Goal: Complete application form: Complete application form

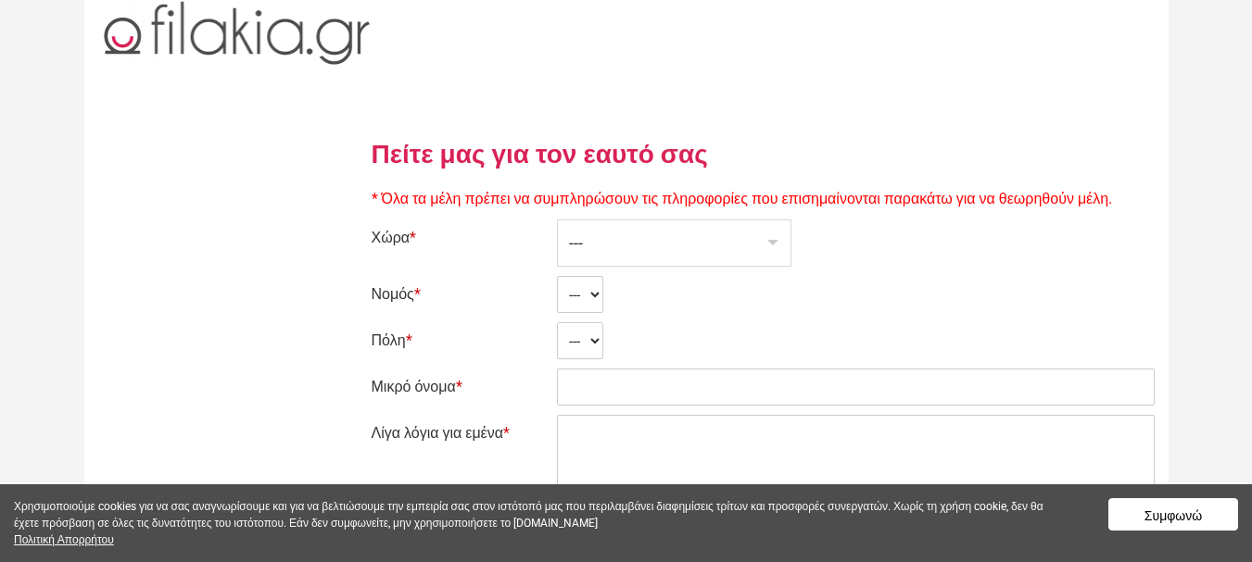
click at [645, 232] on div "---" at bounding box center [674, 243] width 233 height 45
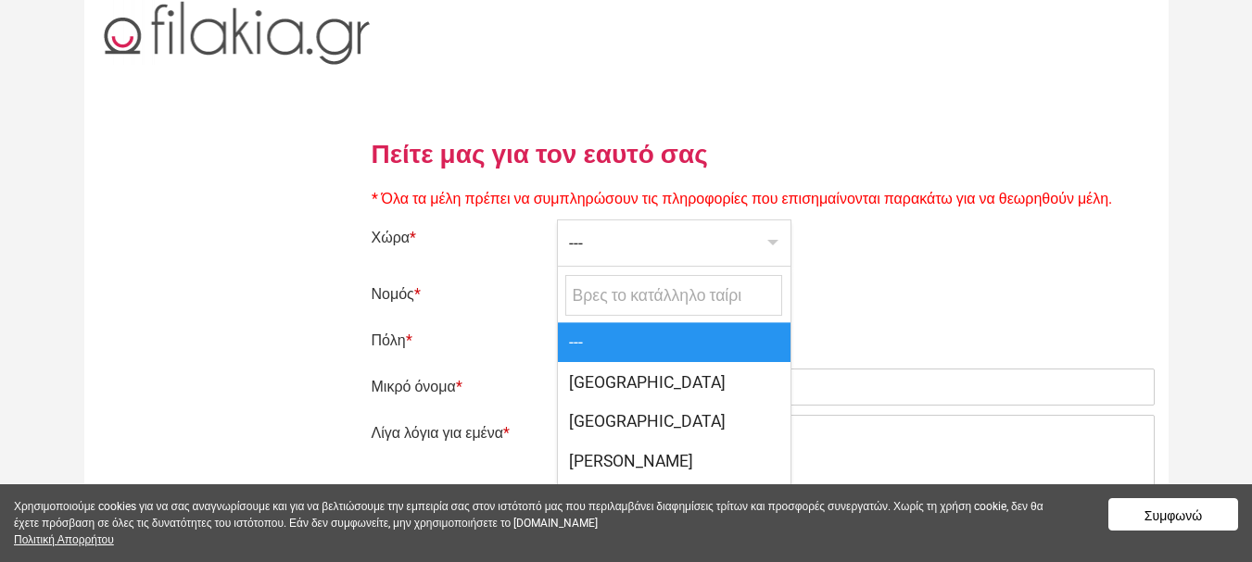
click at [653, 239] on div "---" at bounding box center [674, 243] width 233 height 45
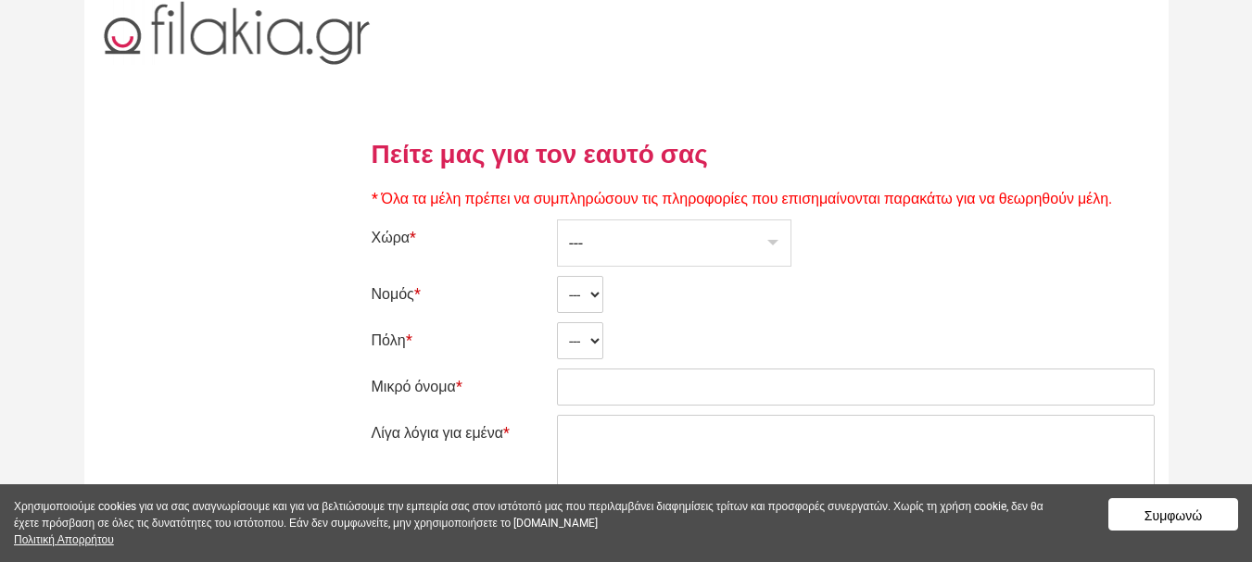
drag, startPoint x: 651, startPoint y: 238, endPoint x: 506, endPoint y: 271, distance: 149.2
click at [638, 241] on div "---" at bounding box center [674, 243] width 233 height 45
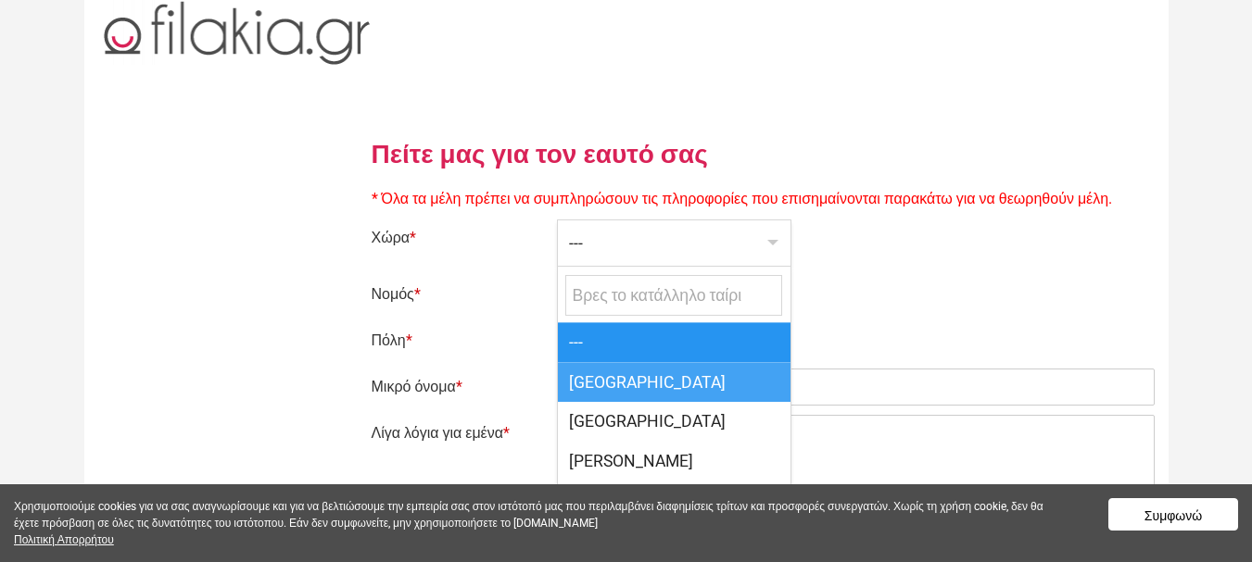
click at [595, 387] on span "[GEOGRAPHIC_DATA]" at bounding box center [674, 382] width 233 height 40
select select "166"
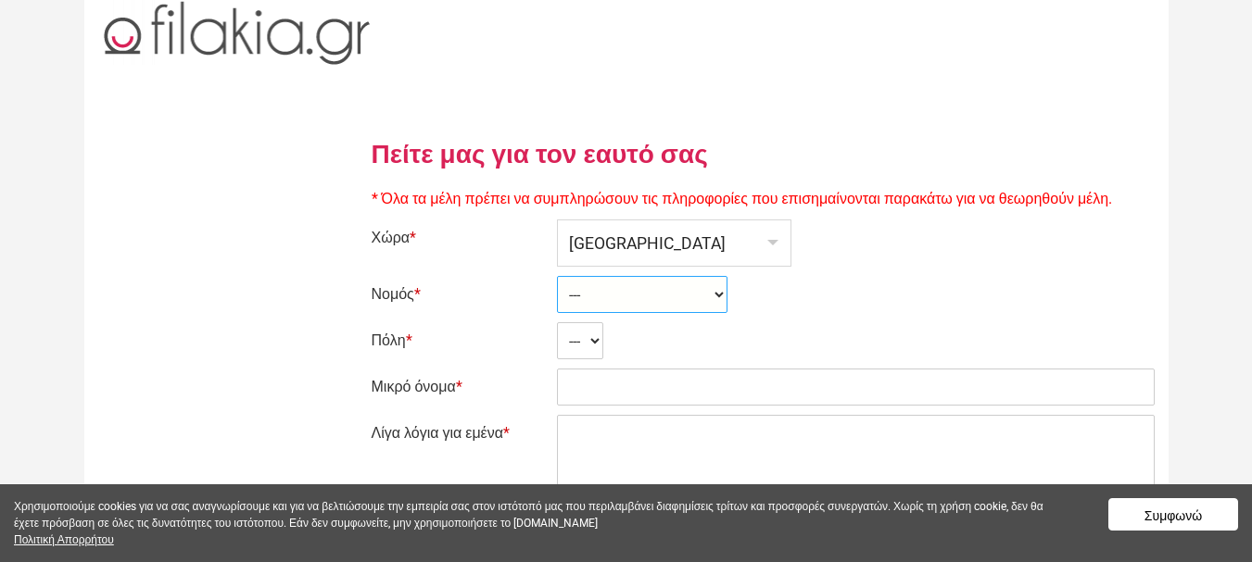
click at [605, 289] on select "--- Ahaia Aitolía kai Akarnanía Argolis Arkadía Árta Attikí Áyion Óros Dodekáni…" at bounding box center [642, 294] width 170 height 37
select select "2364"
click at [557, 276] on select "--- Ahaia Aitolía kai Akarnanía Argolis Arkadía Árta Attikí Áyion Óros Dodekáni…" at bounding box center [642, 294] width 170 height 37
click at [609, 336] on select "--- Akhinós Amfíklia Anthíli Atalánti Ayía [PERSON_NAME] [PERSON_NAME] [GEOGRAP…" at bounding box center [661, 340] width 208 height 37
click at [557, 322] on select "--- Akhinós Amfíklia Anthíli Atalánti Ayía [PERSON_NAME] [PERSON_NAME] [GEOGRAP…" at bounding box center [661, 340] width 208 height 37
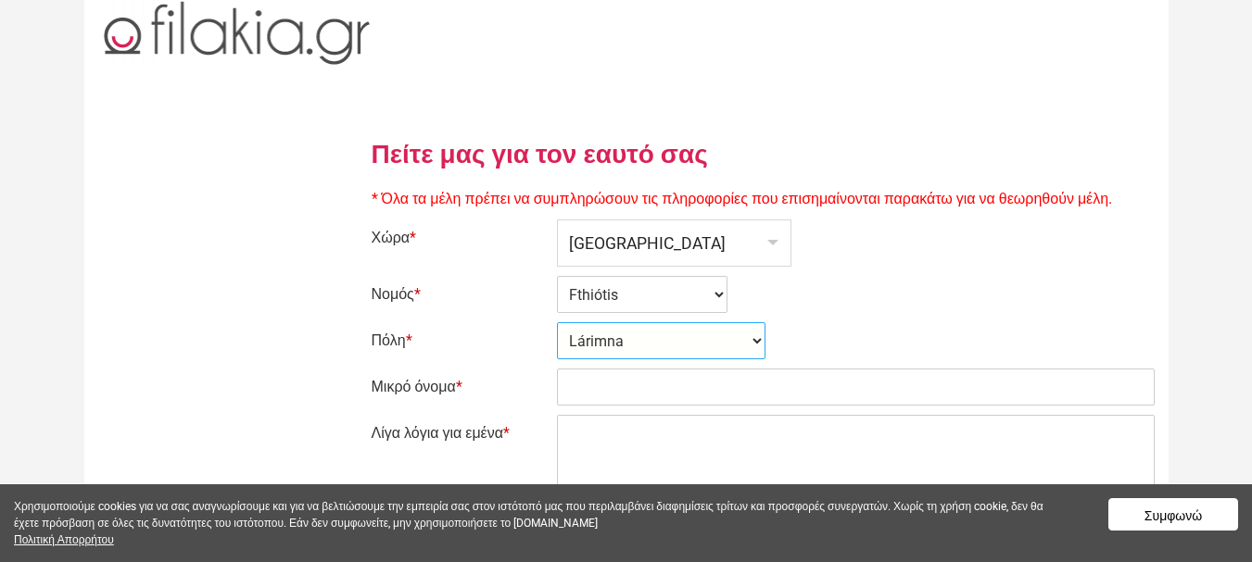
click at [656, 338] on select "--- Akhinós Amfíklia Anthíli Atalánti Ayía [PERSON_NAME] [PERSON_NAME] [GEOGRAP…" at bounding box center [661, 340] width 208 height 37
select select "30984"
click at [557, 322] on select "--- Akhinós Amfíklia Anthíli Atalánti Ayía [PERSON_NAME] [PERSON_NAME] [GEOGRAP…" at bounding box center [661, 340] width 208 height 37
click at [616, 345] on select "--- Akhinós Amfíklia Anthíli Atalánti Ayía [PERSON_NAME] [PERSON_NAME] [GEOGRAP…" at bounding box center [661, 340] width 208 height 37
click at [600, 385] on input "Μικρό όνομα *" at bounding box center [856, 387] width 598 height 37
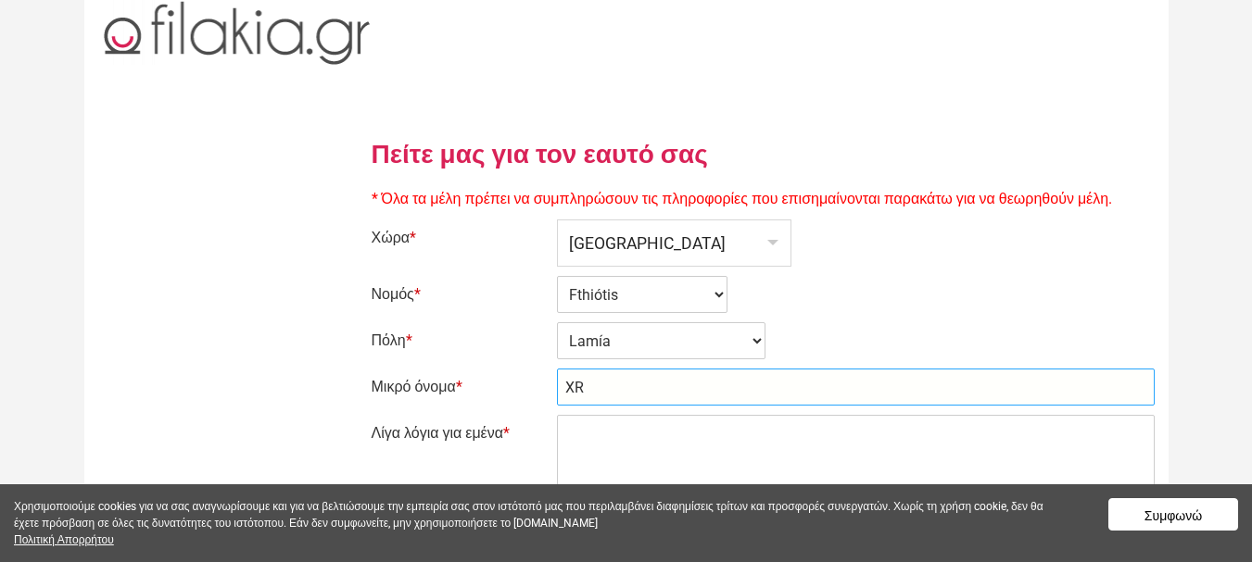
type input "X"
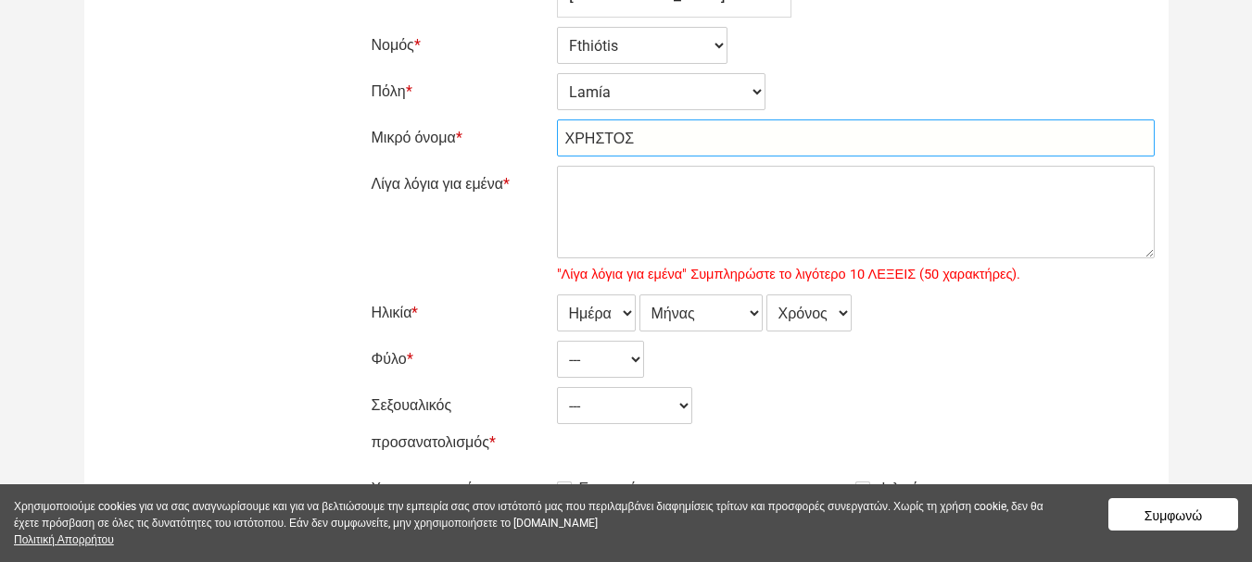
scroll to position [278, 0]
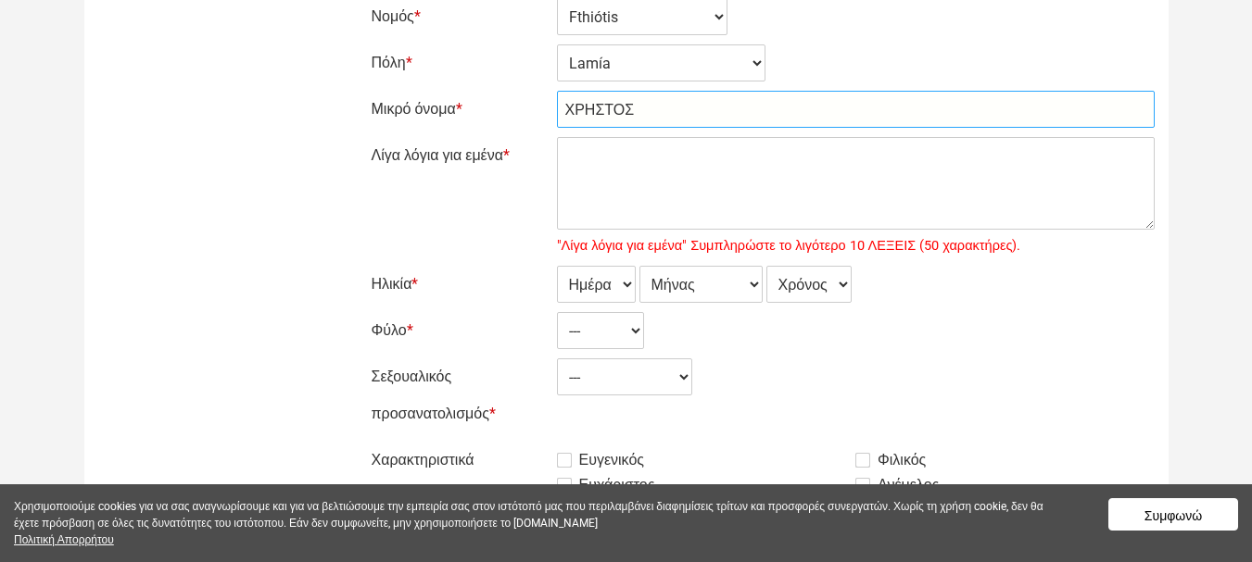
type input "ΧΡΗΣΤΟΣ"
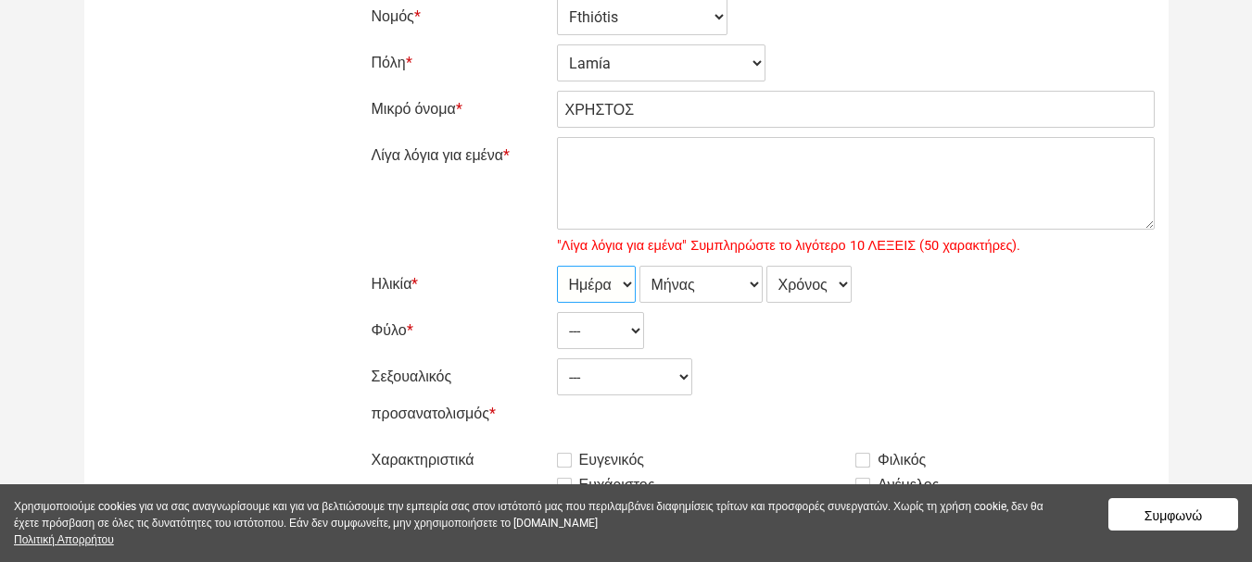
click at [595, 277] on select "Ημέρα 1 2 3 4 5 6 7 8 9 10 11 12 13 14 15 16 17 18 19 20 21 22 23 24 25 26 27 2…" at bounding box center [596, 284] width 79 height 37
select select "23"
click at [557, 266] on select "Ημέρα 1 2 3 4 5 6 7 8 9 10 11 12 13 14 15 16 17 18 19 20 21 22 23 24 25 26 27 2…" at bounding box center [596, 284] width 79 height 37
click at [705, 282] on select "Μήνας Ιανουάριος Φεβρουάριος Μάρτιος Απρίλιος Μάιος Ιούνιος Ιούλιος Αύγουστος Σ…" at bounding box center [700, 284] width 123 height 37
select select "02"
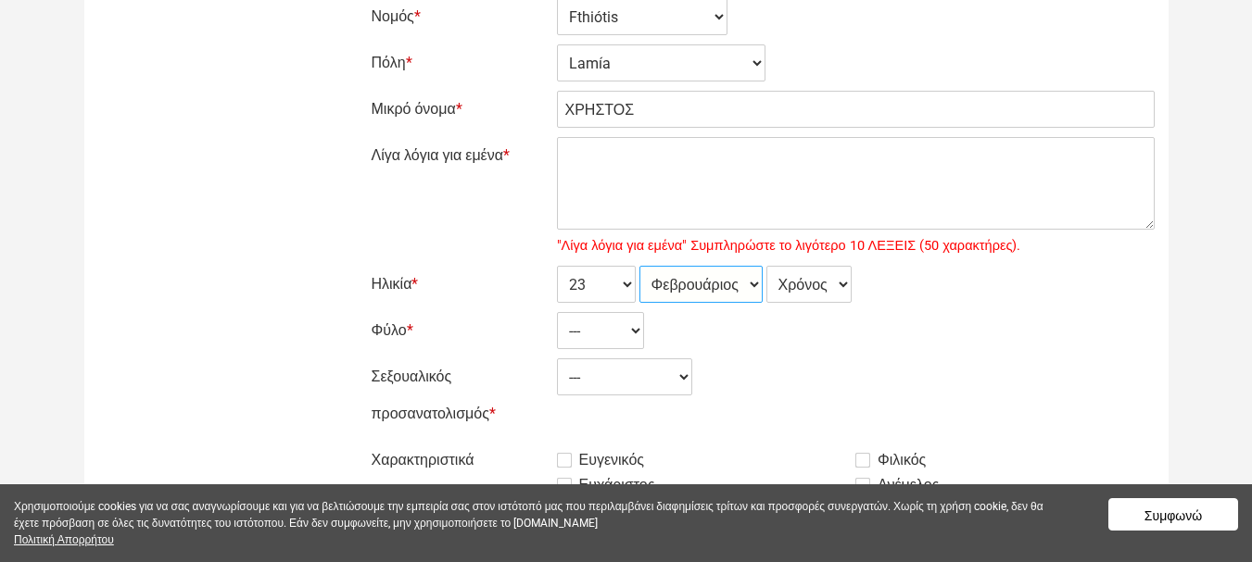
click at [639, 266] on select "Μήνας Ιανουάριος Φεβρουάριος Μάρτιος Απρίλιος Μάιος Ιούνιος Ιούλιος Αύγουστος Σ…" at bounding box center [700, 284] width 123 height 37
click at [821, 282] on select "Χρόνος 2007 2006 2005 2004 2003 2002 2001 2000 1999 1998 1997 1996 1995 1994 19…" at bounding box center [808, 284] width 85 height 37
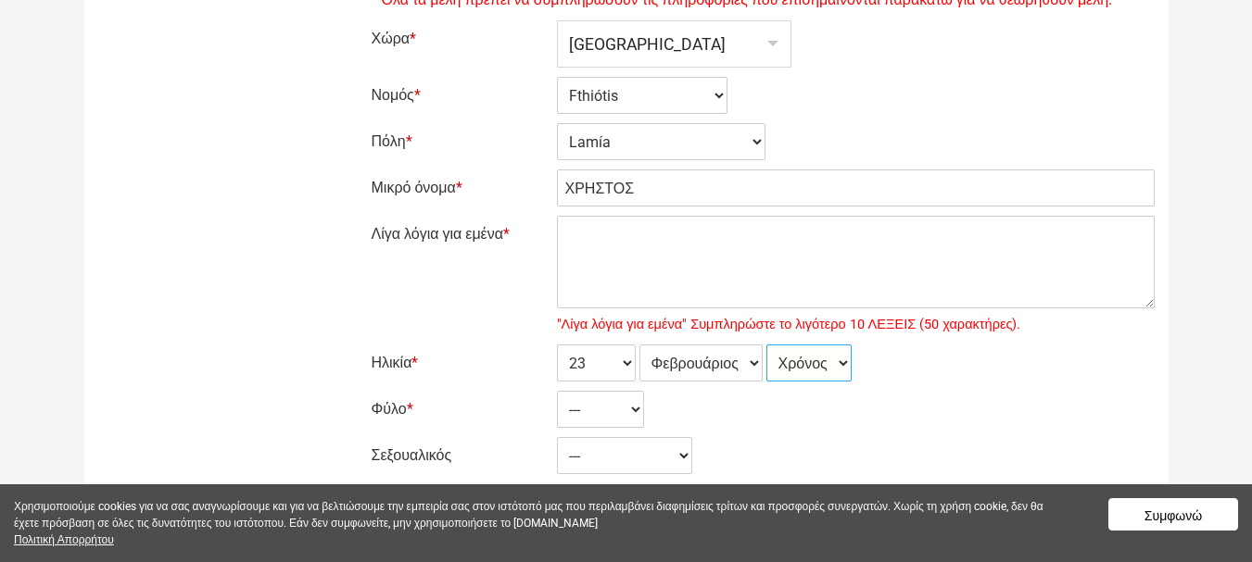
scroll to position [185, 0]
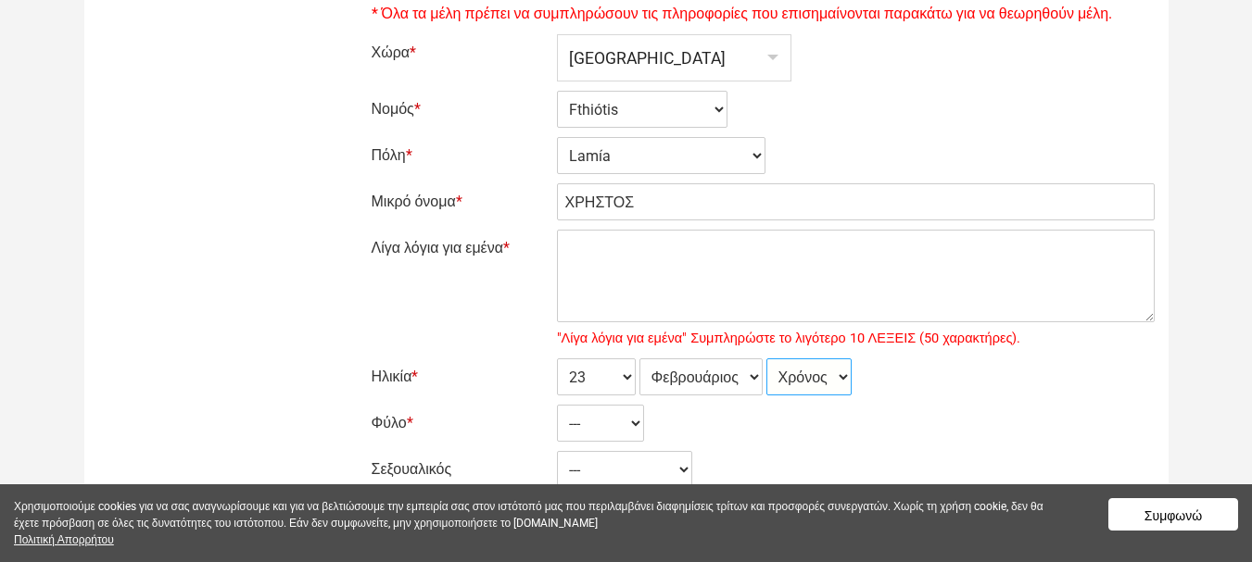
click at [811, 385] on select "Χρόνος 2007 2006 2005 2004 2003 2002 2001 2000 1999 1998 1997 1996 1995 1994 19…" at bounding box center [808, 377] width 85 height 37
select select "1977"
click at [769, 359] on select "Χρόνος 2007 2006 2005 2004 2003 2002 2001 2000 1999 1998 1997 1996 1995 1994 19…" at bounding box center [808, 377] width 85 height 37
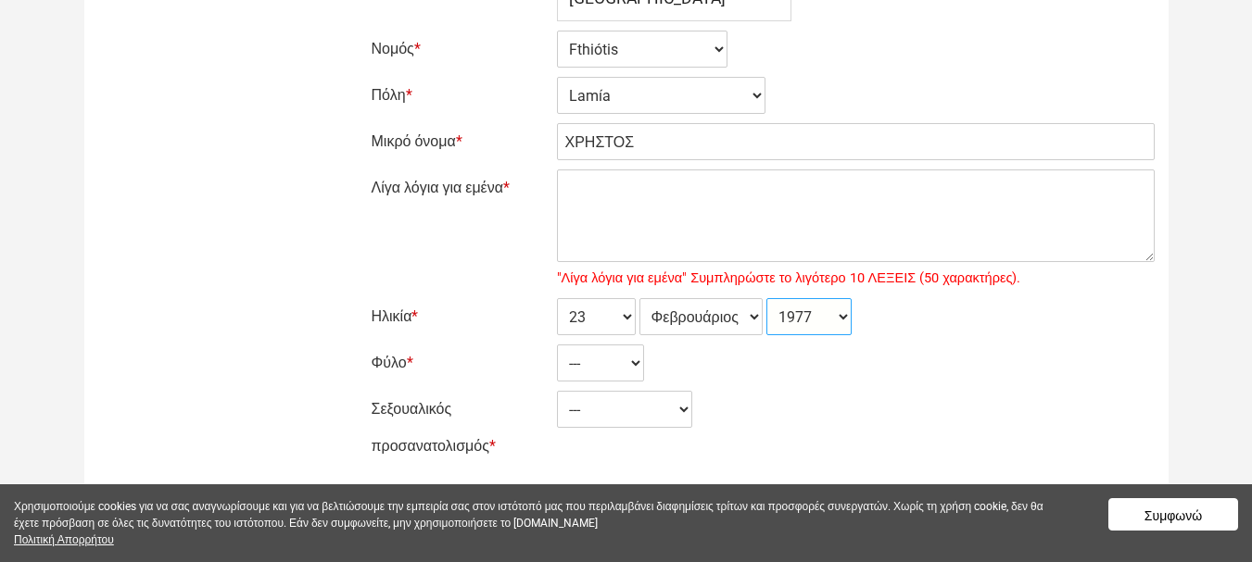
scroll to position [278, 0]
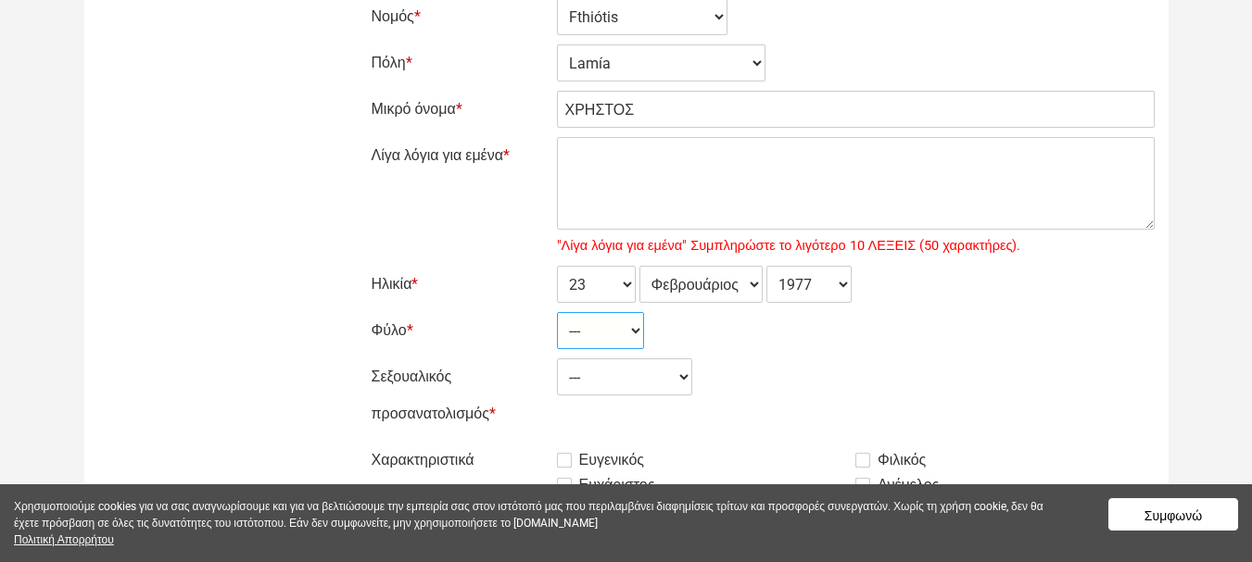
click at [578, 329] on select "--- Γυναίκα Ανδρας" at bounding box center [600, 330] width 87 height 37
select select "2"
click at [557, 312] on select "--- Γυναίκα Ανδρας" at bounding box center [600, 330] width 87 height 37
click at [610, 373] on select "--- Ετερόφυλος Αμφιφυλόφιλος [PERSON_NAME]" at bounding box center [624, 377] width 135 height 37
select select "1"
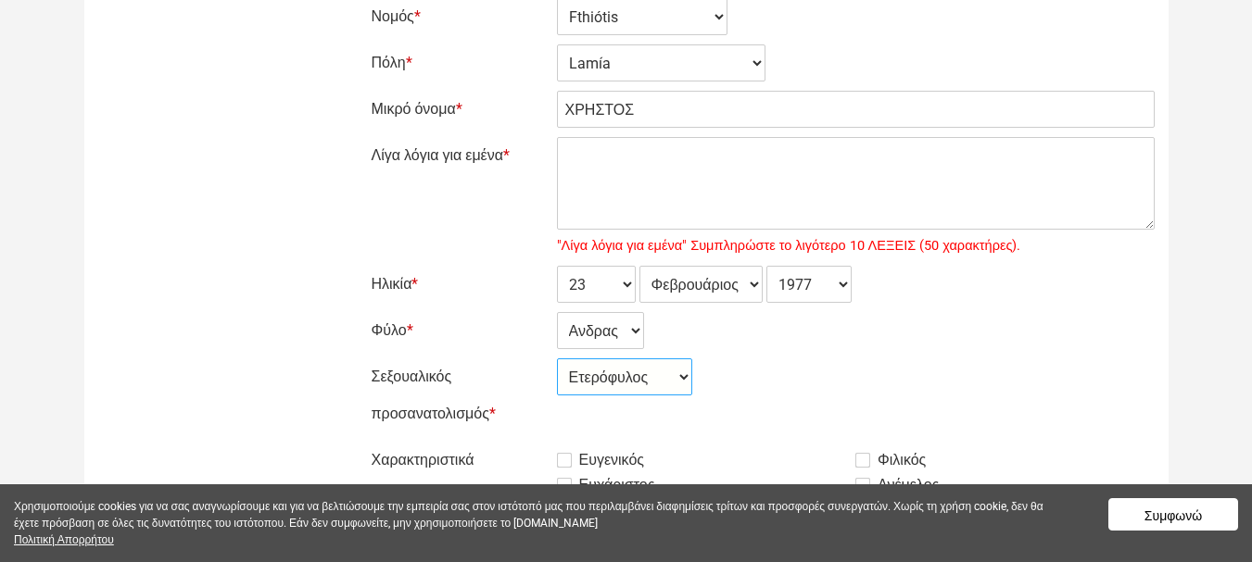
click at [557, 359] on select "--- Ετερόφυλος Αμφιφυλόφιλος [PERSON_NAME]" at bounding box center [624, 377] width 135 height 37
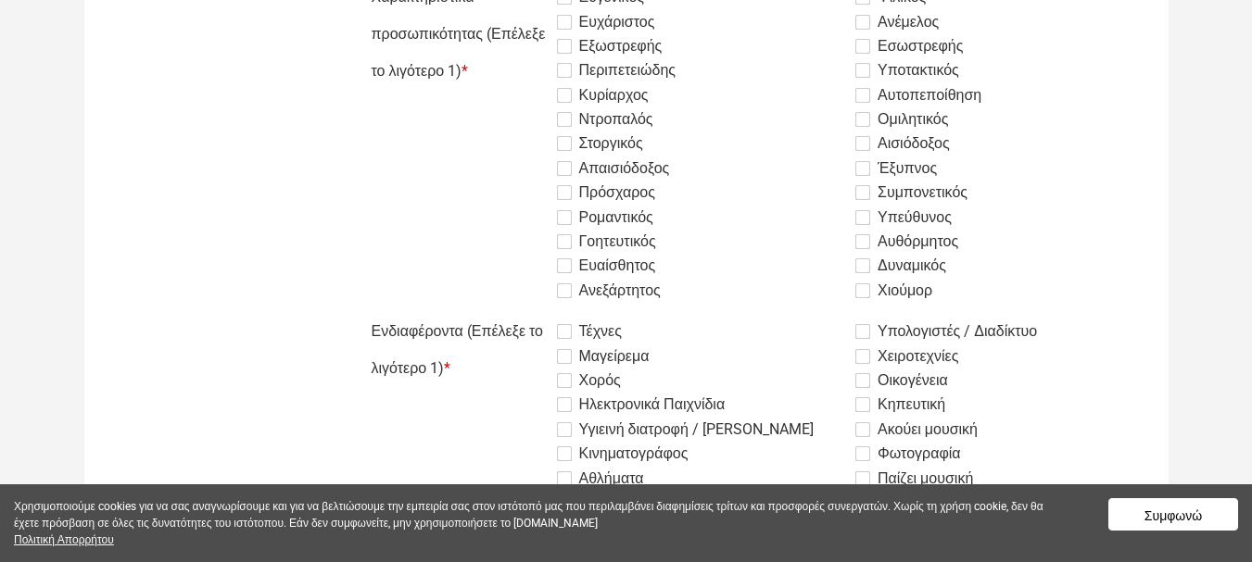
scroll to position [649, 0]
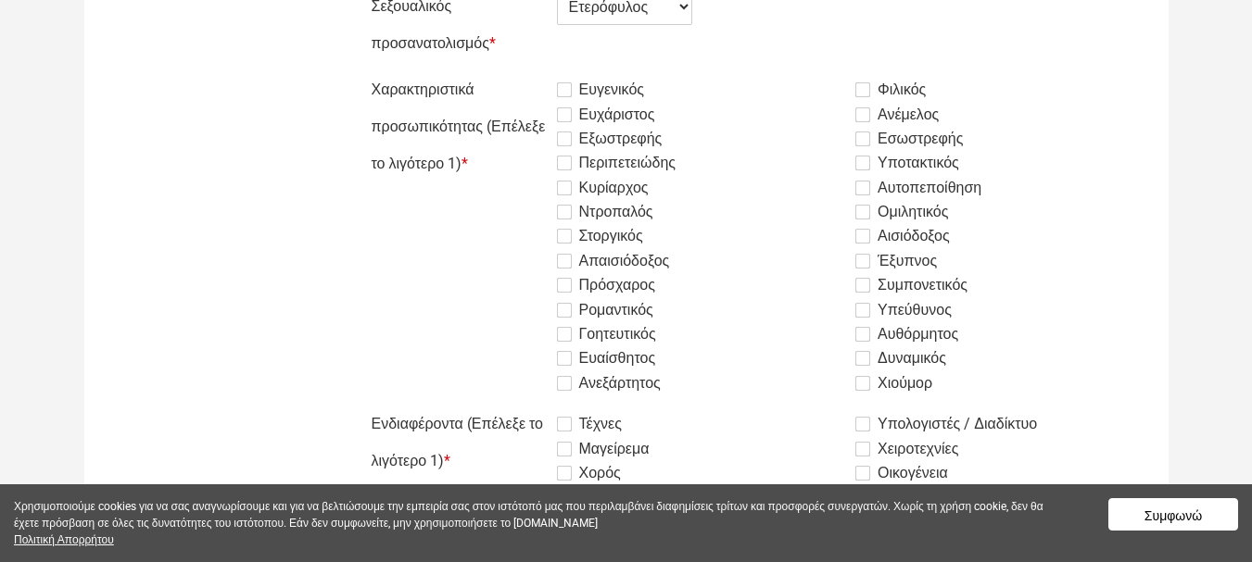
click at [565, 90] on label "Ευγενικός" at bounding box center [601, 90] width 88 height 22
click at [511, 71] on input "Ευγενικός" at bounding box center [511, 71] width 0 height 0
click at [570, 115] on label "Ευχάριστος" at bounding box center [606, 115] width 98 height 22
click at [511, 71] on input "Ευχάριστος" at bounding box center [511, 71] width 0 height 0
click at [561, 144] on label "Εξωστρεφής" at bounding box center [610, 139] width 106 height 22
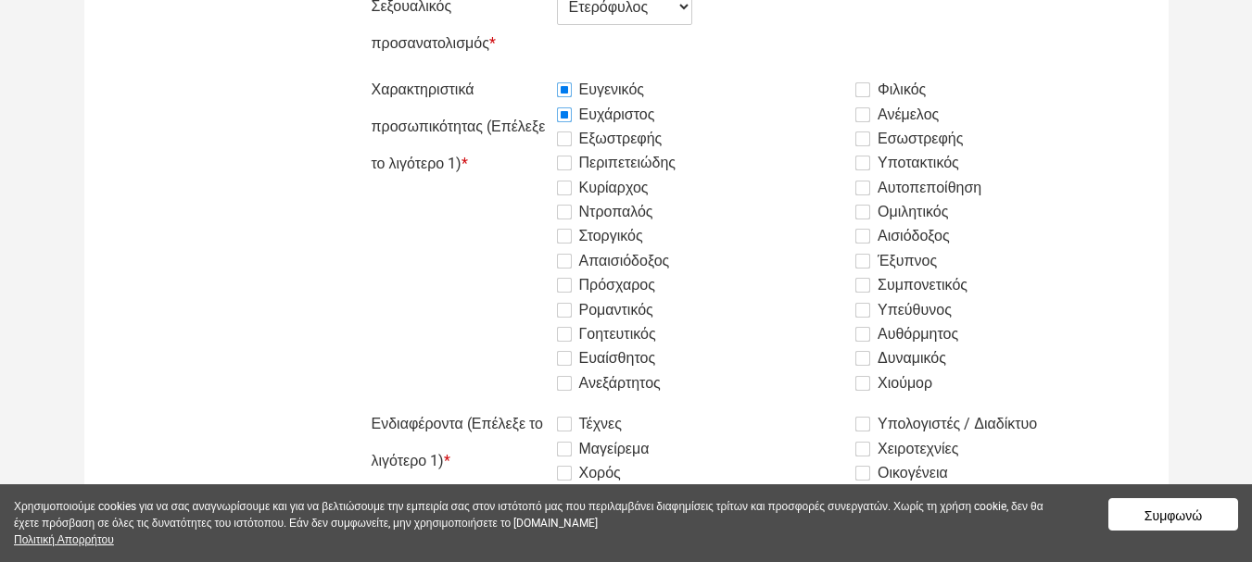
click at [511, 71] on input "Εξωστρεφής" at bounding box center [511, 71] width 0 height 0
click at [563, 161] on label "Περιπετειώδης" at bounding box center [617, 163] width 120 height 22
click at [511, 71] on input "Περιπετειώδης" at bounding box center [511, 71] width 0 height 0
click at [563, 193] on label "Κυρίαρχος" at bounding box center [603, 188] width 92 height 22
click at [511, 71] on input "Κυρίαρχος" at bounding box center [511, 71] width 0 height 0
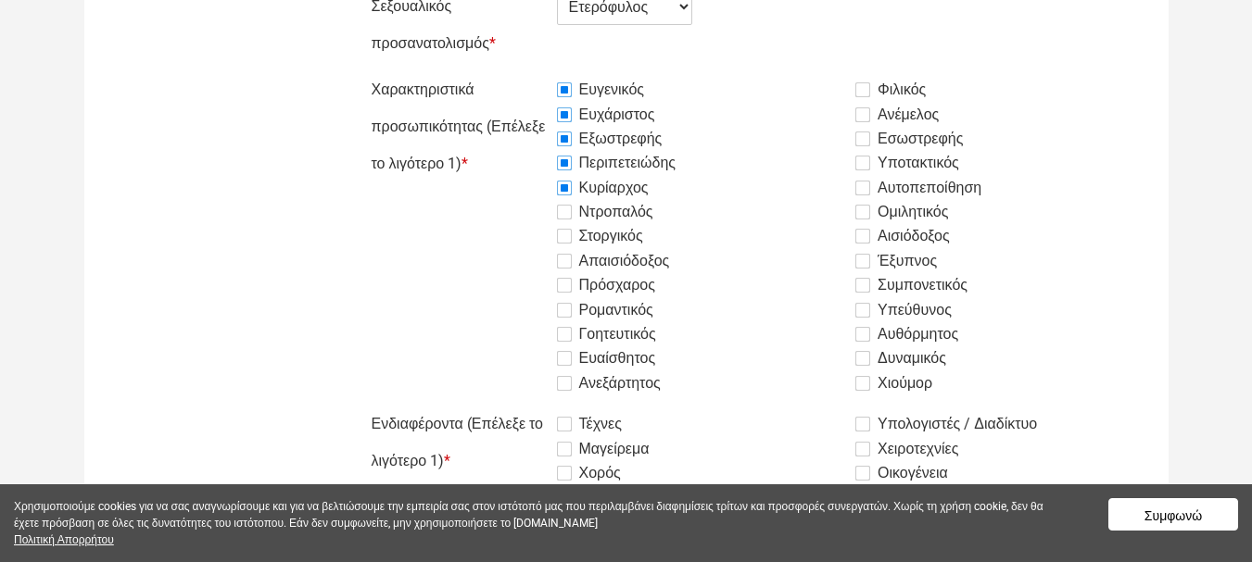
click at [567, 203] on label "Ντροπαλός" at bounding box center [605, 212] width 96 height 22
click at [511, 71] on input "Ντροπαλός" at bounding box center [511, 71] width 0 height 0
click at [571, 233] on label "Στοργικός" at bounding box center [600, 236] width 86 height 22
click at [511, 71] on input "Στοργικός" at bounding box center [511, 71] width 0 height 0
click at [562, 264] on label "Απαισιόδοξος" at bounding box center [613, 261] width 113 height 22
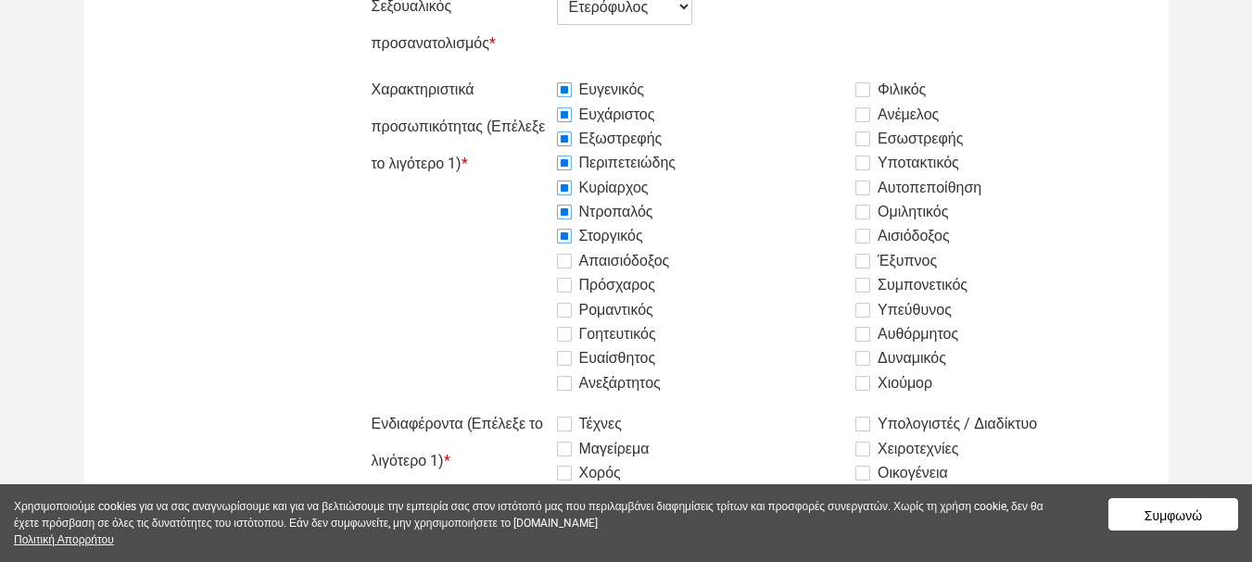
click at [511, 71] on input "Απαισιόδοξος" at bounding box center [511, 71] width 0 height 0
click at [572, 283] on label "Πρόσχαρος" at bounding box center [606, 285] width 98 height 22
click at [511, 71] on input "Πρόσχαρος" at bounding box center [511, 71] width 0 height 0
click at [561, 306] on label "Ρομαντικός" at bounding box center [605, 310] width 96 height 22
click at [511, 71] on input "Ρομαντικός" at bounding box center [511, 71] width 0 height 0
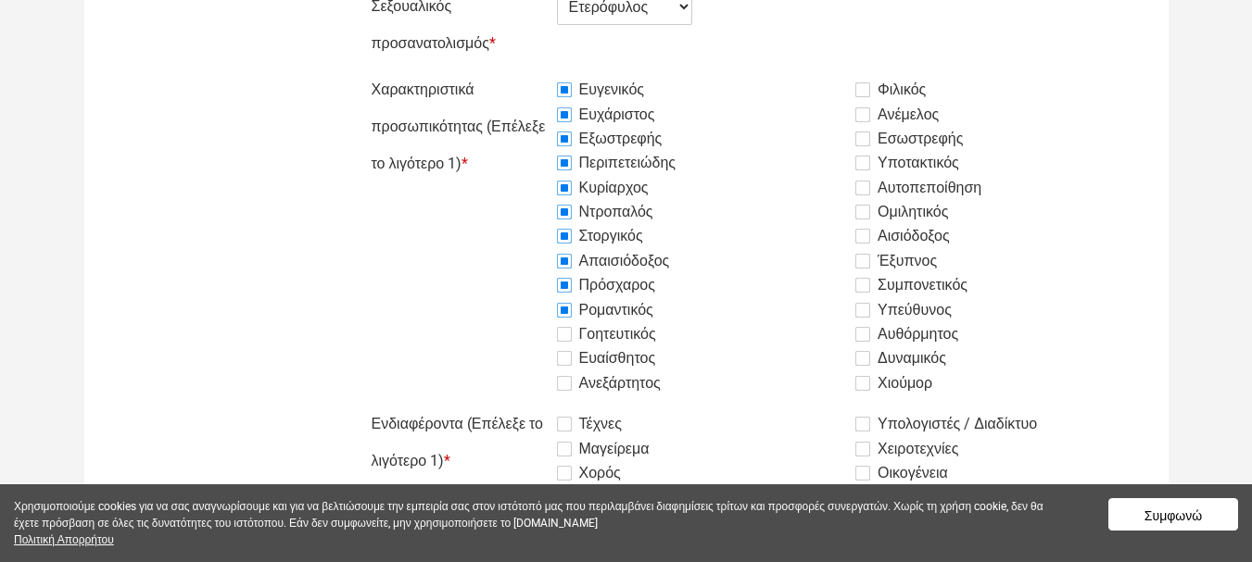
click at [569, 331] on label "Γοητευτικός" at bounding box center [606, 334] width 99 height 22
click at [511, 71] on input "Γοητευτικός" at bounding box center [511, 71] width 0 height 0
click at [569, 357] on label "Ευαίσθητος" at bounding box center [606, 358] width 99 height 22
click at [511, 71] on input "Ευαίσθητος" at bounding box center [511, 71] width 0 height 0
click at [572, 376] on label "Ανεξάρτητος" at bounding box center [609, 383] width 104 height 22
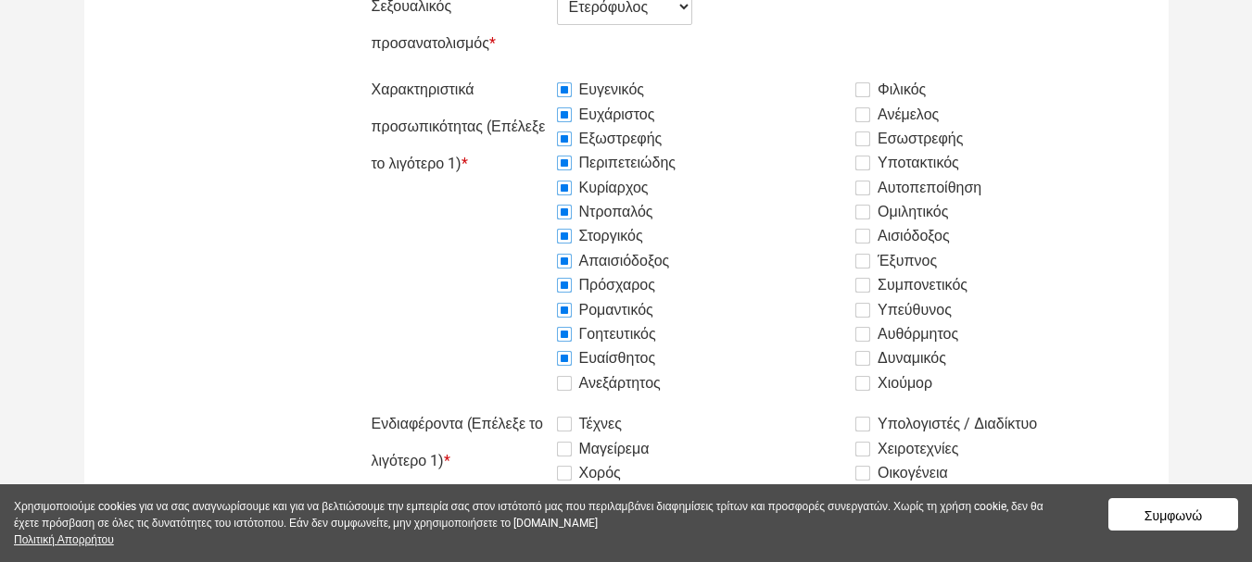
click at [511, 71] on input "Ανεξάρτητος" at bounding box center [511, 71] width 0 height 0
click at [864, 91] on label "Φιλικός" at bounding box center [890, 90] width 70 height 22
click at [511, 71] on input "Φιλικός" at bounding box center [511, 71] width 0 height 0
click at [861, 120] on label "Ανέμελος" at bounding box center [896, 115] width 83 height 22
click at [511, 71] on input "Ανέμελος" at bounding box center [511, 71] width 0 height 0
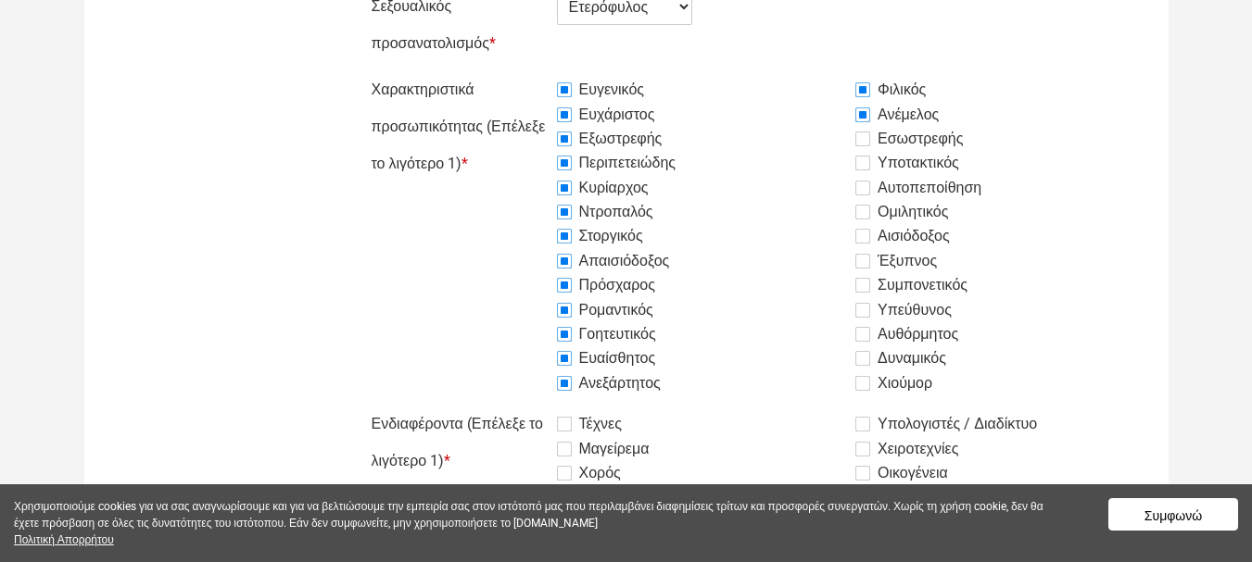
click at [869, 136] on label "Εσωστρεφής" at bounding box center [908, 139] width 107 height 22
click at [511, 71] on input "Εσωστρεφής" at bounding box center [511, 71] width 0 height 0
click at [872, 160] on label "Υποτακτικός" at bounding box center [907, 163] width 104 height 22
click at [511, 71] on input "Υποτακτικός" at bounding box center [511, 71] width 0 height 0
click at [865, 193] on label "Αυτοπεποίθηση" at bounding box center [918, 188] width 126 height 22
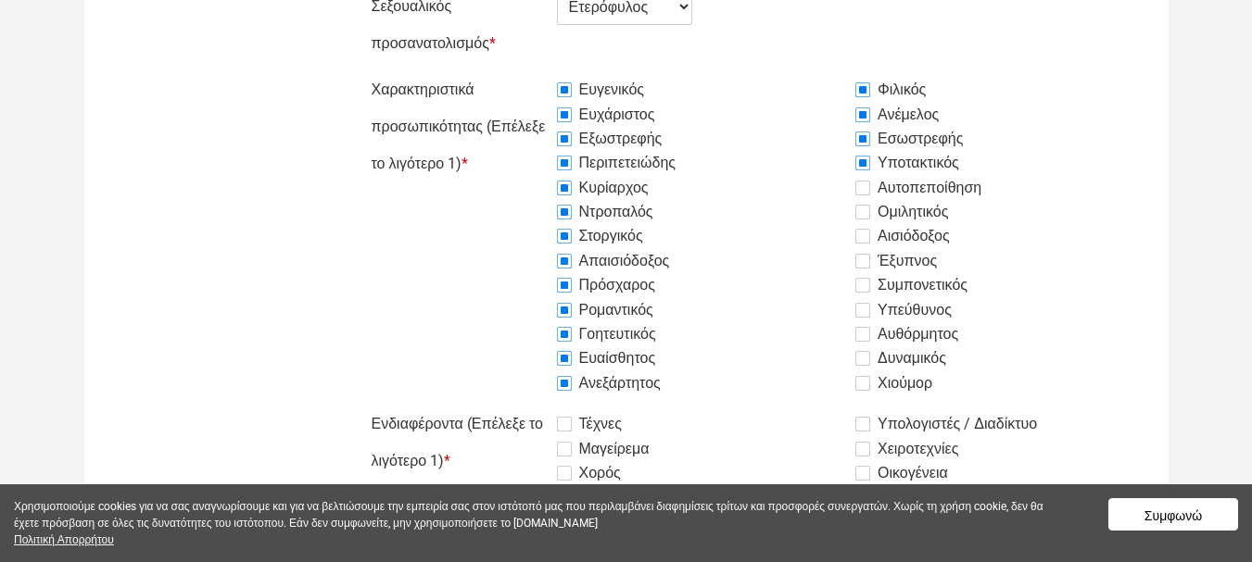
click at [511, 71] on input "Αυτοπεποίθηση" at bounding box center [511, 71] width 0 height 0
click at [867, 211] on label "Ομιλητικός" at bounding box center [901, 212] width 93 height 22
click at [511, 71] on input "Ομιλητικός" at bounding box center [511, 71] width 0 height 0
click at [868, 227] on label "Αισιόδοξος" at bounding box center [902, 236] width 95 height 22
click at [511, 71] on input "Αισιόδοξος" at bounding box center [511, 71] width 0 height 0
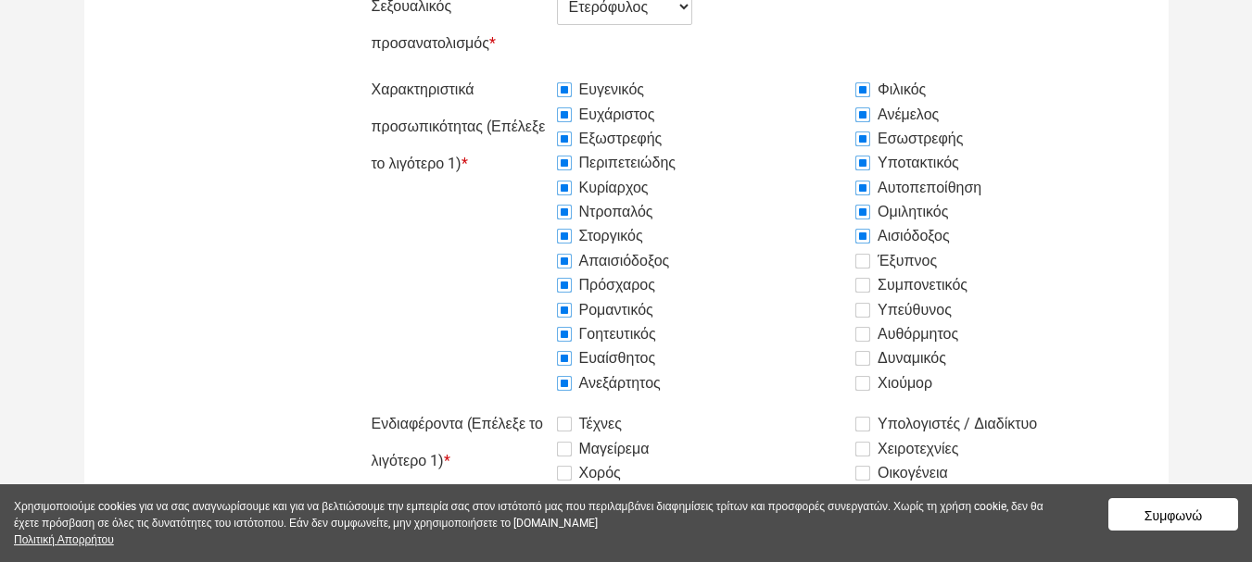
click at [862, 257] on label "Έξυπνος" at bounding box center [896, 261] width 82 height 22
click at [511, 71] on input "Έξυπνος" at bounding box center [511, 71] width 0 height 0
click at [862, 281] on label "Συμπονετικός" at bounding box center [911, 285] width 112 height 22
click at [511, 71] on input "Συμπονετικός" at bounding box center [511, 71] width 0 height 0
click at [864, 305] on label "Υπεύθυνος" at bounding box center [903, 310] width 96 height 22
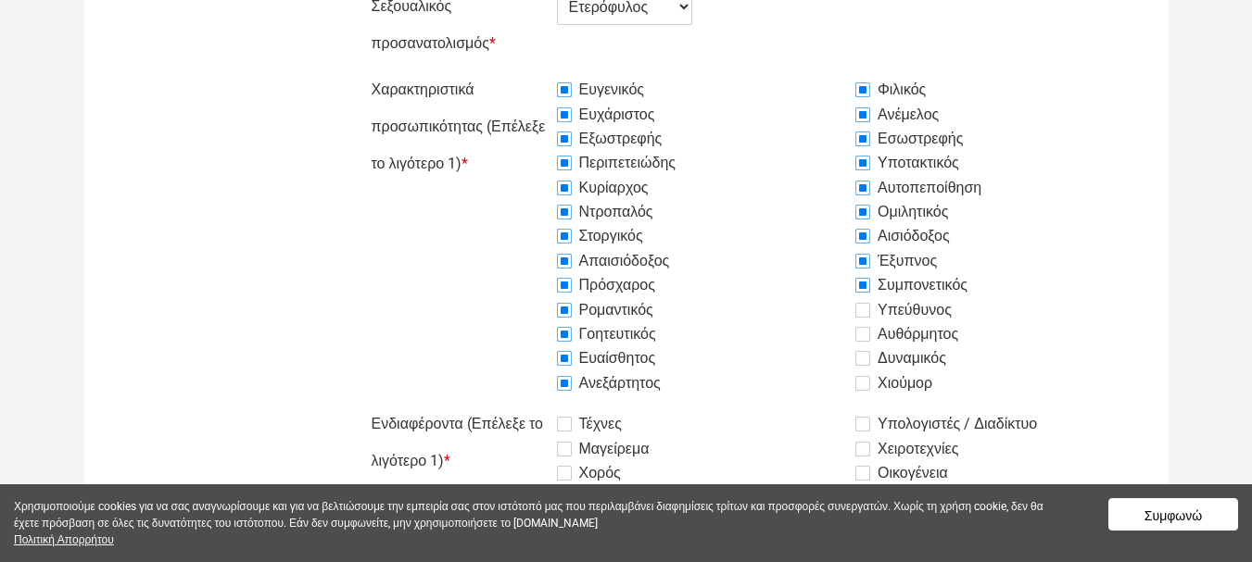
click at [511, 71] on input "Υπεύθυνος" at bounding box center [511, 71] width 0 height 0
drag, startPoint x: 862, startPoint y: 328, endPoint x: 866, endPoint y: 350, distance: 22.7
click at [863, 328] on label "Αυθόρμητος" at bounding box center [906, 334] width 103 height 22
click at [511, 71] on input "Αυθόρμητος" at bounding box center [511, 71] width 0 height 0
click at [865, 355] on label "Δυναμικός" at bounding box center [900, 358] width 91 height 22
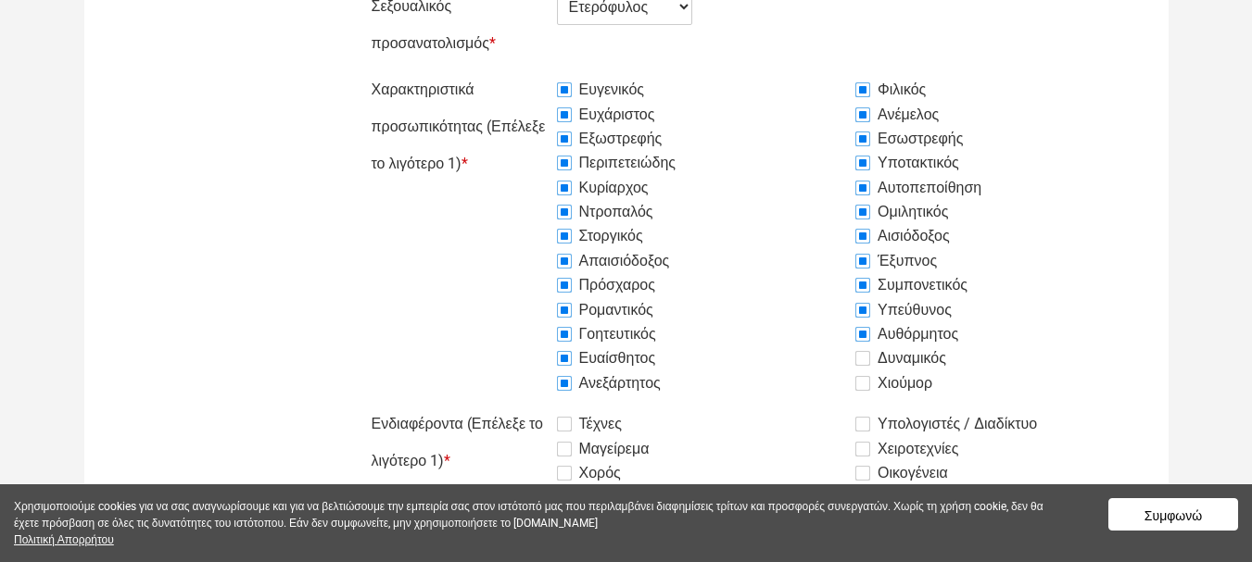
click at [511, 71] on input "Δυναμικός" at bounding box center [511, 71] width 0 height 0
click at [860, 383] on label "Χιούμορ" at bounding box center [893, 383] width 77 height 22
click at [511, 71] on input "Χιούμορ" at bounding box center [511, 71] width 0 height 0
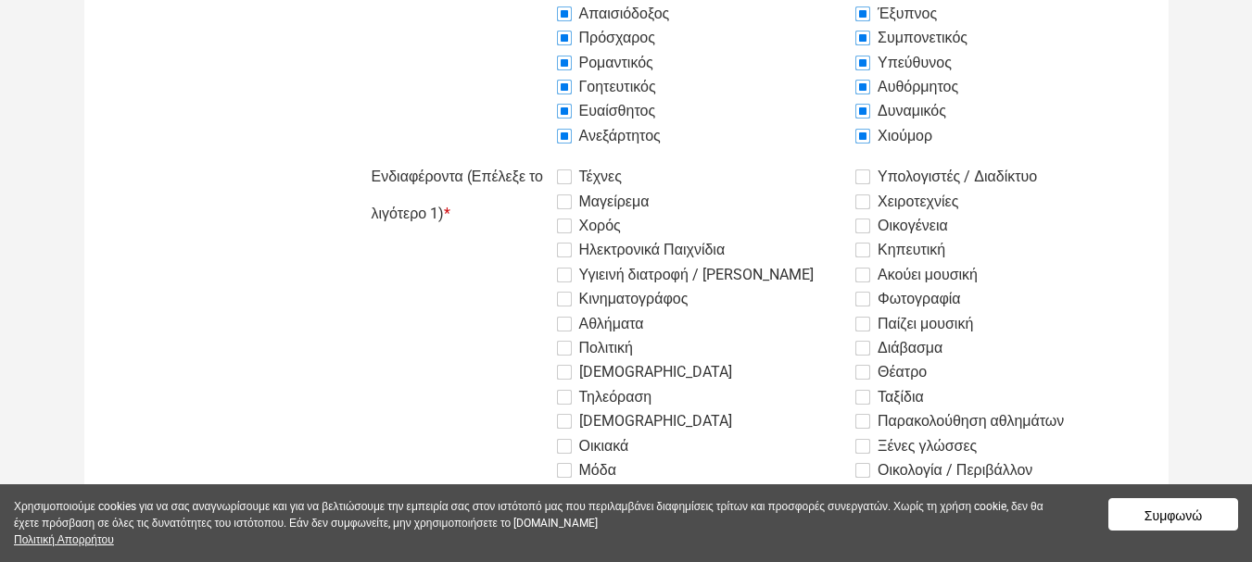
scroll to position [927, 0]
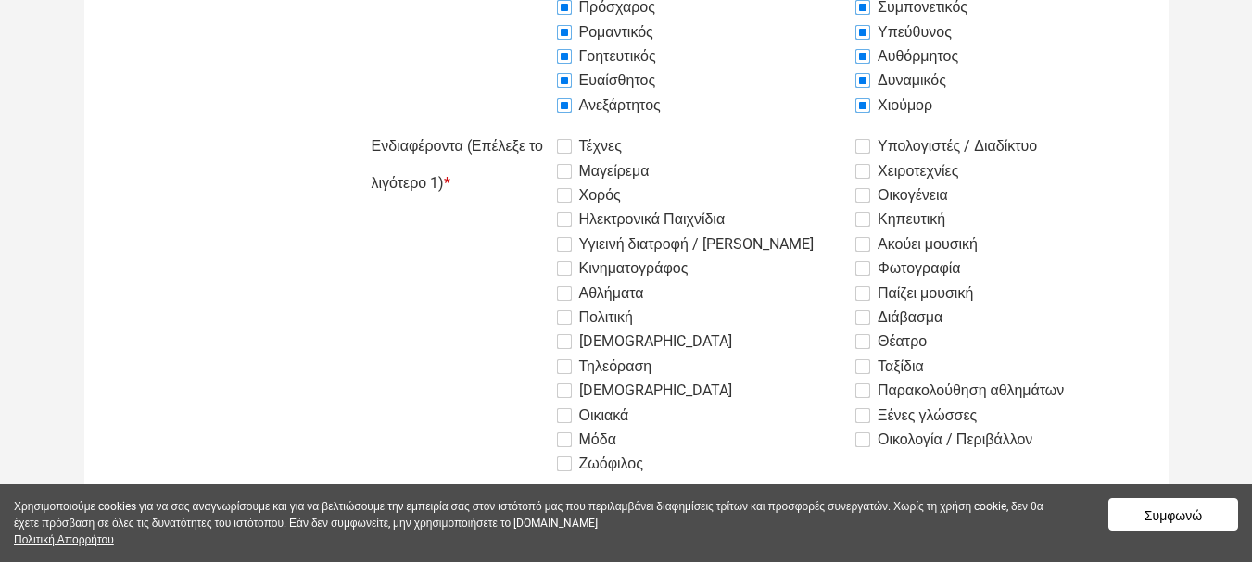
click at [557, 150] on label "Τέχνες" at bounding box center [589, 146] width 65 height 22
click at [511, 128] on input "Τέχνες" at bounding box center [511, 128] width 0 height 0
click at [571, 176] on label "Μαγείρεμα" at bounding box center [603, 171] width 93 height 22
click at [511, 128] on input "Μαγείρεμα" at bounding box center [511, 128] width 0 height 0
click at [571, 192] on label "Χορός" at bounding box center [589, 195] width 64 height 22
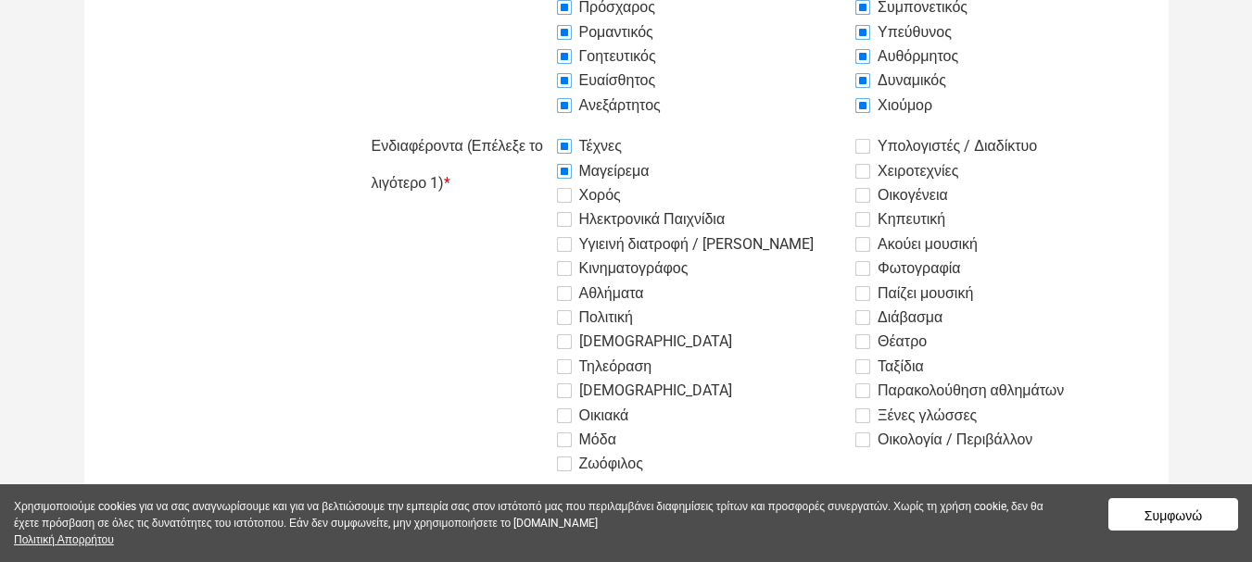
click at [511, 128] on input "Χορός" at bounding box center [511, 128] width 0 height 0
click at [573, 228] on label "Ηλεκτρονικά Παιχνίδια" at bounding box center [641, 219] width 169 height 22
click at [511, 128] on input "Ηλεκτρονικά Παιχνίδια" at bounding box center [511, 128] width 0 height 0
click at [572, 250] on label "Υγιεινή διατροφή / [PERSON_NAME]" at bounding box center [685, 244] width 257 height 22
click at [511, 128] on input "Υγιεινή διατροφή / [PERSON_NAME]" at bounding box center [511, 128] width 0 height 0
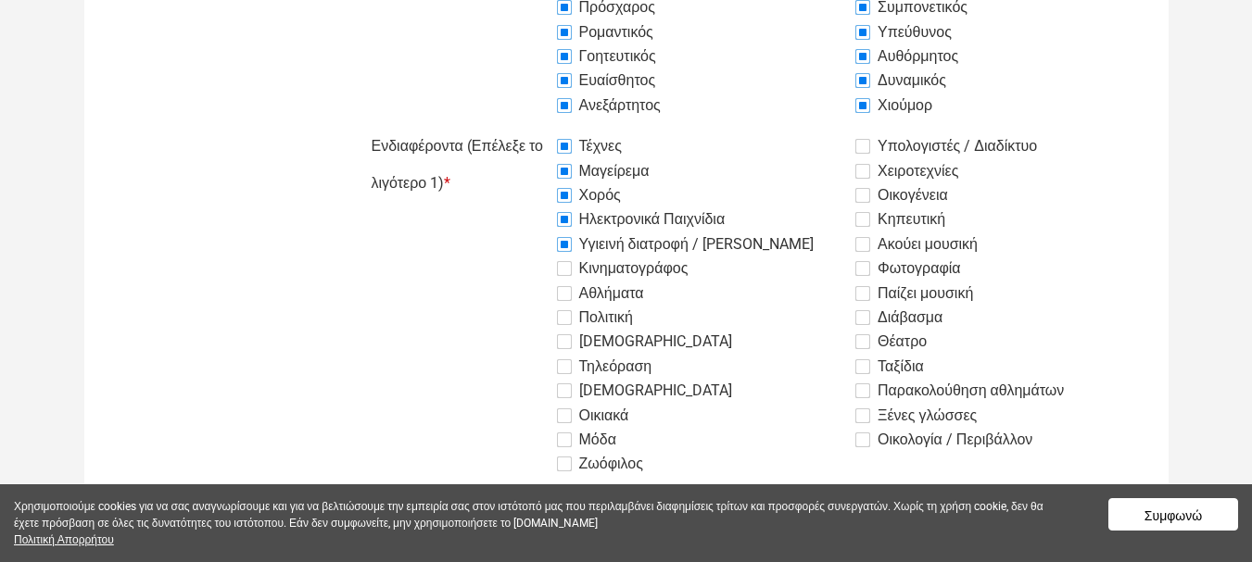
click at [576, 266] on label "Κινηματογράφος" at bounding box center [623, 269] width 132 height 22
click at [511, 128] on input "Κινηματογράφος" at bounding box center [511, 128] width 0 height 0
click at [568, 291] on label "Αθλήματα" at bounding box center [600, 294] width 87 height 22
click at [511, 128] on input "Αθλήματα" at bounding box center [511, 128] width 0 height 0
click at [562, 309] on label "Πολιτική" at bounding box center [595, 318] width 76 height 22
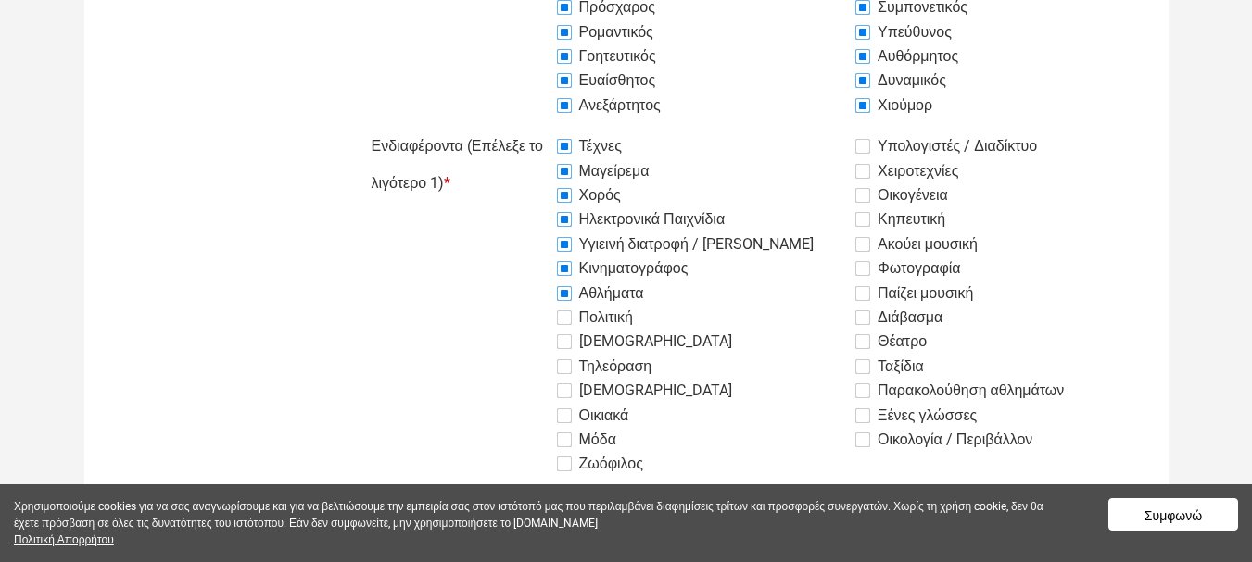
click at [511, 128] on input "Πολιτική" at bounding box center [511, 128] width 0 height 0
click at [574, 343] on label "[DEMOGRAPHIC_DATA]" at bounding box center [644, 342] width 175 height 22
click at [511, 128] on input "[DEMOGRAPHIC_DATA]" at bounding box center [511, 128] width 0 height 0
click at [566, 367] on label "Τηλεόραση" at bounding box center [604, 367] width 95 height 22
click at [511, 128] on input "Τηλεόραση" at bounding box center [511, 128] width 0 height 0
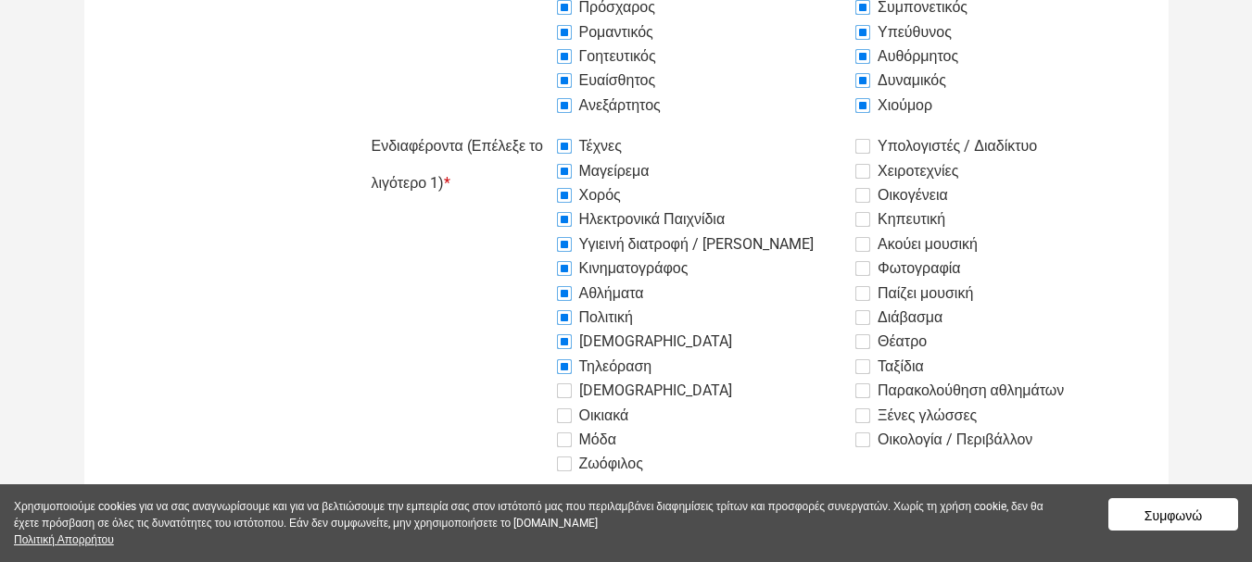
drag, startPoint x: 567, startPoint y: 384, endPoint x: 569, endPoint y: 394, distance: 10.4
click at [567, 385] on label "[DEMOGRAPHIC_DATA]" at bounding box center [644, 391] width 175 height 22
click at [511, 128] on input "[DEMOGRAPHIC_DATA]" at bounding box center [511, 128] width 0 height 0
click at [557, 415] on label "Οικιακά" at bounding box center [593, 416] width 72 height 22
click at [511, 128] on input "Οικιακά" at bounding box center [511, 128] width 0 height 0
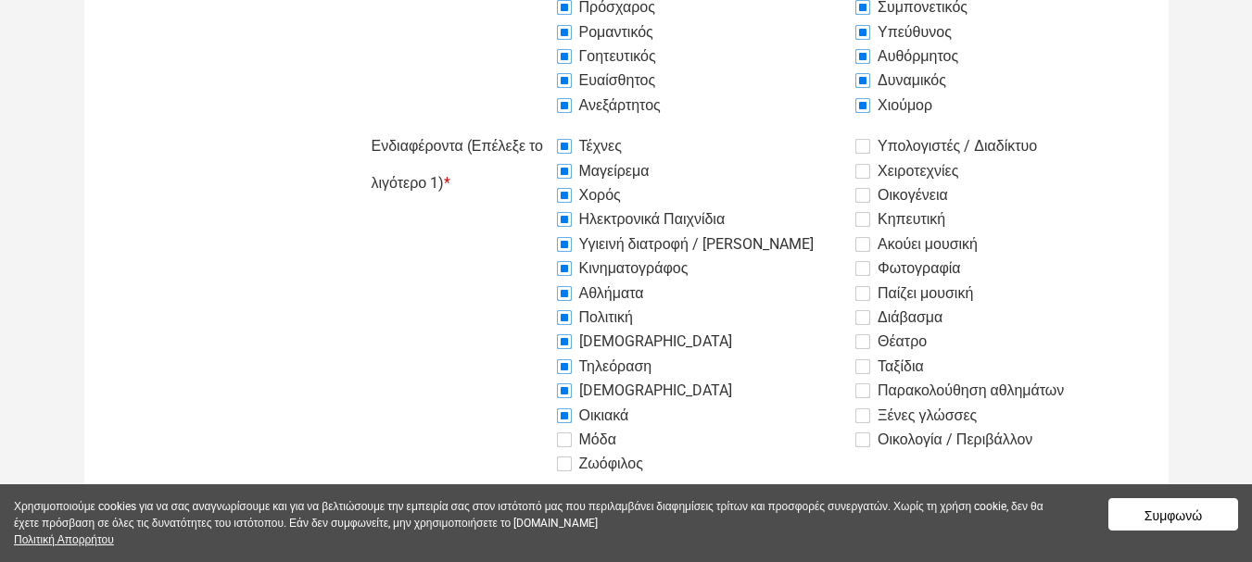
click at [561, 447] on label "Μόδα" at bounding box center [586, 440] width 59 height 22
click at [511, 128] on input "Μόδα" at bounding box center [511, 128] width 0 height 0
click at [560, 463] on label "Ζωόφιλος" at bounding box center [600, 464] width 86 height 22
click at [511, 128] on input "Ζωόφιλος" at bounding box center [511, 128] width 0 height 0
click at [856, 154] on label "Υπολογιστές / Διαδίκτυο" at bounding box center [946, 146] width 182 height 22
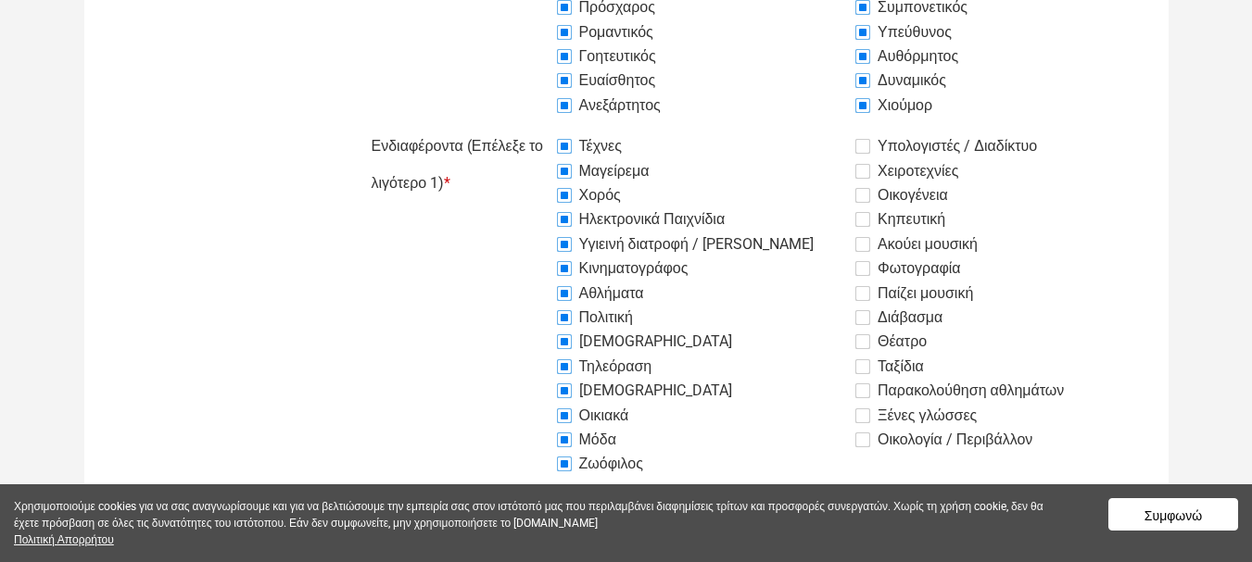
click at [511, 128] on input "Υπολογιστές / Διαδίκτυο" at bounding box center [511, 128] width 0 height 0
click at [861, 174] on label "Χειροτεχνίες" at bounding box center [906, 171] width 103 height 22
click at [511, 128] on input "Χειροτεχνίες" at bounding box center [511, 128] width 0 height 0
click at [871, 195] on label "Οικογένεια" at bounding box center [901, 195] width 93 height 22
click at [511, 128] on input "Οικογένεια" at bounding box center [511, 128] width 0 height 0
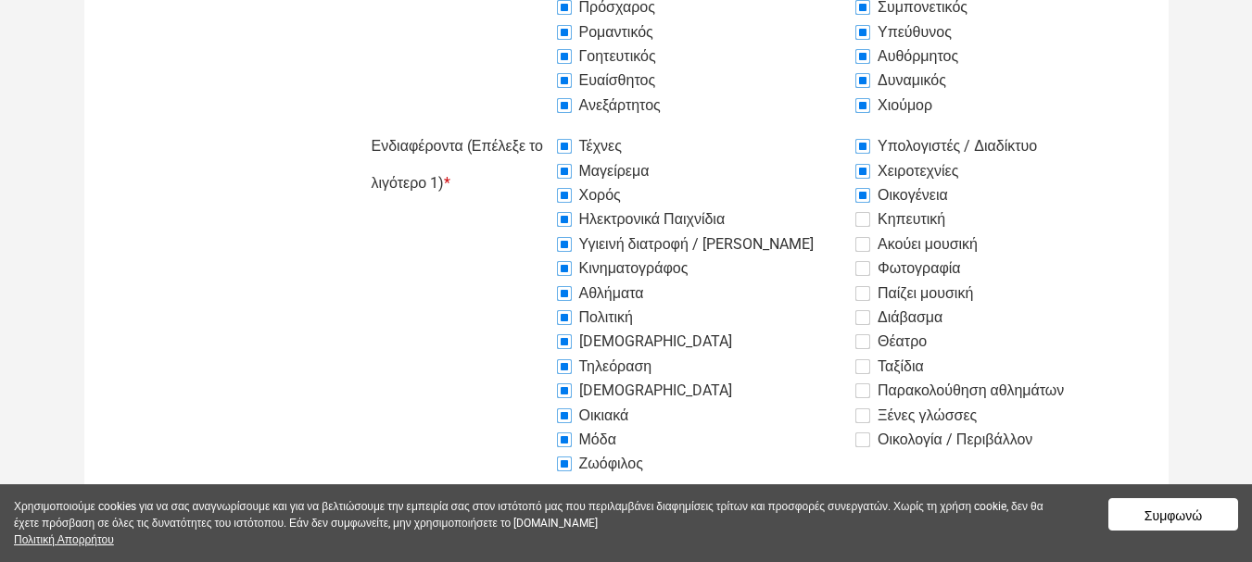
click at [870, 217] on label "Κηπευτική" at bounding box center [900, 219] width 90 height 22
click at [511, 128] on input "Κηπευτική" at bounding box center [511, 128] width 0 height 0
click at [864, 244] on label "Ακούει μουσική" at bounding box center [916, 244] width 122 height 22
click at [511, 128] on input "Ακούει μουσική" at bounding box center [511, 128] width 0 height 0
click at [862, 261] on label "Φωτογραφία" at bounding box center [908, 269] width 106 height 22
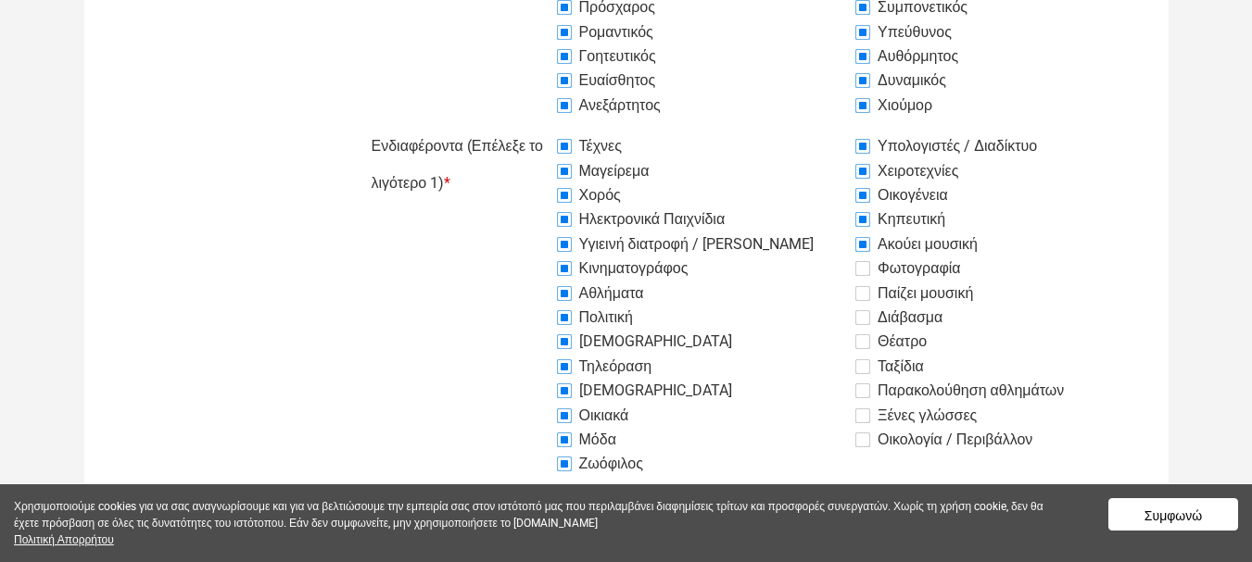
click at [511, 128] on input "Φωτογραφία" at bounding box center [511, 128] width 0 height 0
click at [854, 299] on div "Αθλήματα" at bounding box center [706, 294] width 299 height 22
click at [861, 296] on label "Παίζει μουσική" at bounding box center [914, 294] width 118 height 22
click at [511, 128] on input "Παίζει μουσική" at bounding box center [511, 128] width 0 height 0
click at [869, 323] on label "Διάβασμα" at bounding box center [898, 318] width 87 height 22
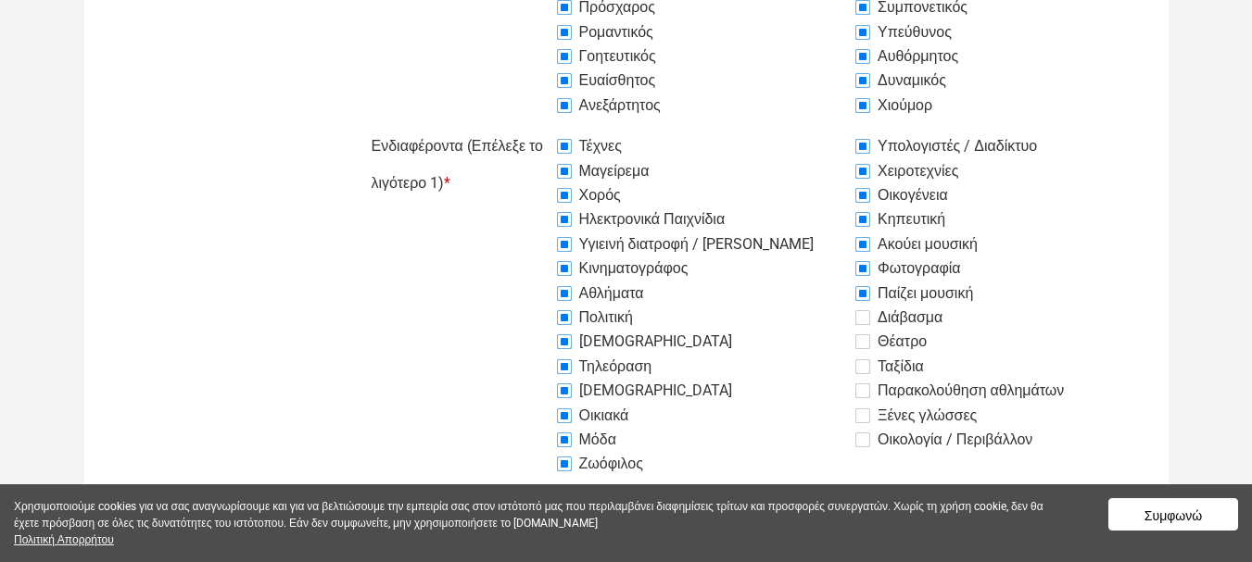
click at [511, 128] on input "Διάβασμα" at bounding box center [511, 128] width 0 height 0
click at [868, 345] on label "Θέατρο" at bounding box center [890, 342] width 71 height 22
click at [511, 128] on input "Θέατρο" at bounding box center [511, 128] width 0 height 0
click at [867, 367] on label "Ταξίδια" at bounding box center [889, 367] width 69 height 22
click at [511, 128] on input "Ταξίδια" at bounding box center [511, 128] width 0 height 0
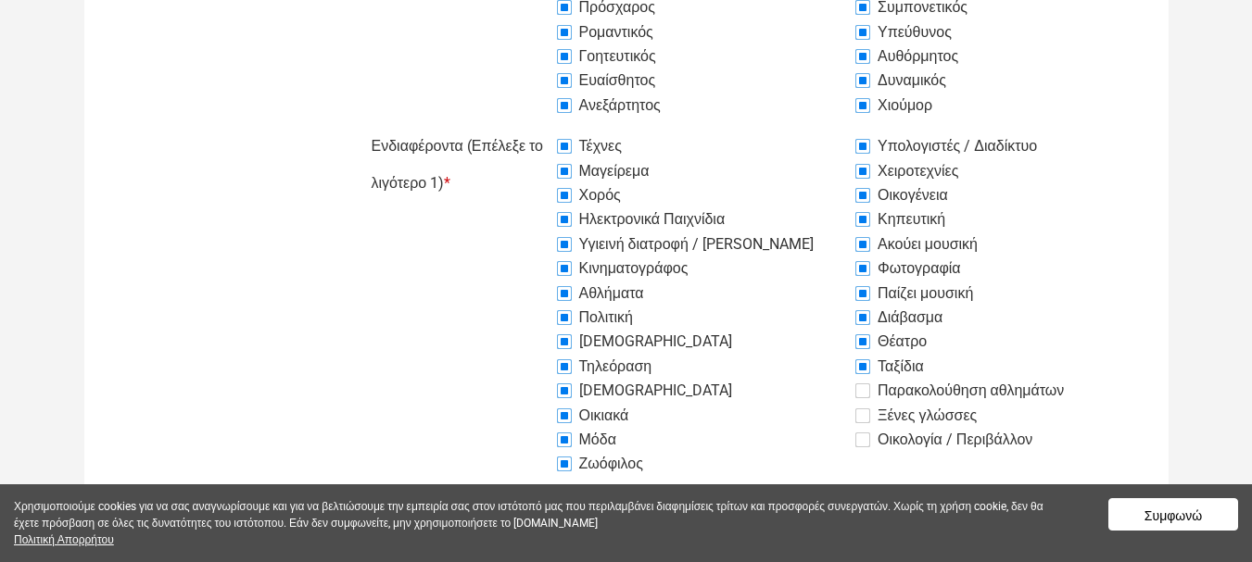
click at [863, 395] on label "Παρακολούθηση αθλημάτων" at bounding box center [959, 391] width 208 height 22
click at [511, 128] on input "Παρακολούθηση αθλημάτων" at bounding box center [511, 128] width 0 height 0
click at [872, 413] on label "Ξένες γλώσσες" at bounding box center [915, 416] width 121 height 22
click at [511, 128] on input "Ξένες γλώσσες" at bounding box center [511, 128] width 0 height 0
click at [872, 438] on label "Οικολογία / Περιβάλλον" at bounding box center [943, 440] width 177 height 22
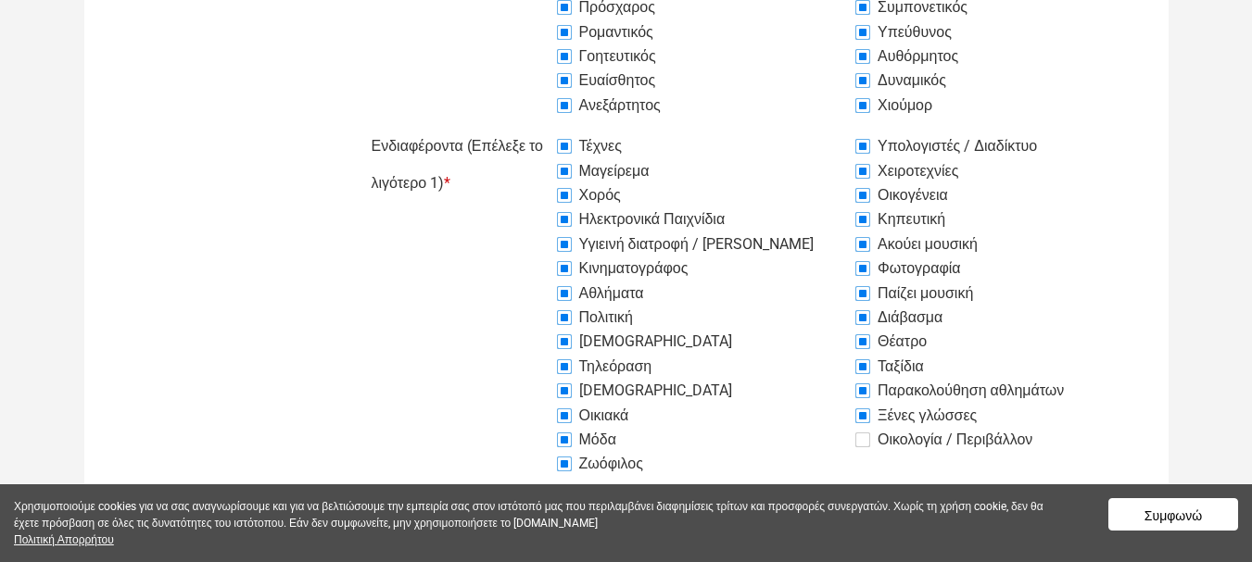
click at [511, 128] on input "Οικολογία / Περιβάλλον" at bounding box center [511, 128] width 0 height 0
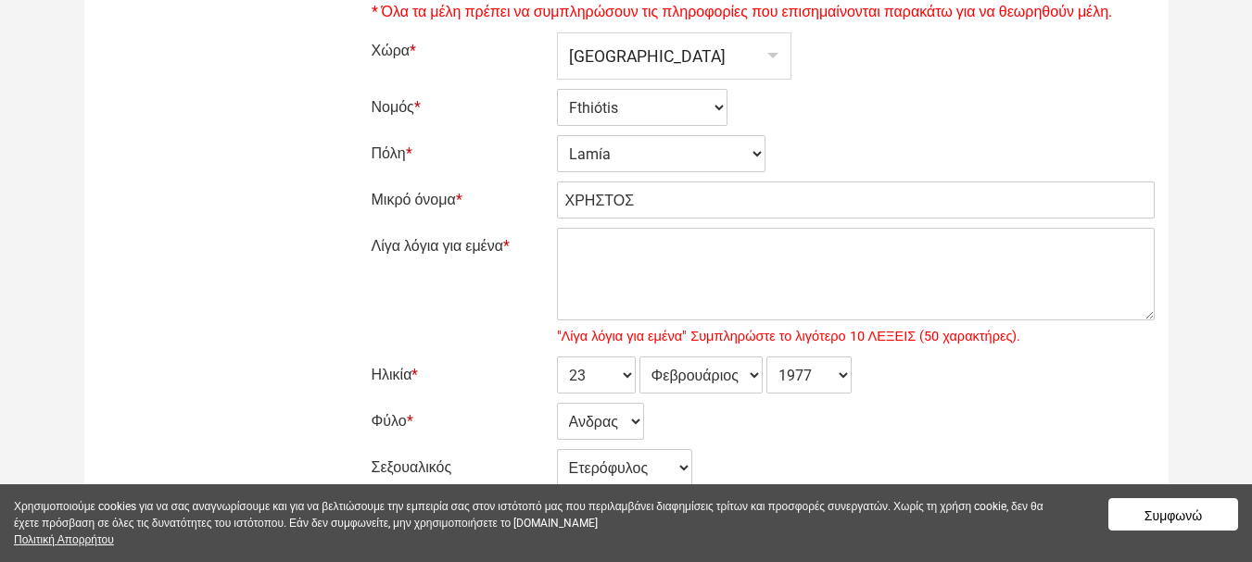
scroll to position [186, 0]
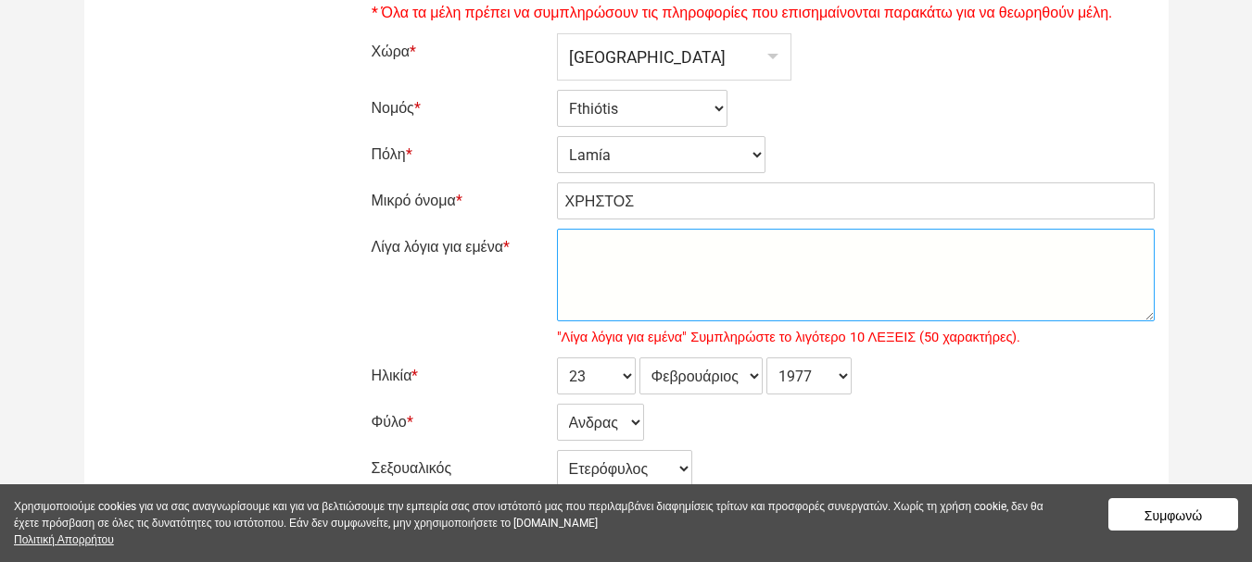
click at [608, 271] on textarea "Λίγα λόγια για εμένα *" at bounding box center [856, 275] width 598 height 93
type textarea "Ε"
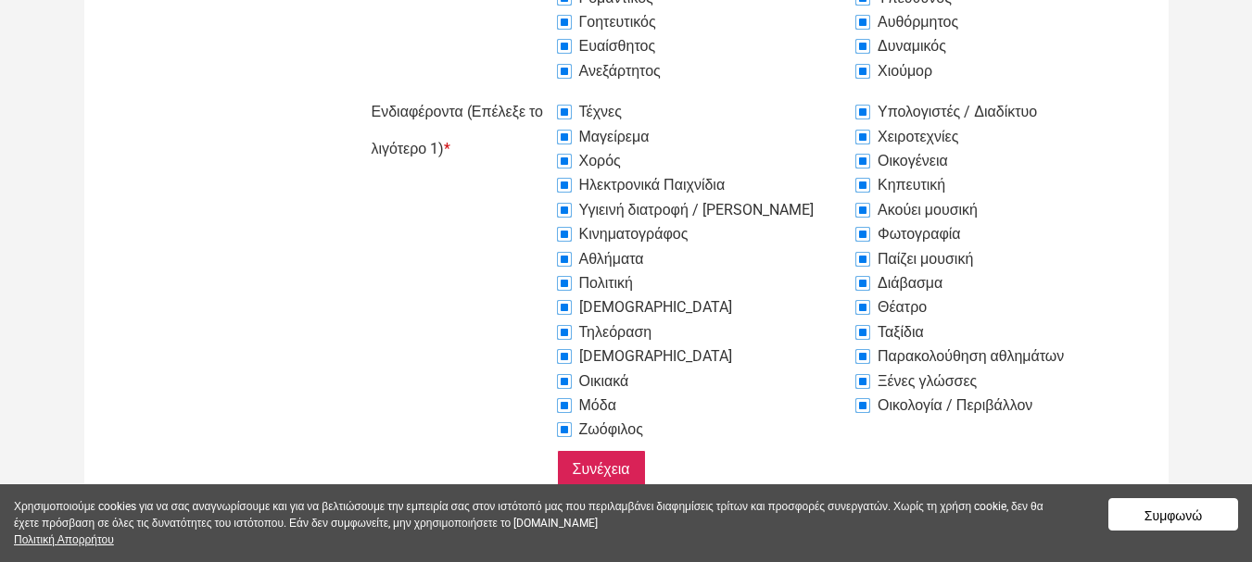
scroll to position [1020, 0]
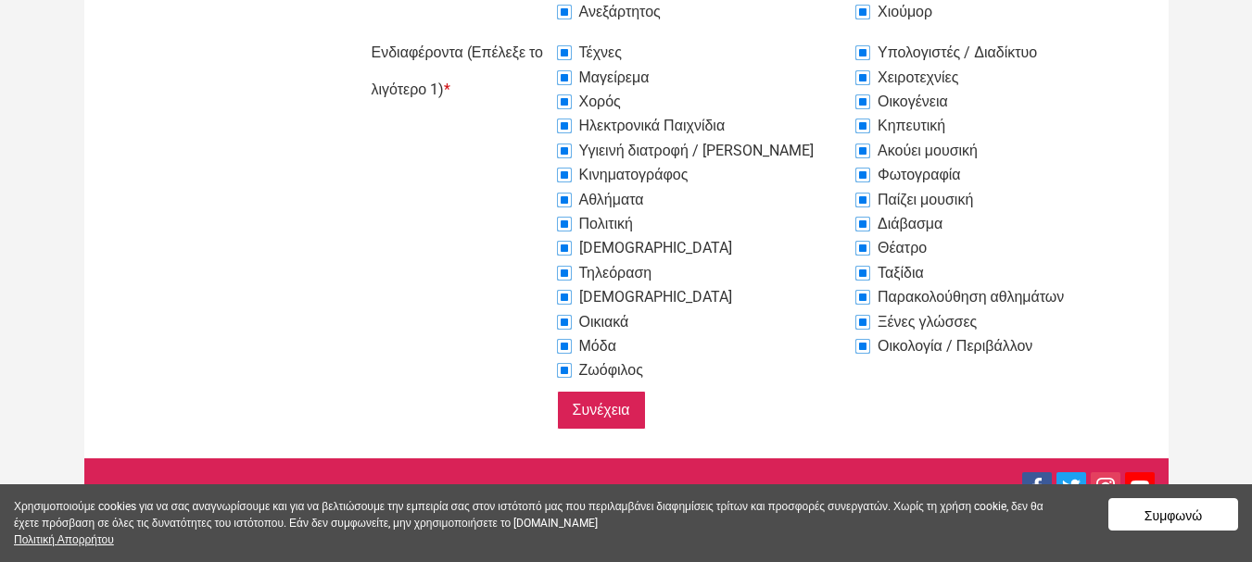
type textarea "ΜΕ ΛΕΝΕ ΧΡΗΣΤΟ,ΕΙΜΑΙ ΝΕΟΣ ΑΝΤΡΑΣ,ΜΕΛΑΧΡΟΙΝΟΣ,ΕΜΦΑΝΙΣΙΜΟΣ"
click at [595, 416] on input "Συνέχεια" at bounding box center [601, 410] width 89 height 39
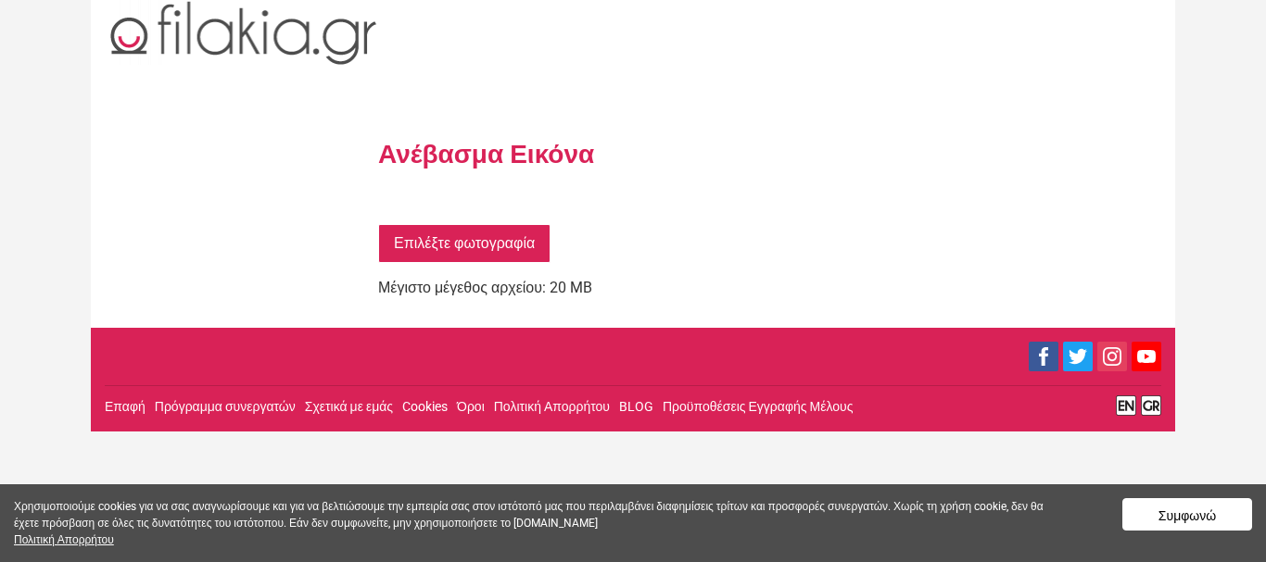
click at [446, 232] on link "Επιλέξτε φωτογραφία" at bounding box center [464, 243] width 172 height 39
click at [1165, 510] on button "Συμφωνώ" at bounding box center [1187, 514] width 130 height 32
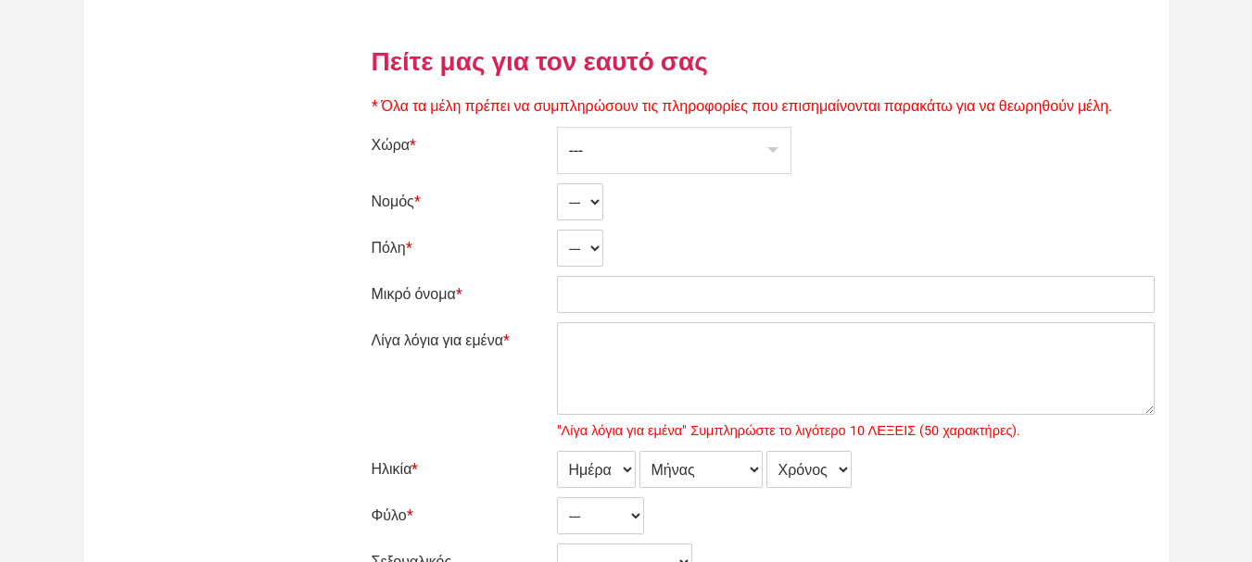
click at [646, 147] on div "---" at bounding box center [674, 150] width 233 height 45
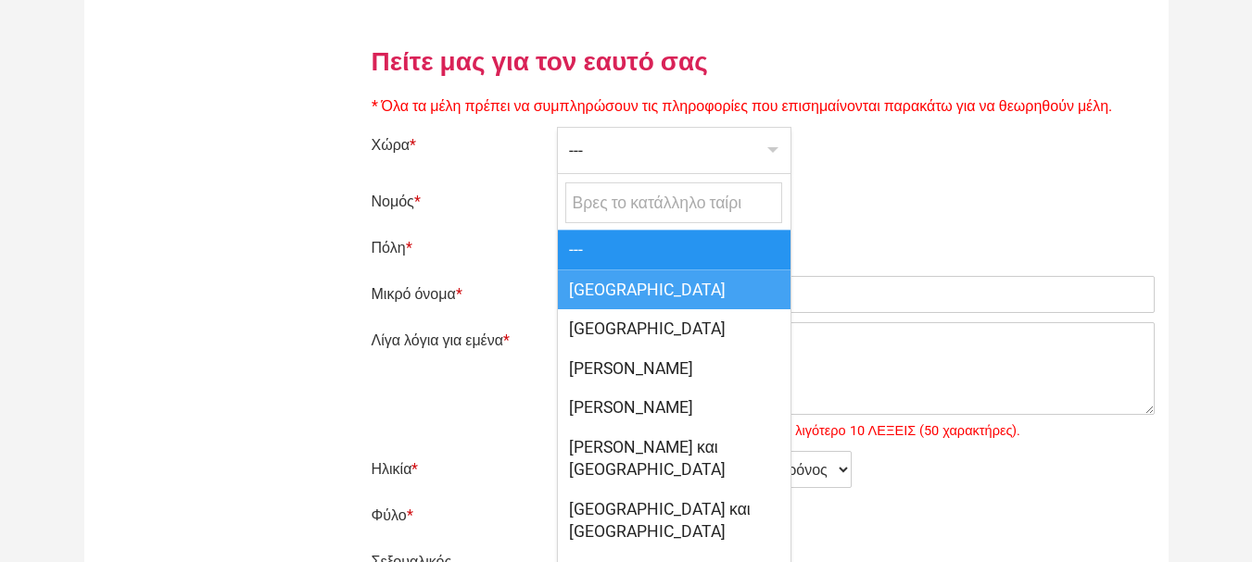
click at [609, 284] on span "[GEOGRAPHIC_DATA]" at bounding box center [674, 290] width 233 height 40
select select "166"
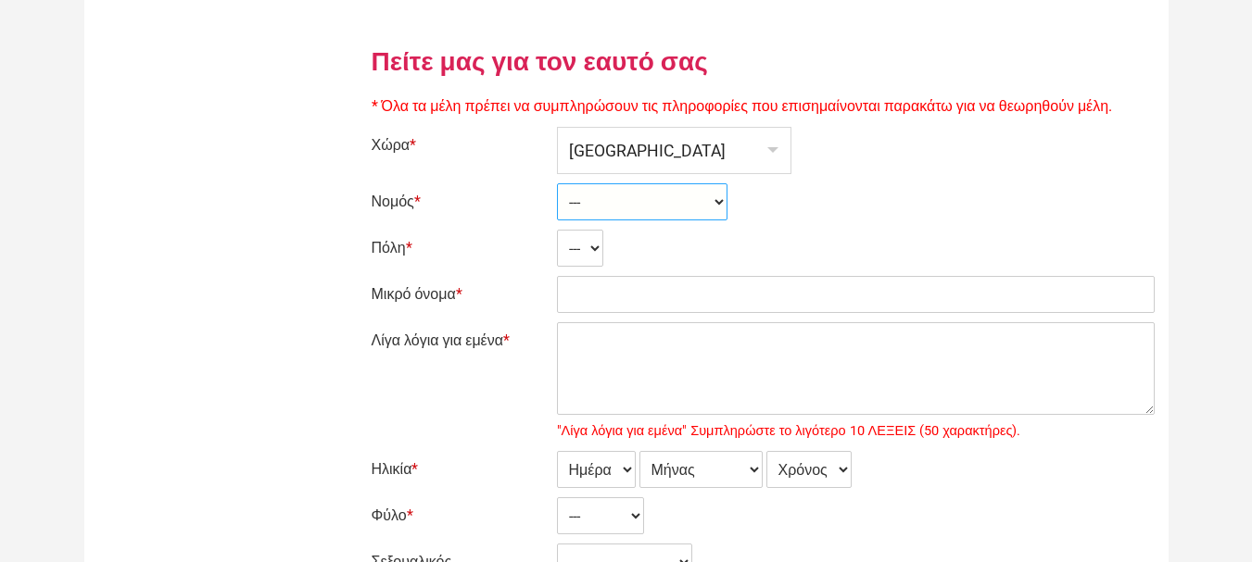
click at [591, 199] on select "--- Ahaia Aitolía kai Akarnanía Argolis Arkadía Árta Attikí Áyion Óros Dodekáni…" at bounding box center [642, 201] width 170 height 37
select select "2364"
click at [557, 183] on select "--- Ahaia Aitolía kai Akarnanía Argolis Arkadía Árta Attikí Áyion Óros Dodekáni…" at bounding box center [642, 201] width 170 height 37
click at [592, 253] on select "--- Akhinós Amfíklia Anthíli Atalánti Ayía [PERSON_NAME] [PERSON_NAME] [GEOGRAP…" at bounding box center [661, 248] width 208 height 37
select select "30984"
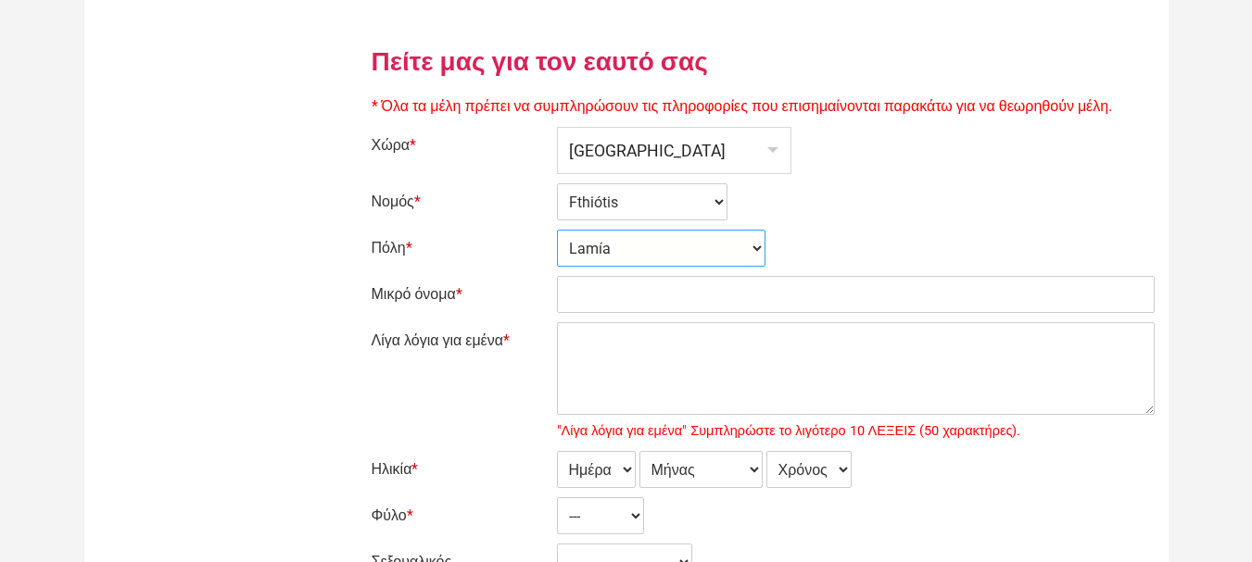
click at [557, 230] on select "--- Akhinós Amfíklia Anthíli Atalánti Ayía [PERSON_NAME] [PERSON_NAME] [GEOGRAP…" at bounding box center [661, 248] width 208 height 37
click at [593, 305] on input "Μικρό όνομα *" at bounding box center [856, 294] width 598 height 37
type input "ΧΡΗΣΤΟΣ"
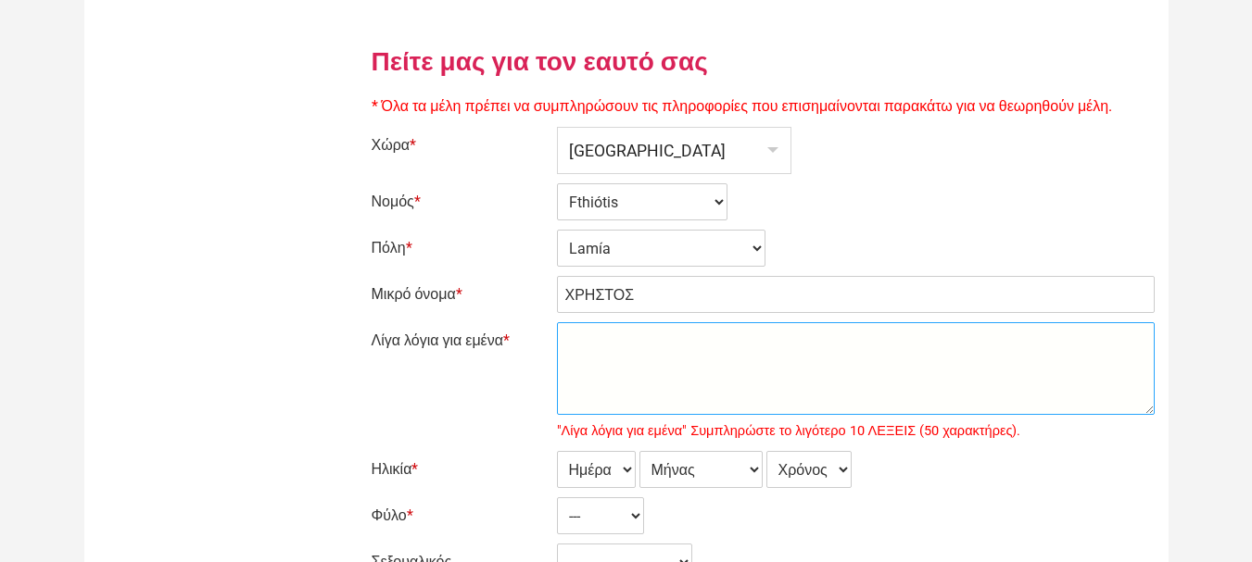
click at [624, 370] on textarea "Λίγα λόγια για εμένα *" at bounding box center [856, 368] width 598 height 93
type textarea "m"
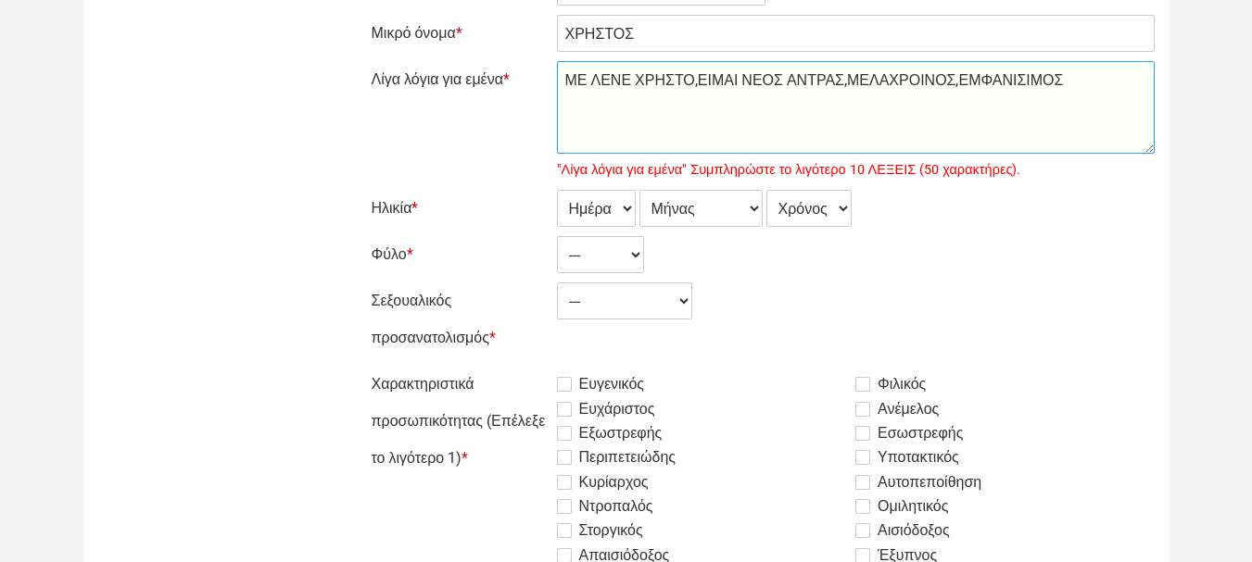
scroll to position [371, 0]
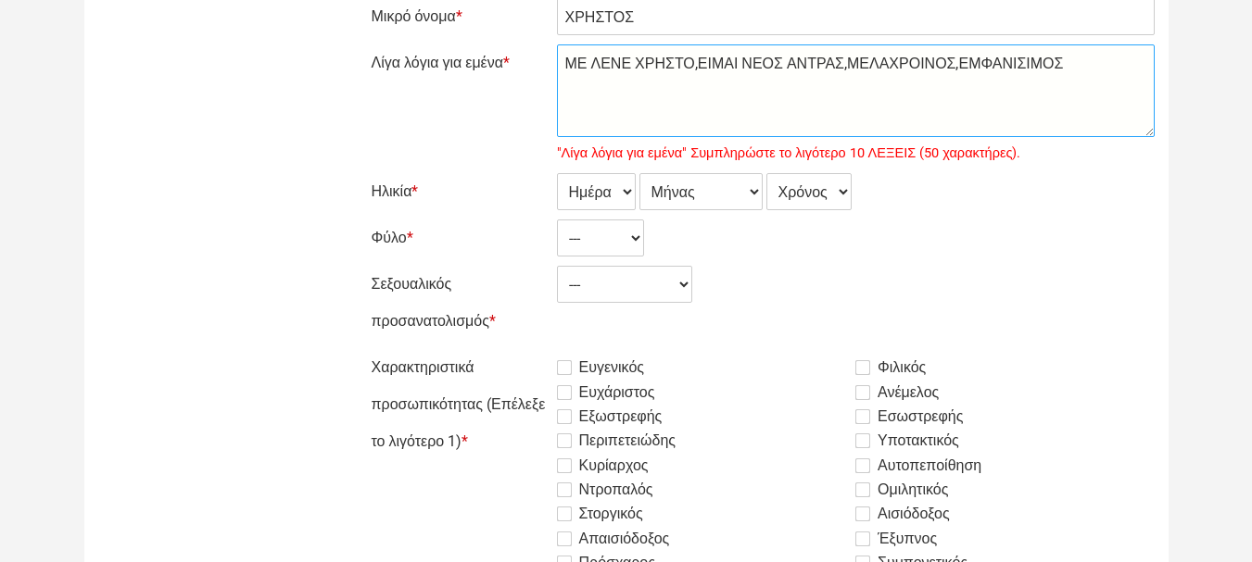
type textarea "ΜΕ ΛΕΝΕ ΧΡΗΣΤΟ,ΕΙΜΑΙ ΝΕΟΣ ΑΝΤΡΑΣ,ΜΕΛΑΧΡΟΙΝΟΣ,ΕΜΦΑΝΙΣΙΜΟΣ"
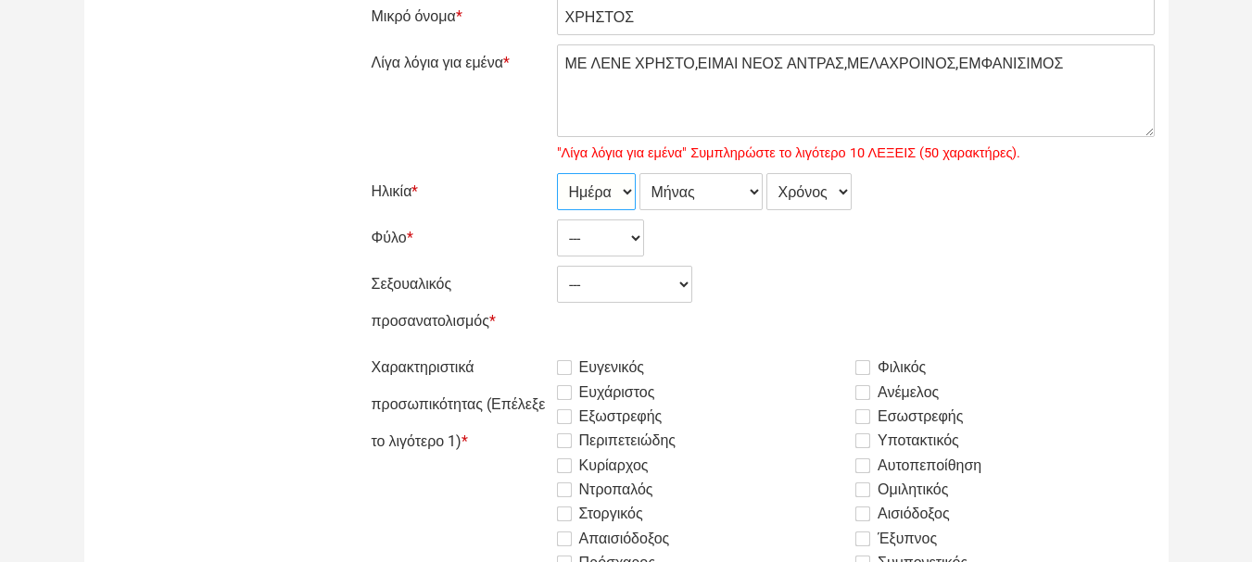
click at [611, 194] on select "Ημέρα 1 2 3 4 5 6 7 8 9 10 11 12 13 14 15 16 17 18 19 20 21 22 23 24 25 26 27 2…" at bounding box center [596, 191] width 79 height 37
select select "23"
click at [557, 173] on select "Ημέρα 1 2 3 4 5 6 7 8 9 10 11 12 13 14 15 16 17 18 19 20 21 22 23 24 25 26 27 2…" at bounding box center [596, 191] width 79 height 37
click at [687, 202] on select "Μήνας Ιανουάριος Φεβρουάριος Μάρτιος Απρίλιος Μάιος Ιούνιος Ιούλιος Αύγουστος Σ…" at bounding box center [700, 191] width 123 height 37
select select "02"
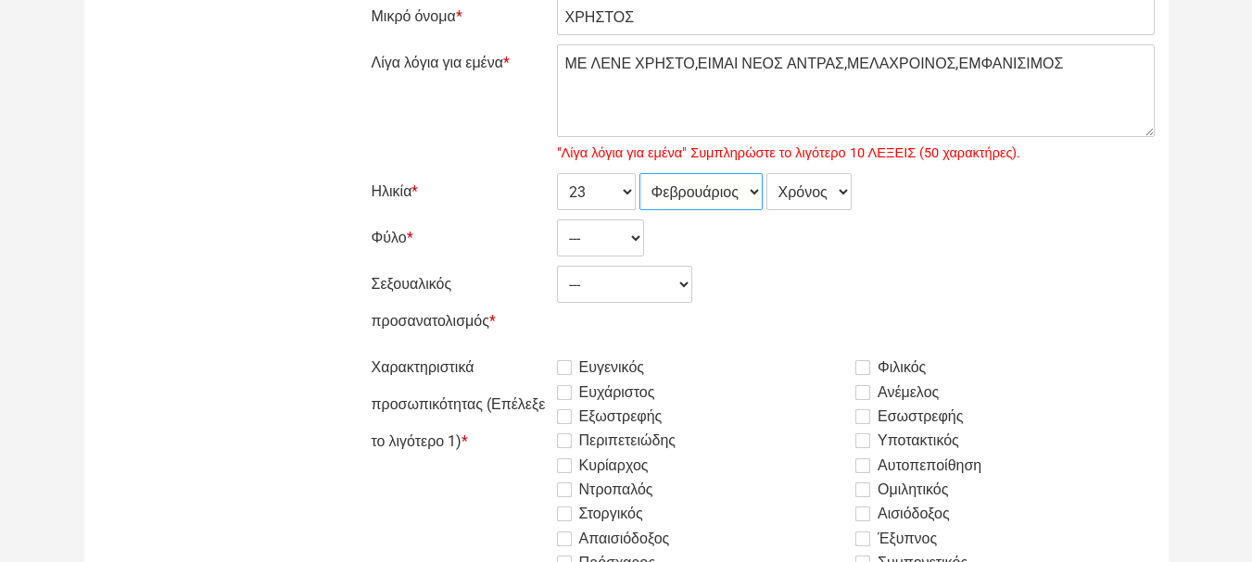
click at [639, 173] on select "Μήνας Ιανουάριος Φεβρουάριος Μάρτιος Απρίλιος Μάιος Ιούνιος Ιούλιος Αύγουστος Σ…" at bounding box center [700, 191] width 123 height 37
click at [815, 192] on select "Χρόνος 2007 2006 2005 2004 2003 2002 2001 2000 1999 1998 1997 1996 1995 1994 19…" at bounding box center [808, 191] width 85 height 37
select select "1977"
click at [769, 173] on select "Χρόνος 2007 2006 2005 2004 2003 2002 2001 2000 1999 1998 1997 1996 1995 1994 19…" at bounding box center [808, 191] width 85 height 37
click at [599, 237] on select "--- Γυναίκα Ανδρας" at bounding box center [600, 238] width 87 height 37
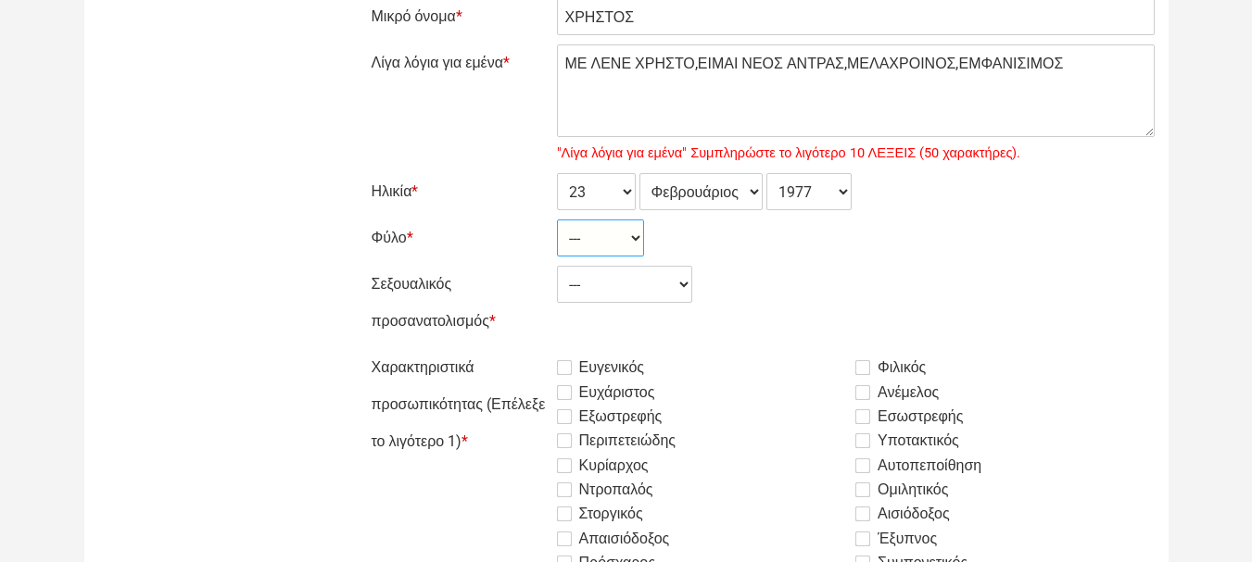
select select "2"
click at [557, 220] on select "--- Γυναίκα Ανδρας" at bounding box center [600, 238] width 87 height 37
click at [592, 295] on select "--- Ετερόφυλος Αμφιφυλόφιλος [PERSON_NAME]" at bounding box center [624, 284] width 135 height 37
select select "1"
click at [557, 266] on select "--- Ετερόφυλος Αμφιφυλόφιλος [PERSON_NAME]" at bounding box center [624, 284] width 135 height 37
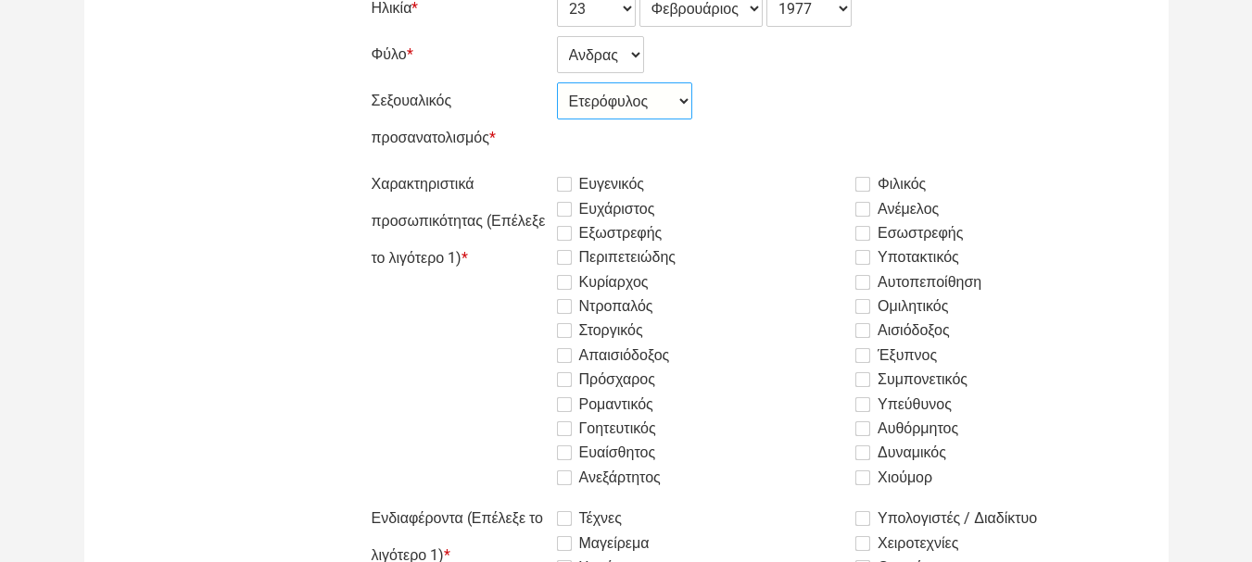
scroll to position [556, 0]
click at [562, 183] on label "Ευγενικός" at bounding box center [601, 182] width 88 height 22
click at [511, 164] on input "Ευγενικός" at bounding box center [511, 164] width 0 height 0
click at [565, 198] on label "Ευχάριστος" at bounding box center [606, 207] width 98 height 22
click at [511, 164] on input "Ευχάριστος" at bounding box center [511, 164] width 0 height 0
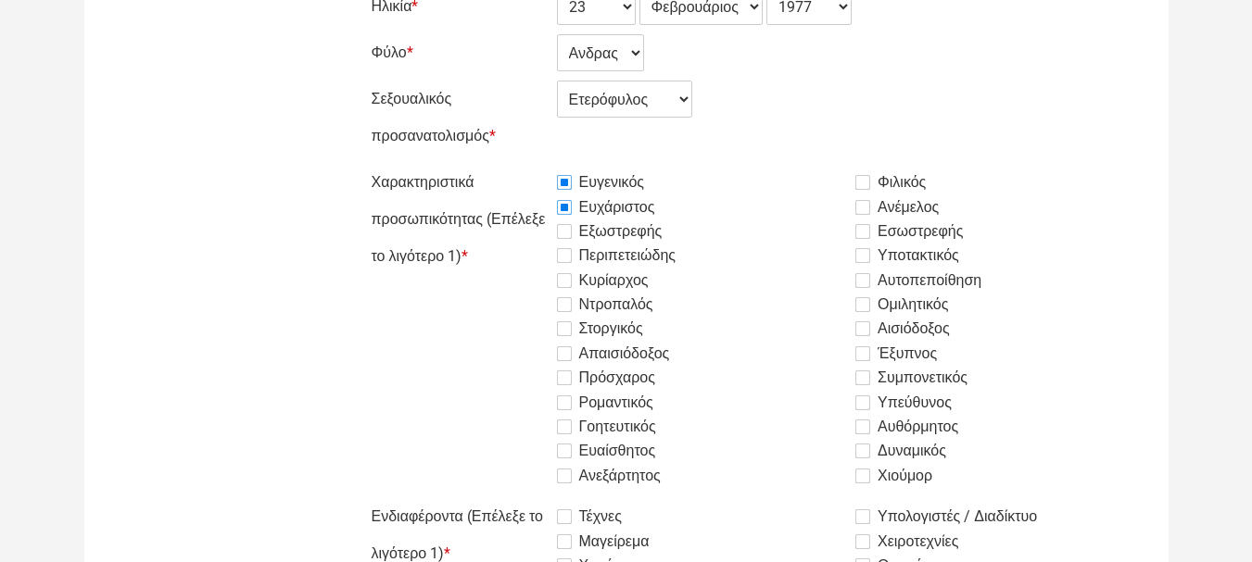
click at [569, 232] on label "Εξωστρεφής" at bounding box center [610, 232] width 106 height 22
click at [511, 164] on input "Εξωστρεφής" at bounding box center [511, 164] width 0 height 0
click at [563, 256] on label "Περιπετειώδης" at bounding box center [617, 256] width 120 height 22
click at [511, 164] on input "Περιπετειώδης" at bounding box center [511, 164] width 0 height 0
click at [568, 284] on label "Κυρίαρχος" at bounding box center [603, 281] width 92 height 22
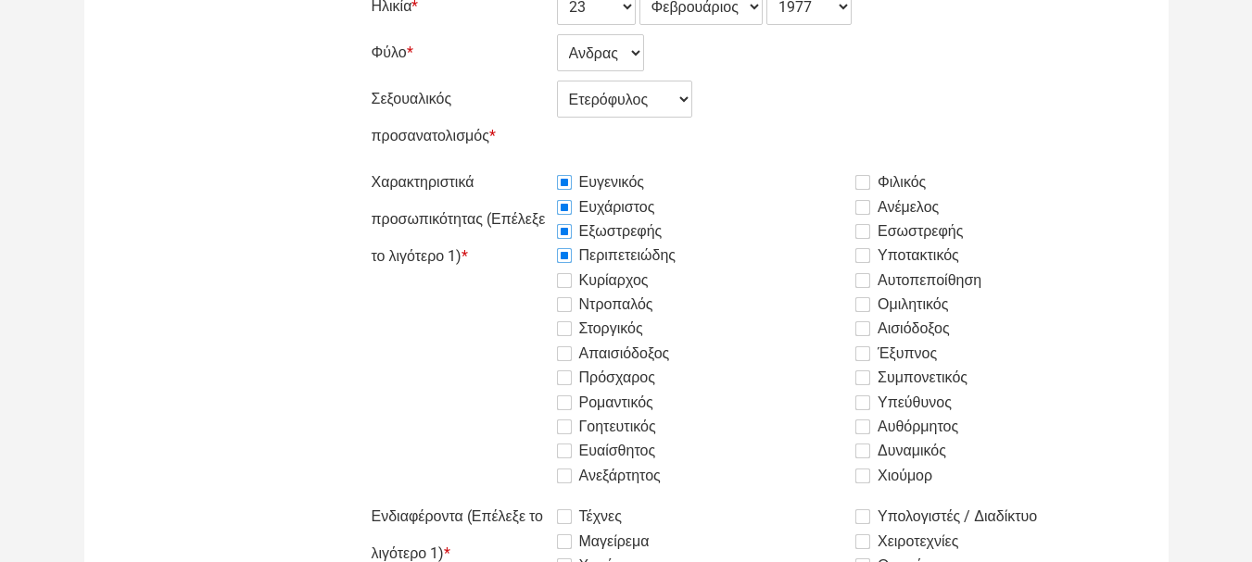
click at [511, 164] on input "Κυρίαρχος" at bounding box center [511, 164] width 0 height 0
drag, startPoint x: 565, startPoint y: 304, endPoint x: 563, endPoint y: 333, distance: 28.8
click at [565, 305] on label "Ντροπαλός" at bounding box center [605, 305] width 96 height 22
click at [511, 164] on input "Ντροπαλός" at bounding box center [511, 164] width 0 height 0
click at [561, 336] on label "Στοργικός" at bounding box center [600, 329] width 86 height 22
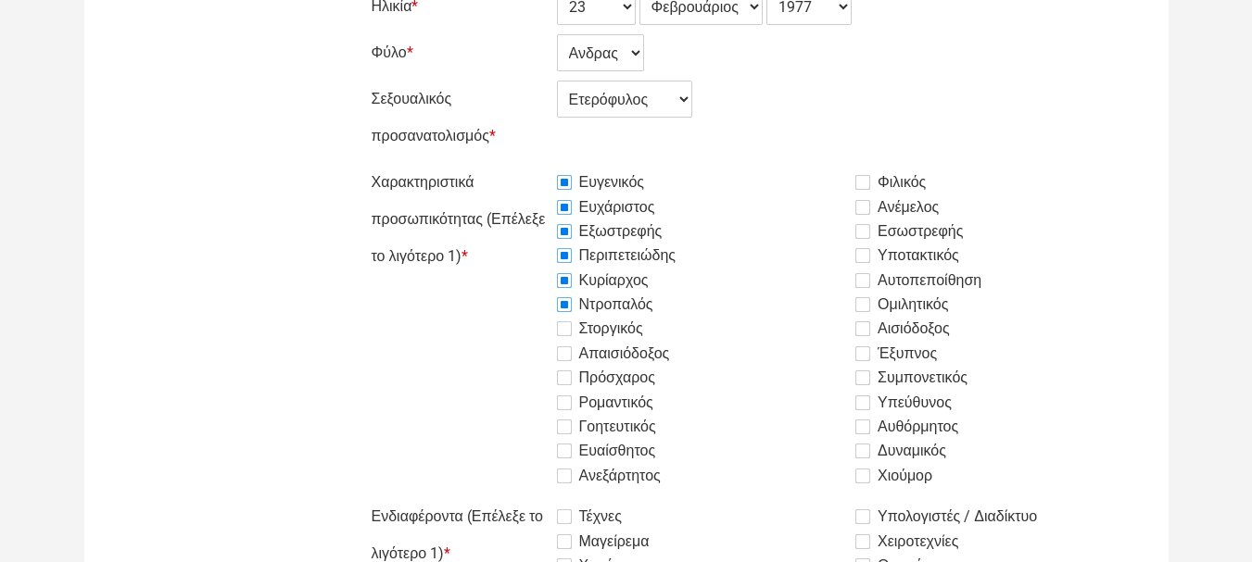
click at [511, 164] on input "Στοργικός" at bounding box center [511, 164] width 0 height 0
click at [568, 358] on label "Απαισιόδοξος" at bounding box center [613, 354] width 113 height 22
click at [511, 164] on input "Απαισιόδοξος" at bounding box center [511, 164] width 0 height 0
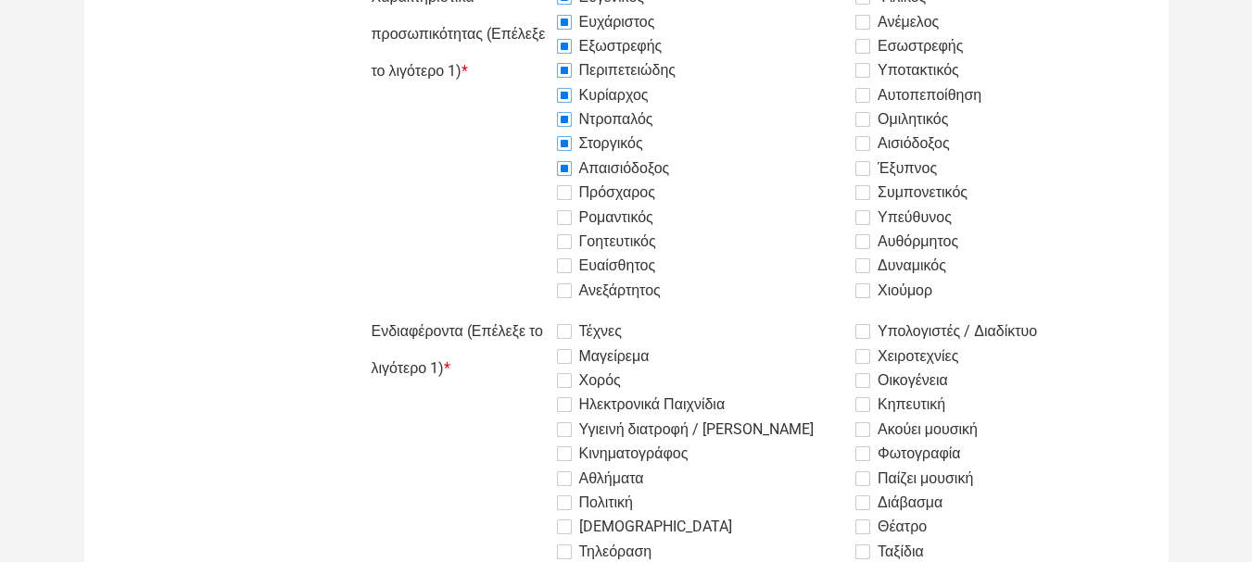
click at [566, 198] on label "Πρόσχαρος" at bounding box center [606, 193] width 98 height 22
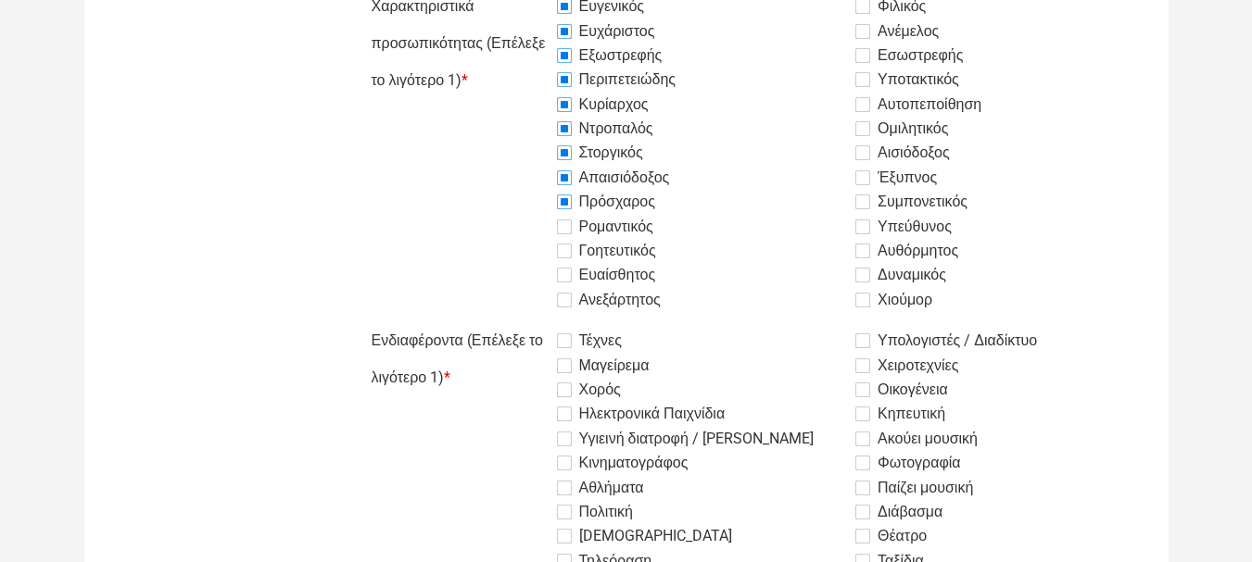
scroll to position [810, 0]
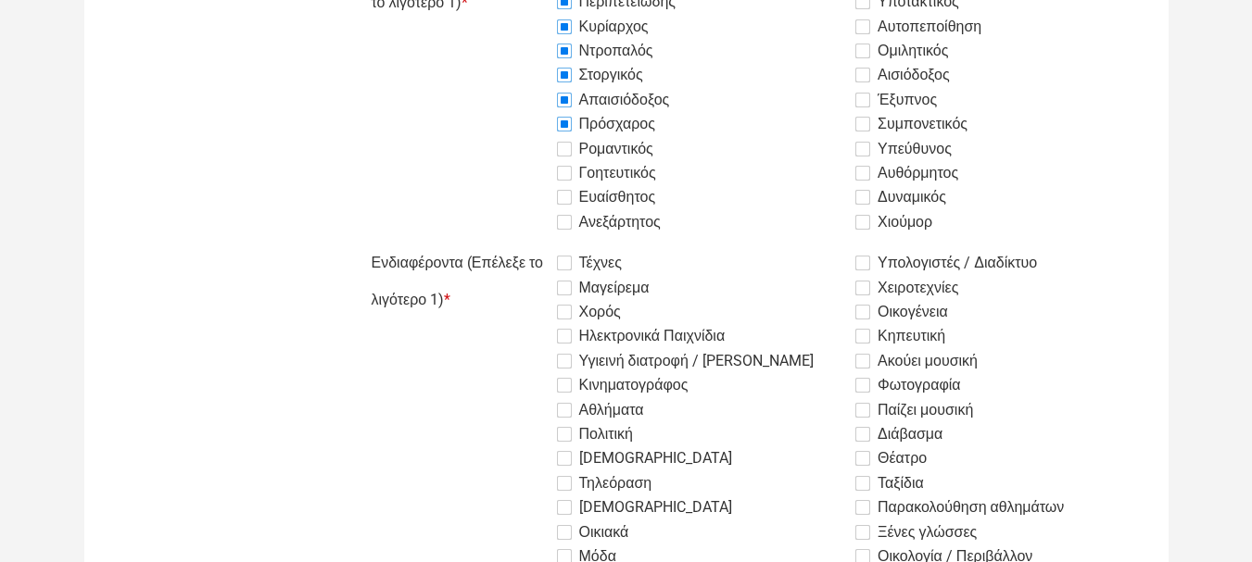
click at [568, 147] on label "Ρομαντικός" at bounding box center [605, 149] width 96 height 22
click at [569, 173] on label "Γοητευτικός" at bounding box center [606, 173] width 99 height 22
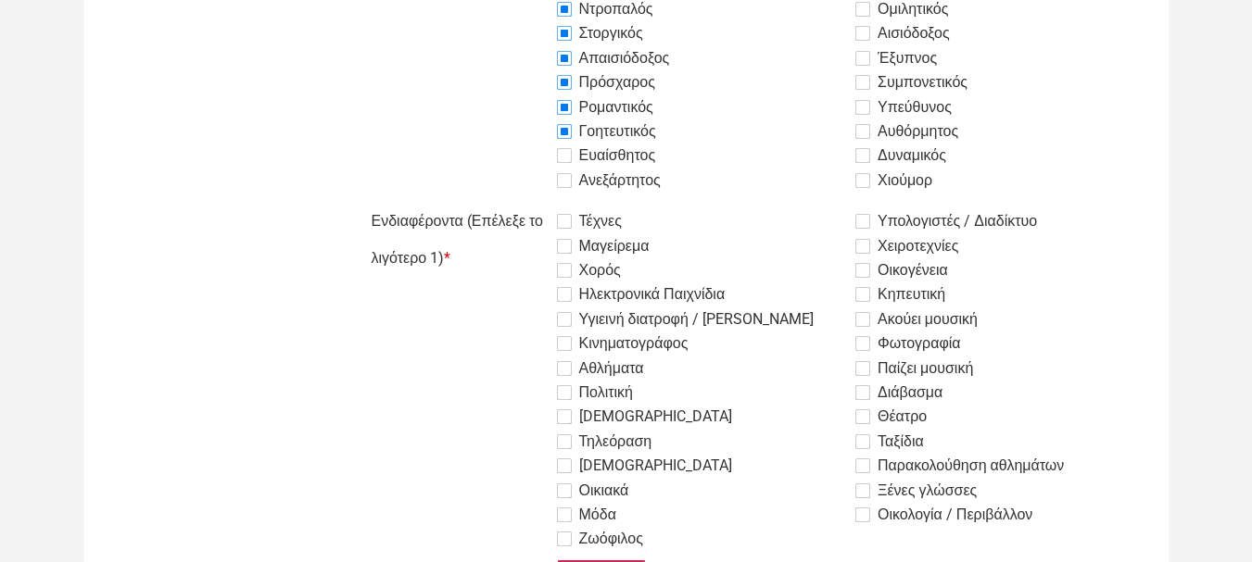
scroll to position [902, 0]
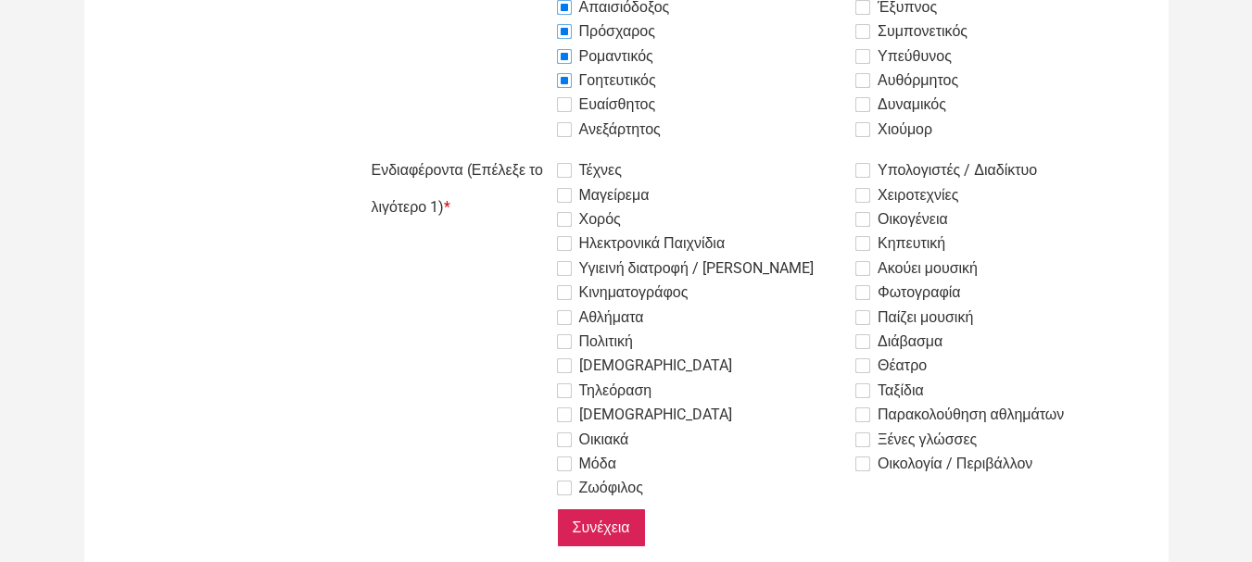
click at [564, 109] on label "Ευαίσθητος" at bounding box center [606, 105] width 99 height 22
click at [562, 168] on label "Τέχνες" at bounding box center [589, 170] width 65 height 22
click at [511, 152] on input "Τέχνες" at bounding box center [511, 152] width 0 height 0
click at [566, 195] on label "Μαγείρεμα" at bounding box center [603, 195] width 93 height 22
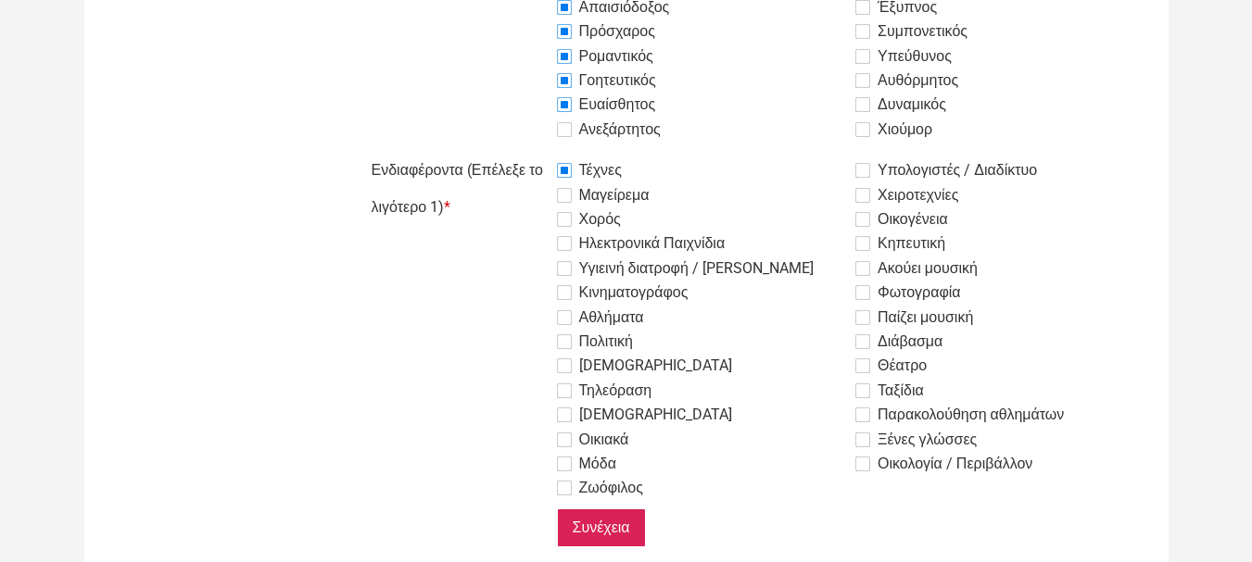
click at [511, 152] on input "Μαγείρεμα" at bounding box center [511, 152] width 0 height 0
click at [562, 228] on label "Χορός" at bounding box center [589, 219] width 64 height 22
click at [511, 152] on input "Χορός" at bounding box center [511, 152] width 0 height 0
click at [565, 248] on label "Ηλεκτρονικά Παιχνίδια" at bounding box center [641, 244] width 169 height 22
click at [511, 152] on input "Ηλεκτρονικά Παιχνίδια" at bounding box center [511, 152] width 0 height 0
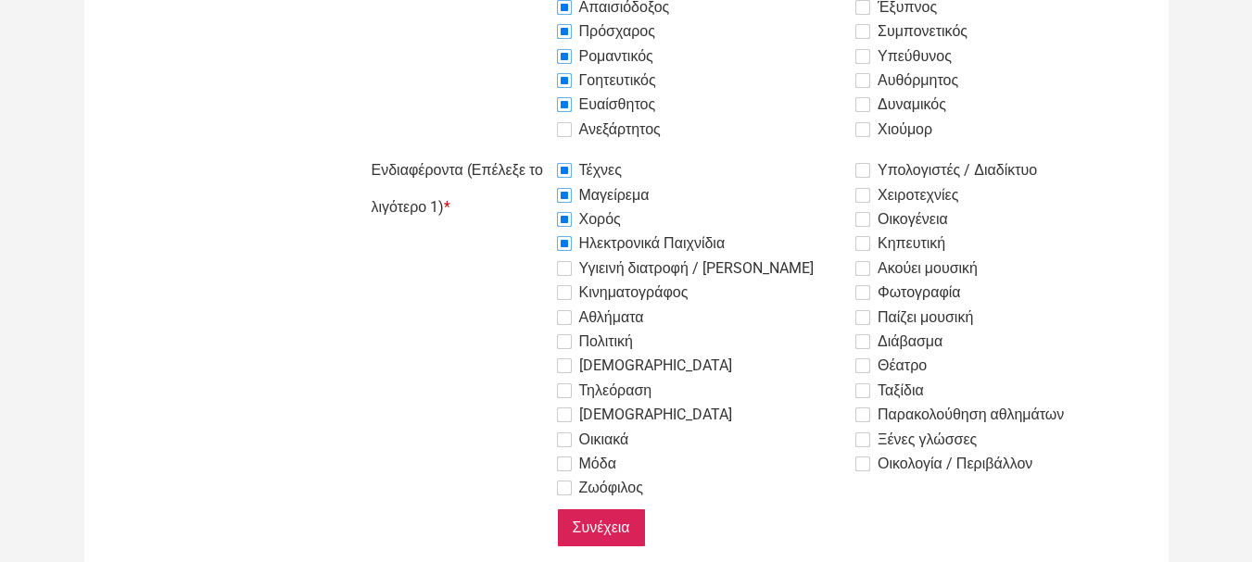
click at [566, 274] on label "Υγιεινή διατροφή / [PERSON_NAME]" at bounding box center [685, 269] width 257 height 22
click at [511, 152] on input "Υγιεινή διατροφή / [PERSON_NAME]" at bounding box center [511, 152] width 0 height 0
click at [565, 297] on label "Κινηματογράφος" at bounding box center [623, 293] width 132 height 22
click at [511, 152] on input "Κινηματογράφος" at bounding box center [511, 152] width 0 height 0
click at [561, 325] on label "Αθλήματα" at bounding box center [600, 318] width 87 height 22
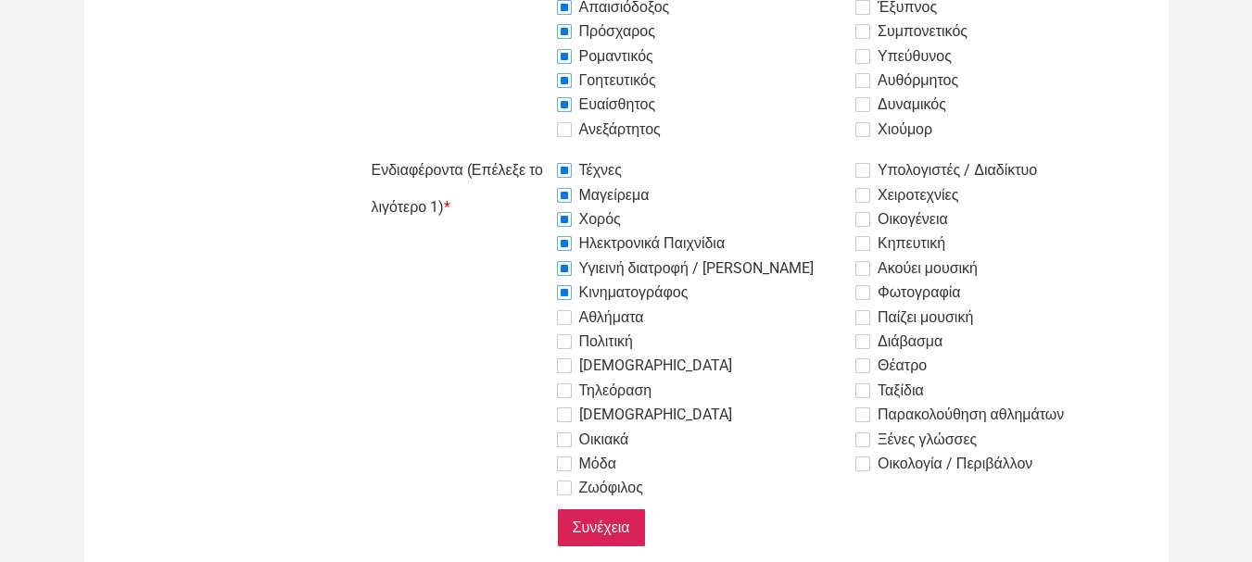
click at [511, 152] on input "Αθλήματα" at bounding box center [511, 152] width 0 height 0
click at [562, 345] on label "Πολιτική" at bounding box center [595, 342] width 76 height 22
click at [511, 152] on input "Πολιτική" at bounding box center [511, 152] width 0 height 0
click at [561, 364] on label "[DEMOGRAPHIC_DATA]" at bounding box center [644, 366] width 175 height 22
click at [511, 152] on input "[DEMOGRAPHIC_DATA]" at bounding box center [511, 152] width 0 height 0
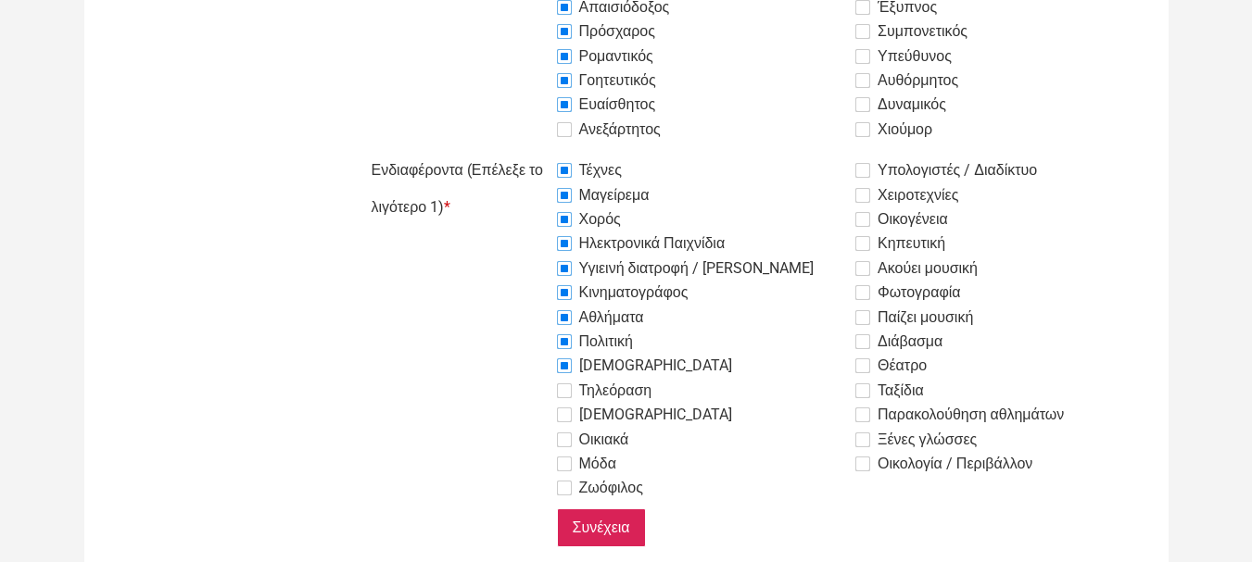
click at [568, 394] on label "Τηλεόραση" at bounding box center [604, 391] width 95 height 22
click at [511, 152] on input "Τηλεόραση" at bounding box center [511, 152] width 0 height 0
click at [560, 417] on label "[DEMOGRAPHIC_DATA]" at bounding box center [644, 415] width 175 height 22
click at [511, 152] on input "[DEMOGRAPHIC_DATA]" at bounding box center [511, 152] width 0 height 0
click at [569, 446] on label "Οικιακά" at bounding box center [593, 440] width 72 height 22
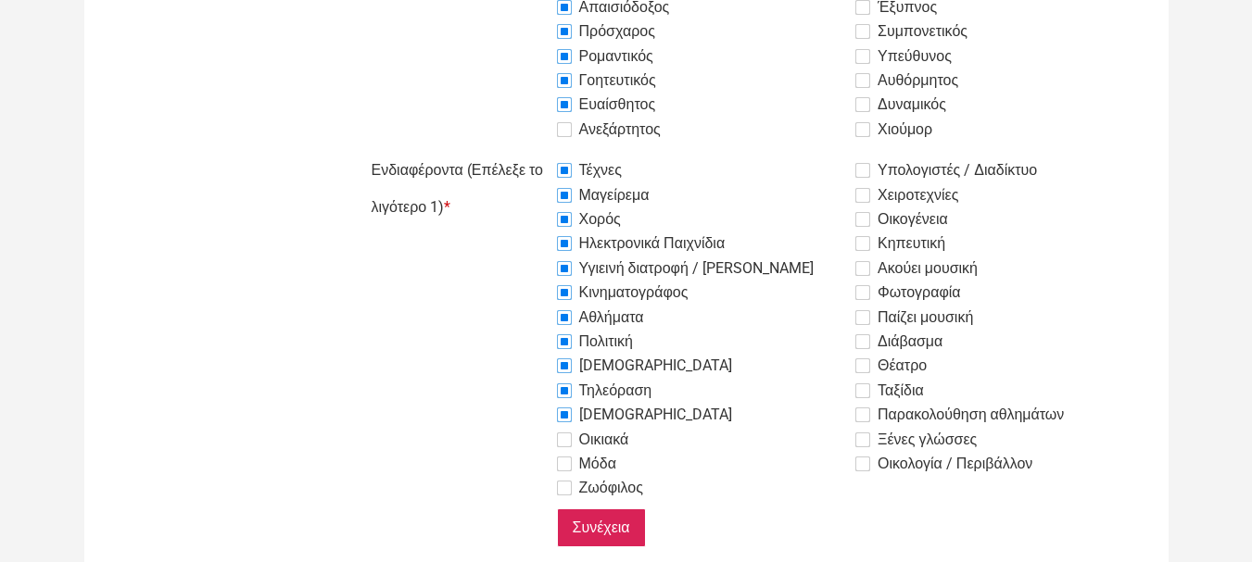
click at [511, 152] on input "Οικιακά" at bounding box center [511, 152] width 0 height 0
click at [571, 464] on label "Μόδα" at bounding box center [586, 464] width 59 height 22
click at [511, 152] on input "Μόδα" at bounding box center [511, 152] width 0 height 0
drag, startPoint x: 560, startPoint y: 481, endPoint x: 631, endPoint y: 463, distance: 73.5
click at [560, 482] on label "Ζωόφιλος" at bounding box center [600, 488] width 86 height 22
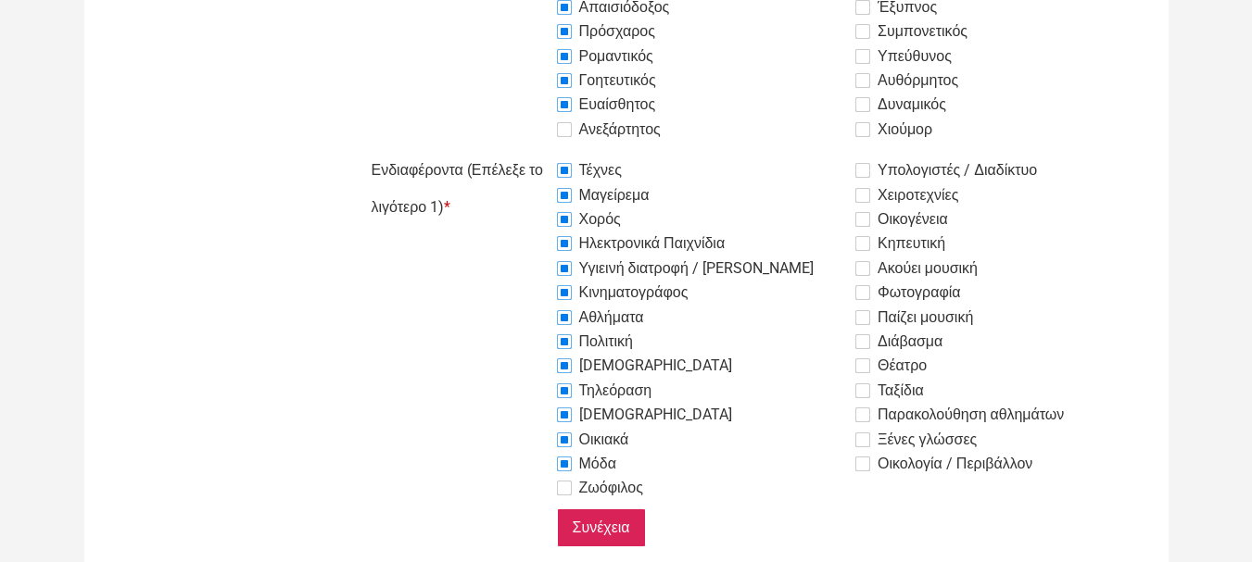
click at [511, 152] on input "Ζωόφιλος" at bounding box center [511, 152] width 0 height 0
click at [860, 172] on label "Υπολογιστές / Διαδίκτυο" at bounding box center [946, 170] width 182 height 22
click at [511, 152] on input "Υπολογιστές / Διαδίκτυο" at bounding box center [511, 152] width 0 height 0
click at [860, 201] on label "Χειροτεχνίες" at bounding box center [906, 195] width 103 height 22
click at [511, 152] on input "Χειροτεχνίες" at bounding box center [511, 152] width 0 height 0
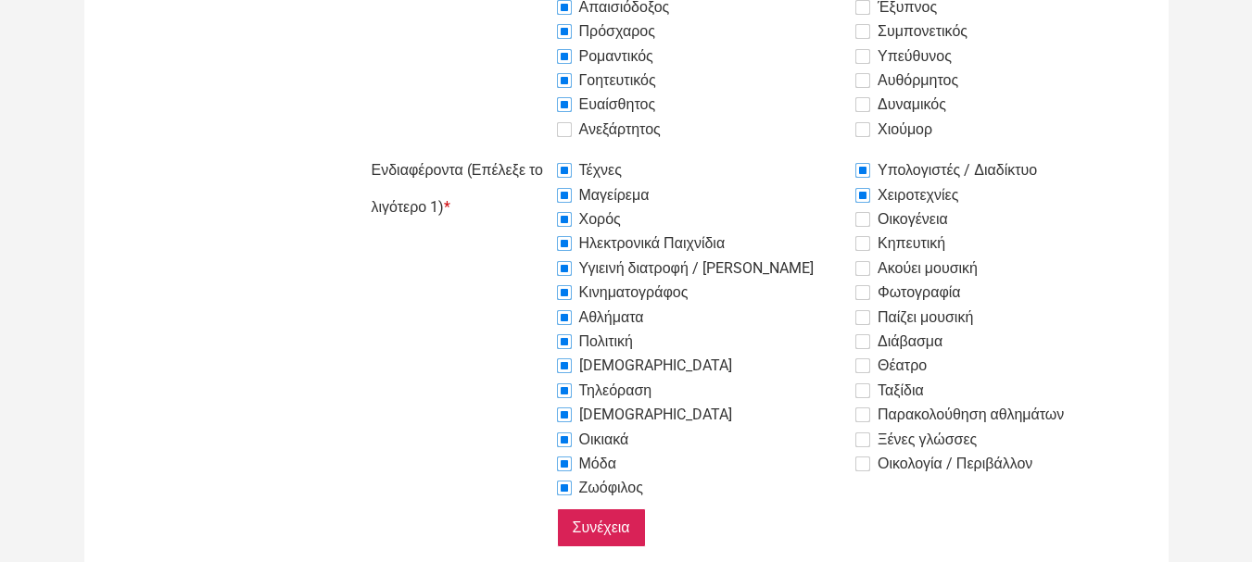
click at [864, 218] on label "Οικογένεια" at bounding box center [901, 219] width 93 height 22
click at [511, 152] on input "Οικογένεια" at bounding box center [511, 152] width 0 height 0
click at [864, 245] on label "Κηπευτική" at bounding box center [900, 244] width 90 height 22
click at [511, 152] on input "Κηπευτική" at bounding box center [511, 152] width 0 height 0
click at [859, 271] on label "Ακούει μουσική" at bounding box center [916, 269] width 122 height 22
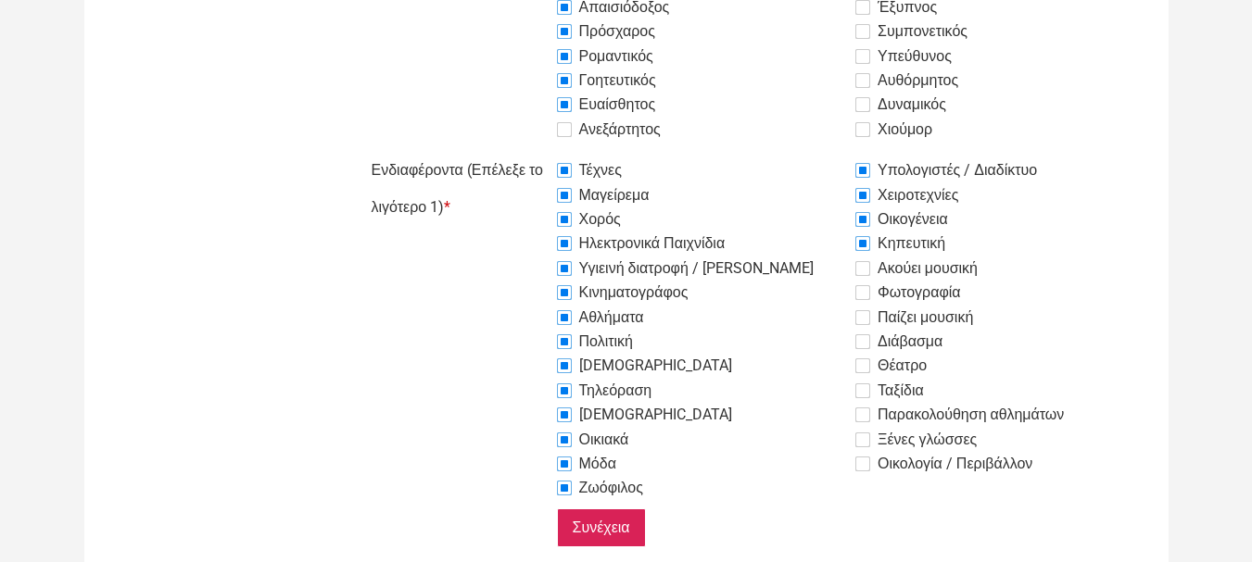
click at [511, 152] on input "Ακούει μουσική" at bounding box center [511, 152] width 0 height 0
click at [862, 296] on label "Φωτογραφία" at bounding box center [908, 293] width 106 height 22
click at [511, 152] on input "Φωτογραφία" at bounding box center [511, 152] width 0 height 0
click at [862, 319] on label "Παίζει μουσική" at bounding box center [914, 318] width 118 height 22
click at [511, 152] on input "Παίζει μουσική" at bounding box center [511, 152] width 0 height 0
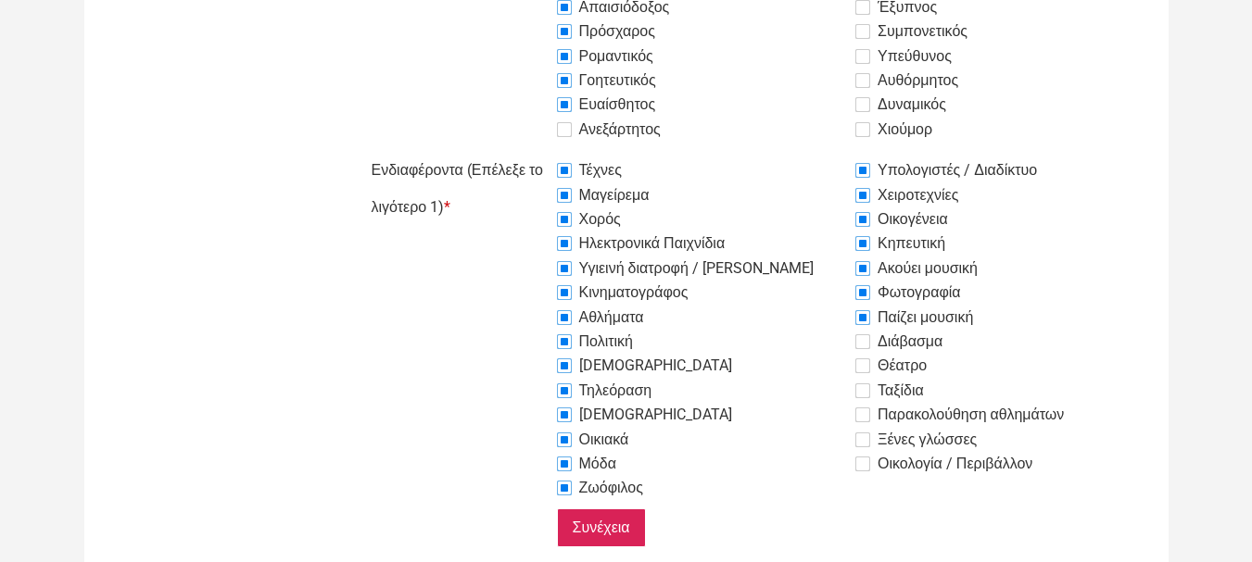
click at [857, 343] on label "Διάβασμα" at bounding box center [898, 342] width 87 height 22
click at [511, 152] on input "Διάβασμα" at bounding box center [511, 152] width 0 height 0
click at [860, 371] on label "Θέατρο" at bounding box center [890, 366] width 71 height 22
click at [511, 152] on input "Θέατρο" at bounding box center [511, 152] width 0 height 0
click at [864, 395] on label "Ταξίδια" at bounding box center [889, 391] width 69 height 22
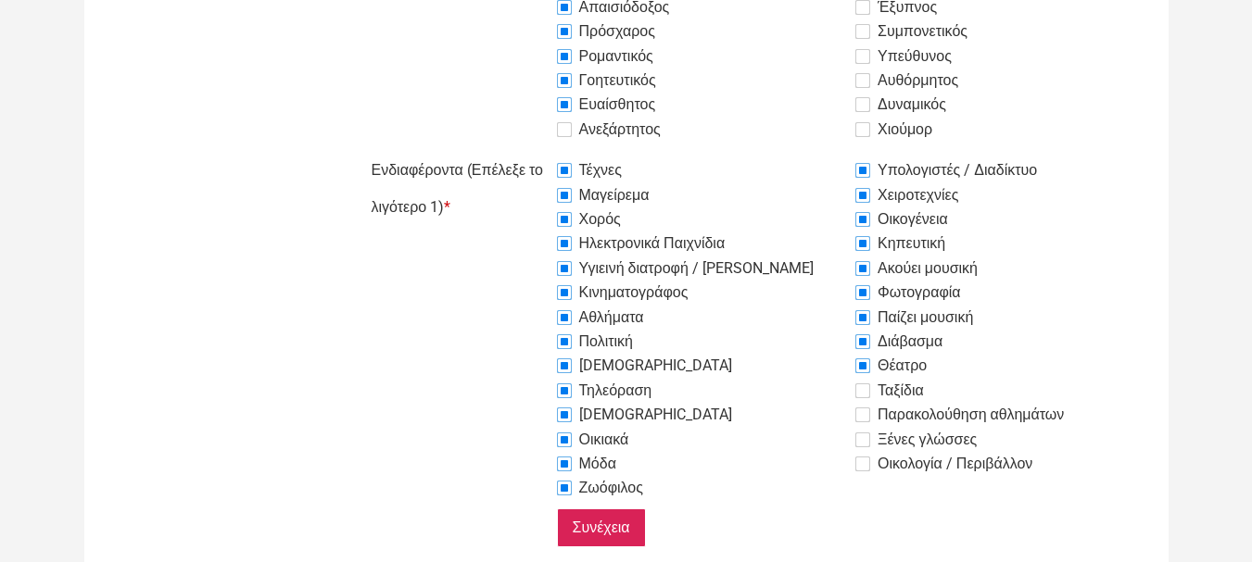
click at [511, 152] on input "Ταξίδια" at bounding box center [511, 152] width 0 height 0
click at [859, 412] on label "Παρακολούθηση αθλημάτων" at bounding box center [959, 415] width 208 height 22
click at [511, 152] on input "Παρακολούθηση αθλημάτων" at bounding box center [511, 152] width 0 height 0
click at [862, 429] on label "Ξένες γλώσσες" at bounding box center [915, 440] width 121 height 22
click at [511, 152] on input "Ξένες γλώσσες" at bounding box center [511, 152] width 0 height 0
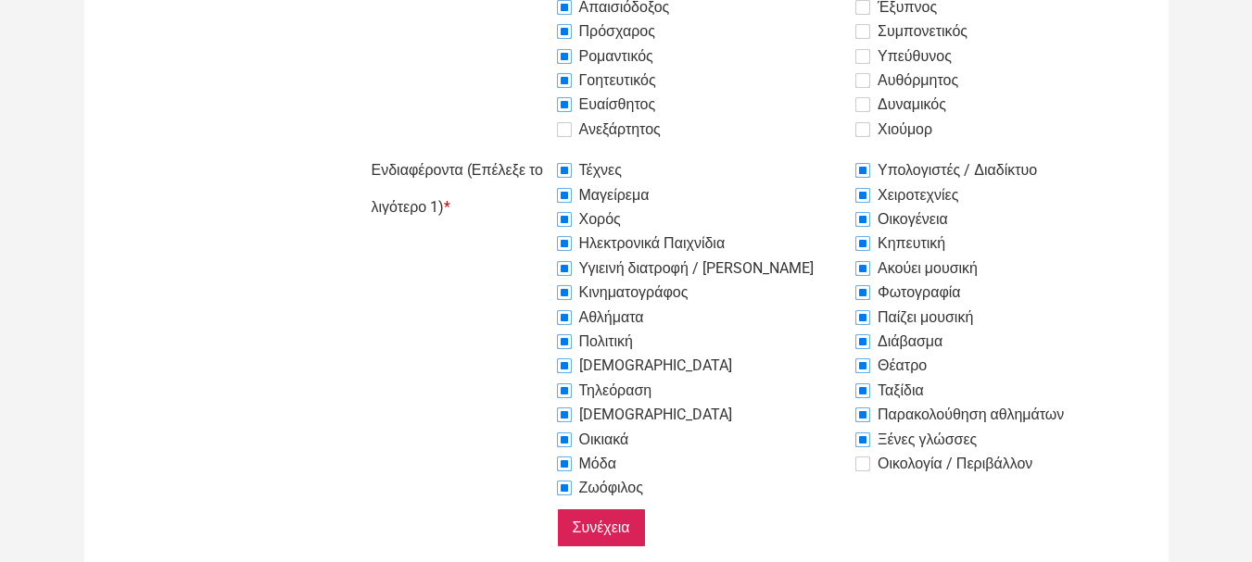
click at [862, 461] on label "Οικολογία / Περιβάλλον" at bounding box center [943, 464] width 177 height 22
click at [511, 152] on input "Οικολογία / Περιβάλλον" at bounding box center [511, 152] width 0 height 0
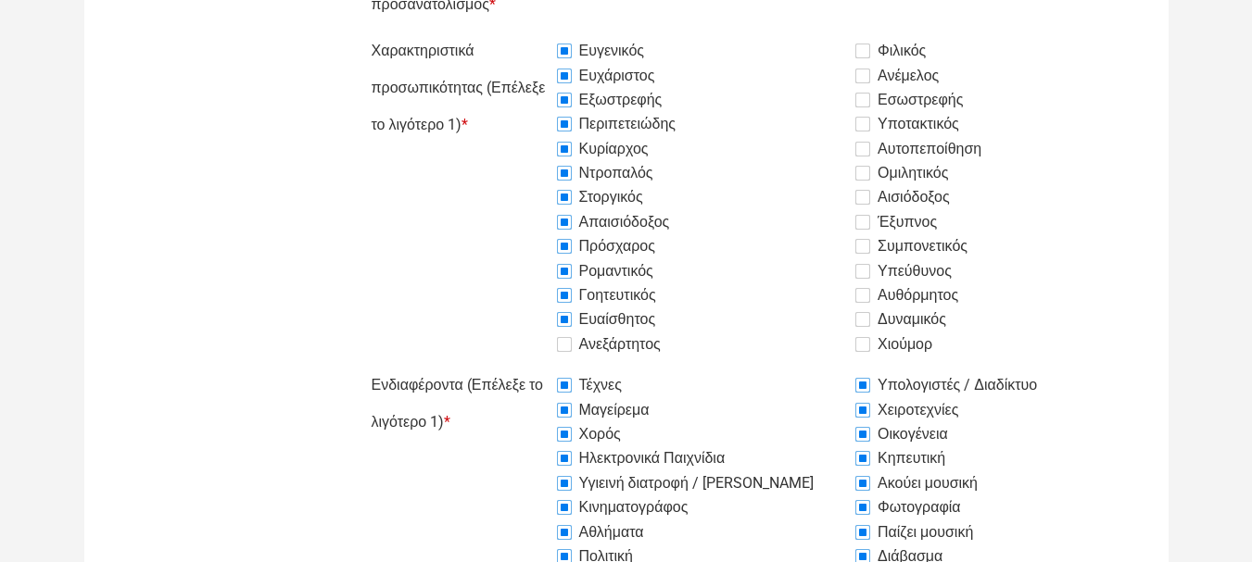
scroll to position [624, 0]
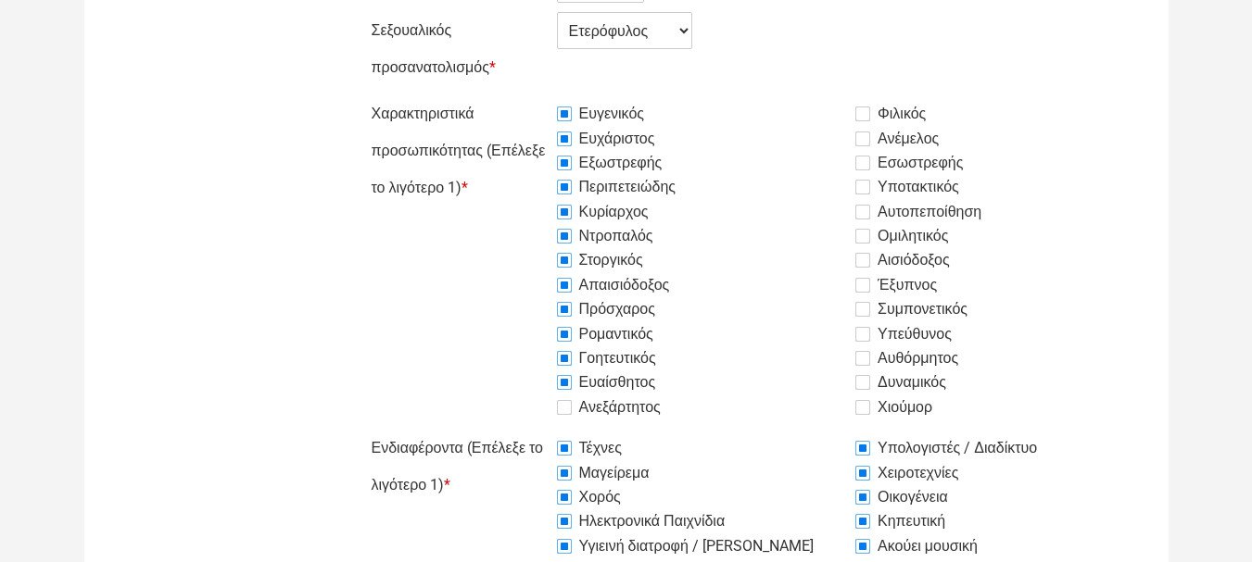
click at [859, 115] on label "Φιλικός" at bounding box center [890, 114] width 70 height 22
click at [511, 95] on input "Φιλικός" at bounding box center [511, 95] width 0 height 0
click at [865, 138] on label "Ανέμελος" at bounding box center [896, 139] width 83 height 22
click at [511, 95] on input "Ανέμελος" at bounding box center [511, 95] width 0 height 0
click at [862, 164] on label "Εσωστρεφής" at bounding box center [908, 163] width 107 height 22
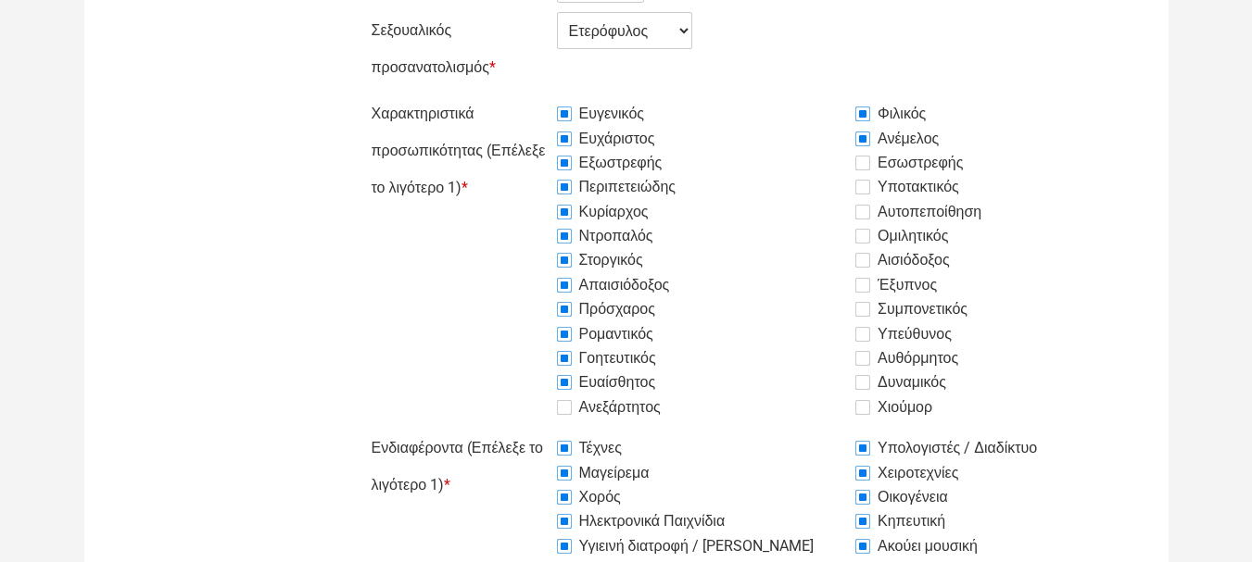
click at [511, 95] on input "Εσωστρεφής" at bounding box center [511, 95] width 0 height 0
click at [865, 194] on label "Υποτακτικός" at bounding box center [907, 187] width 104 height 22
click at [511, 95] on input "Υποτακτικός" at bounding box center [511, 95] width 0 height 0
click at [864, 216] on label "Αυτοπεποίθηση" at bounding box center [918, 212] width 126 height 22
click at [511, 95] on input "Αυτοπεποίθηση" at bounding box center [511, 95] width 0 height 0
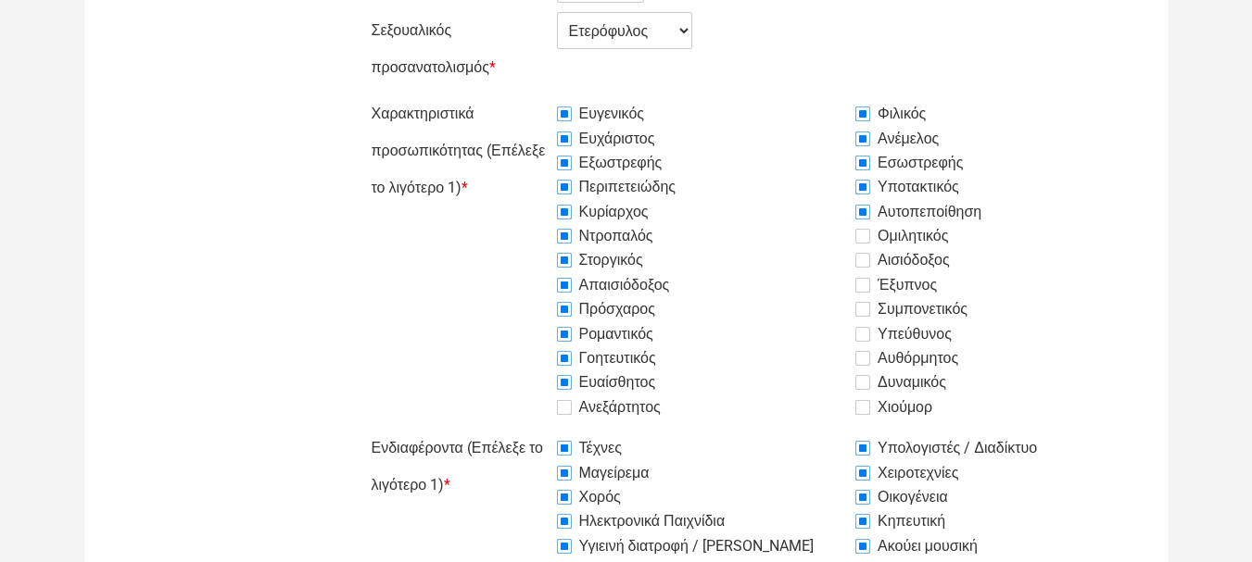
click at [862, 238] on label "Ομιλητικός" at bounding box center [901, 236] width 93 height 22
click at [511, 95] on input "Ομιλητικός" at bounding box center [511, 95] width 0 height 0
click at [861, 256] on label "Αισιόδοξος" at bounding box center [902, 260] width 95 height 22
click at [511, 95] on input "Αισιόδοξος" at bounding box center [511, 95] width 0 height 0
click at [864, 280] on label "Έξυπνος" at bounding box center [896, 285] width 82 height 22
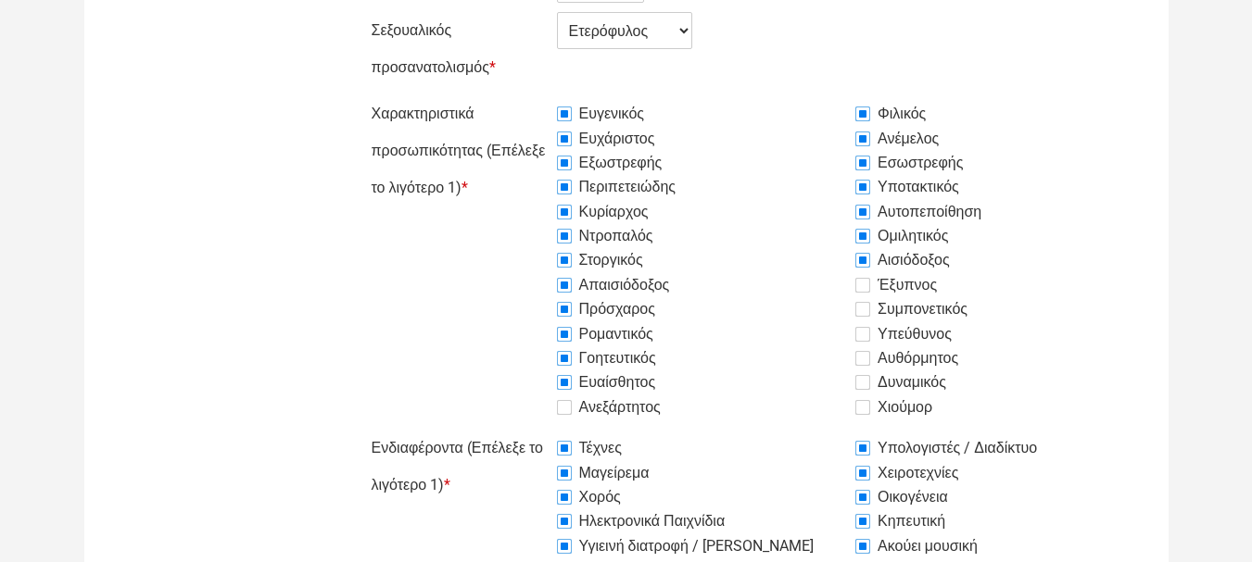
click at [511, 95] on input "Έξυπνος" at bounding box center [511, 95] width 0 height 0
click at [860, 312] on label "Συμπονετικός" at bounding box center [911, 309] width 112 height 22
click at [511, 95] on input "Συμπονετικός" at bounding box center [511, 95] width 0 height 0
click at [863, 330] on label "Υπεύθυνος" at bounding box center [903, 334] width 96 height 22
click at [511, 95] on input "Υπεύθυνος" at bounding box center [511, 95] width 0 height 0
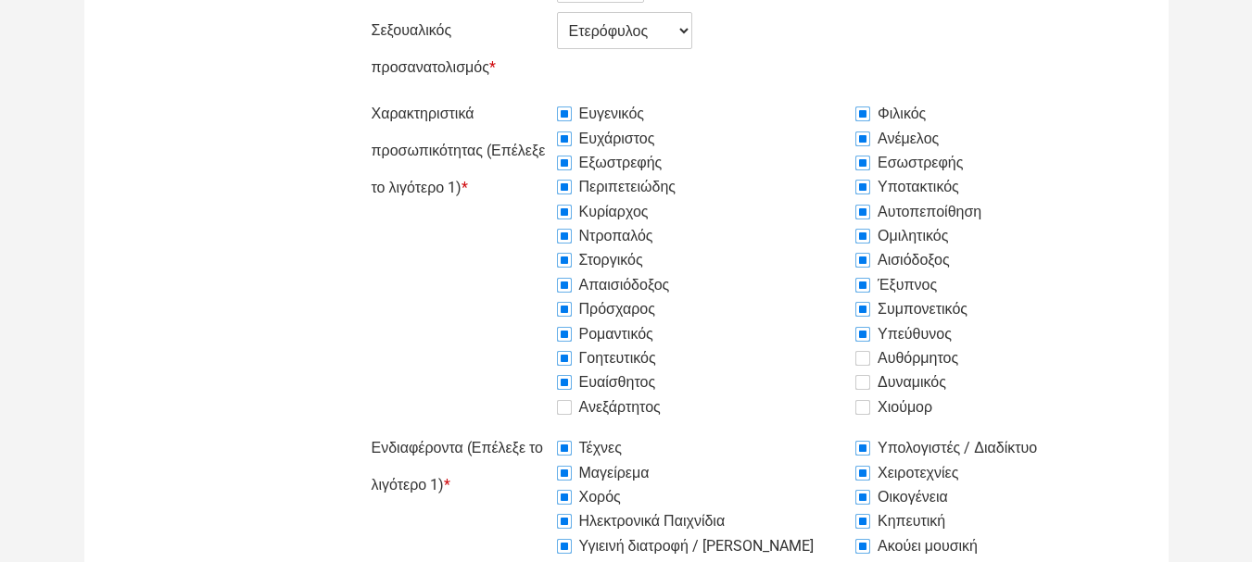
click at [864, 356] on label "Αυθόρμητος" at bounding box center [906, 358] width 103 height 22
click at [511, 95] on input "Αυθόρμητος" at bounding box center [511, 95] width 0 height 0
click at [858, 379] on label "Δυναμικός" at bounding box center [900, 383] width 91 height 22
click at [511, 95] on input "Δυναμικός" at bounding box center [511, 95] width 0 height 0
click at [862, 402] on label "Χιούμορ" at bounding box center [893, 408] width 77 height 22
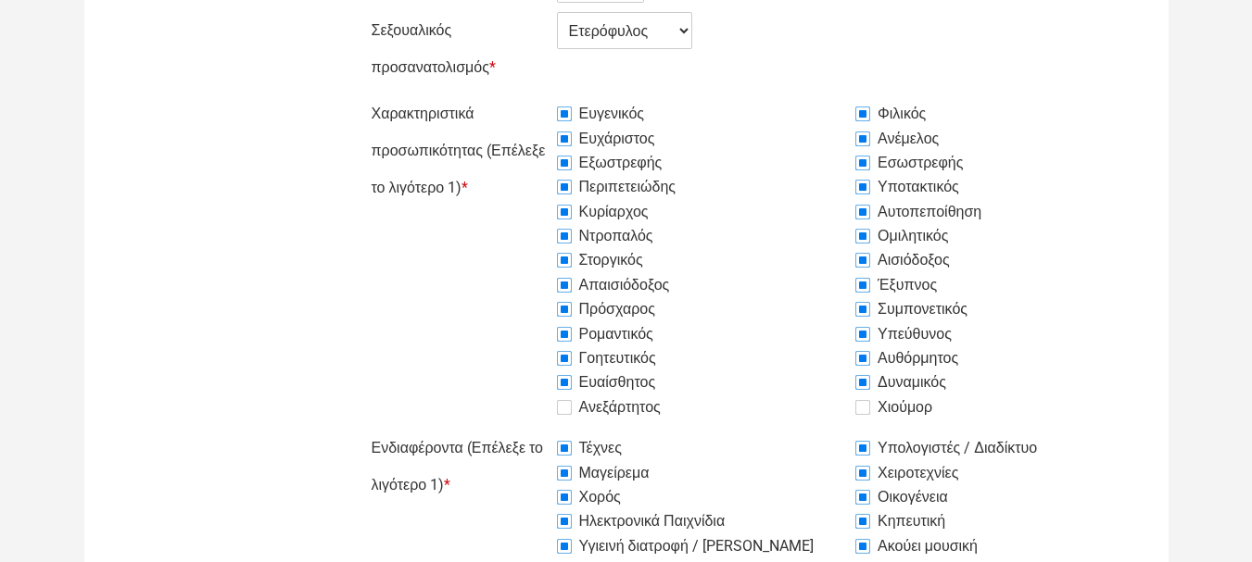
click at [511, 95] on input "Χιούμορ" at bounding box center [511, 95] width 0 height 0
click at [561, 410] on label "Ανεξάρτητος" at bounding box center [609, 408] width 104 height 22
click at [511, 95] on input "Ανεξάρτητος" at bounding box center [511, 95] width 0 height 0
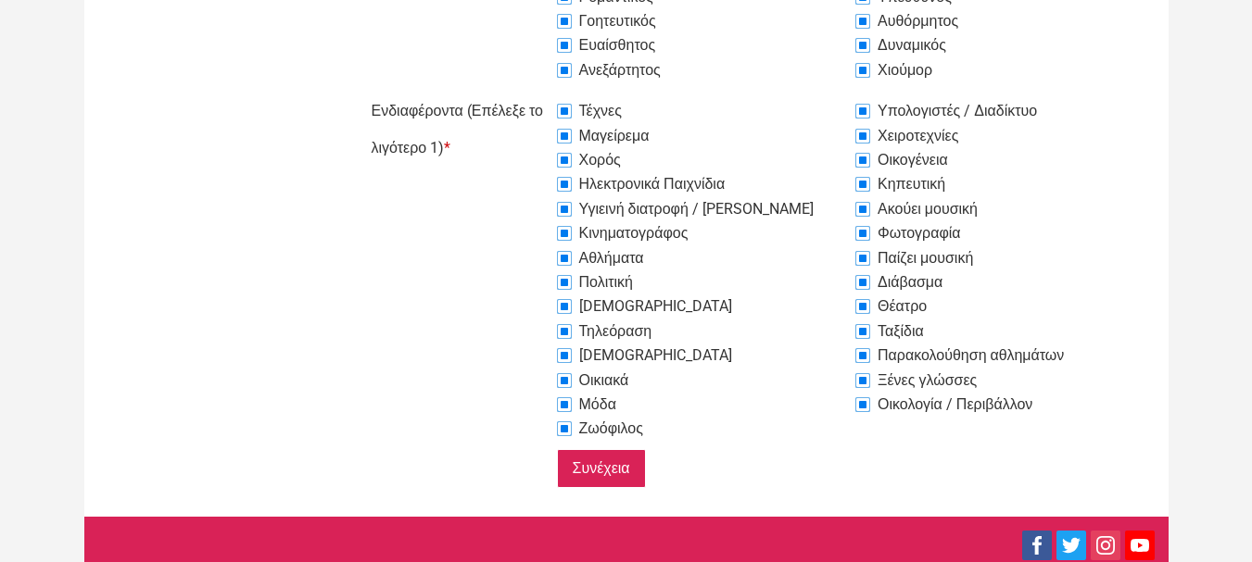
scroll to position [1020, 0]
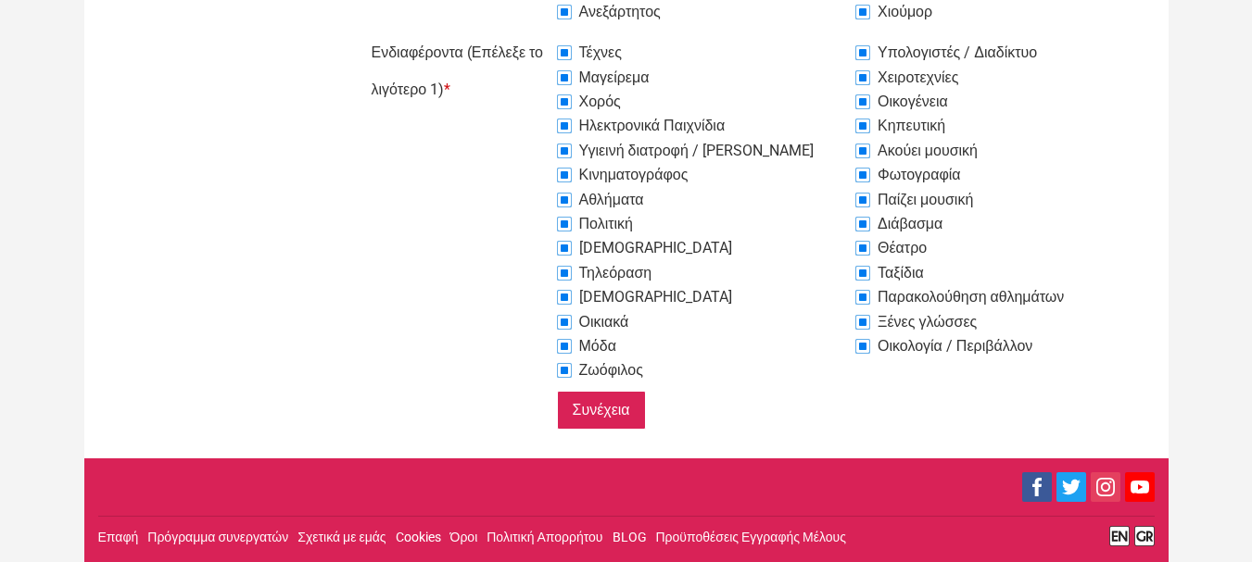
click at [608, 417] on input "Συνέχεια" at bounding box center [601, 410] width 89 height 39
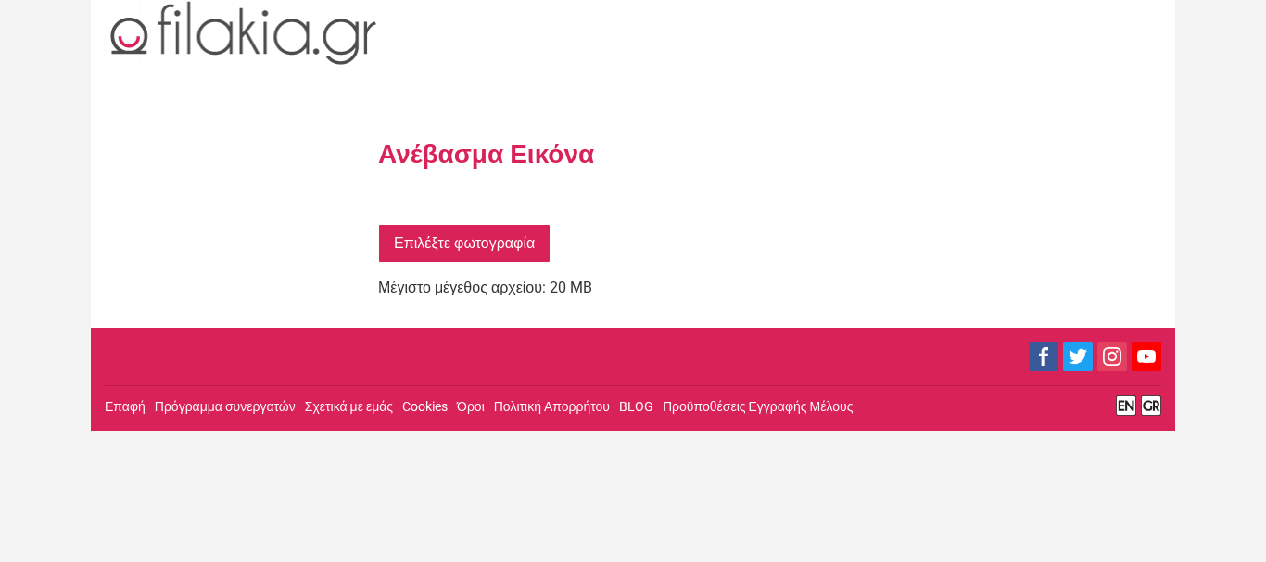
click at [464, 243] on link "Επιλέξτε φωτογραφία" at bounding box center [464, 243] width 172 height 39
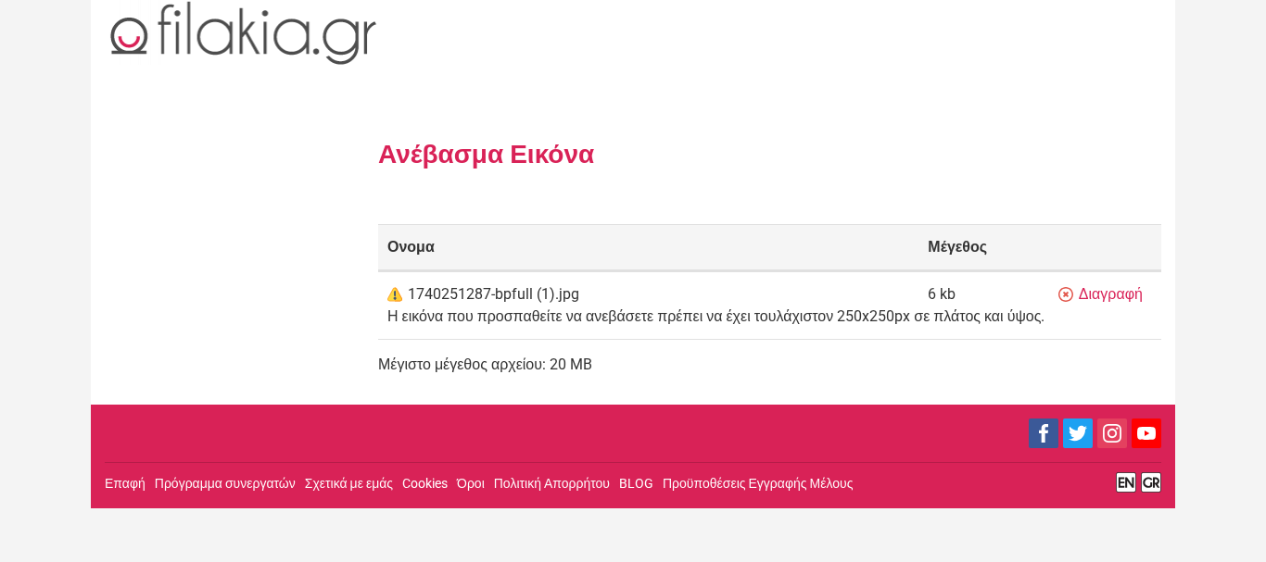
click at [199, 41] on img at bounding box center [244, 32] width 278 height 65
